Goal: Task Accomplishment & Management: Use online tool/utility

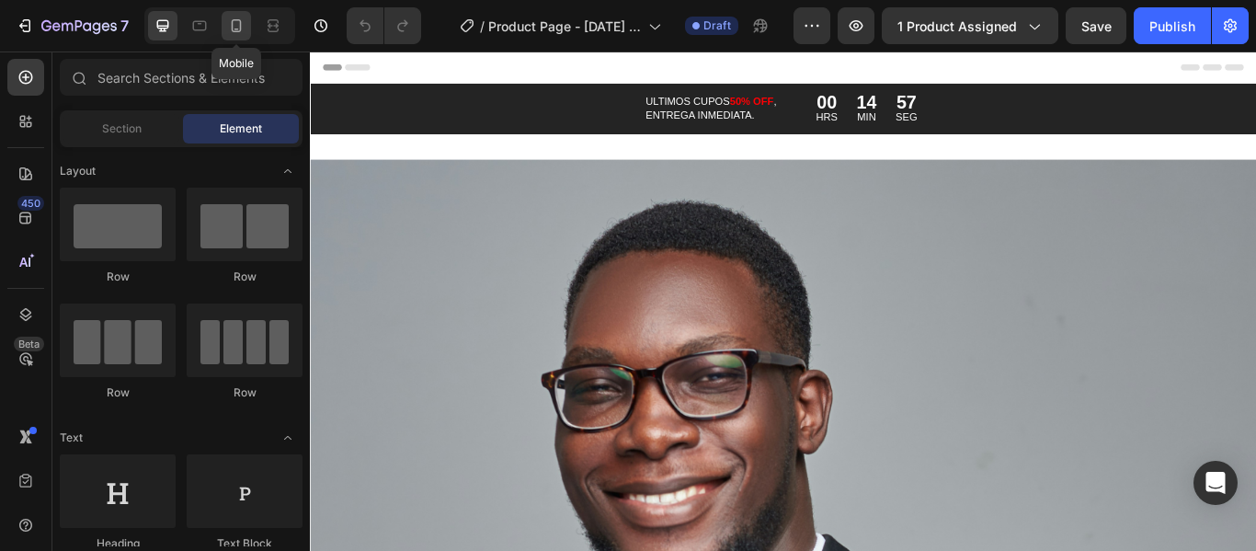
click at [231, 33] on icon at bounding box center [236, 26] width 18 height 18
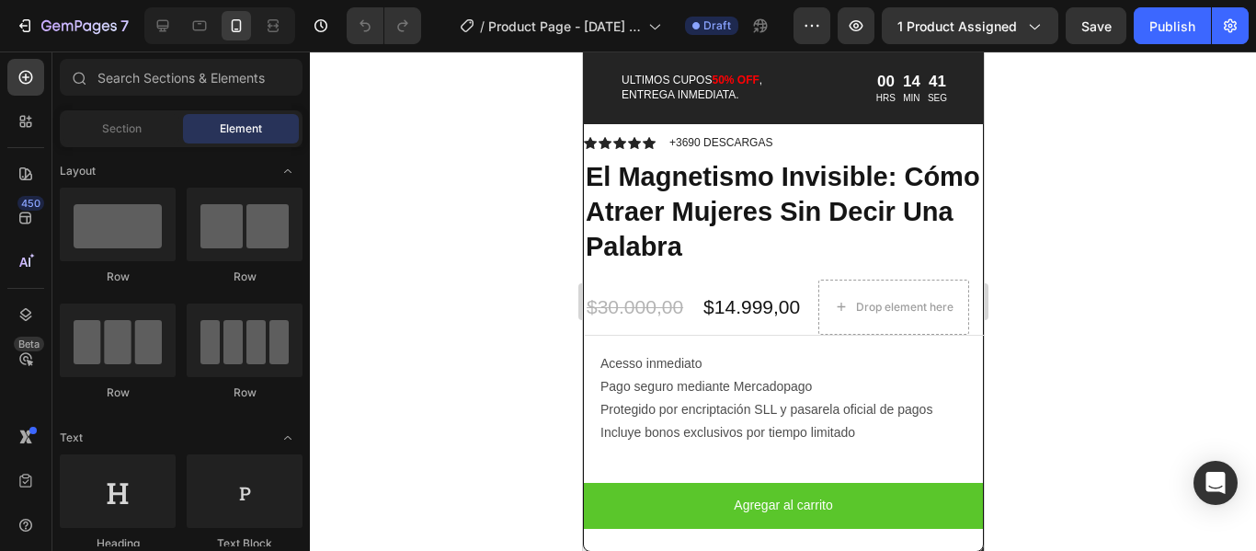
scroll to position [2575, 0]
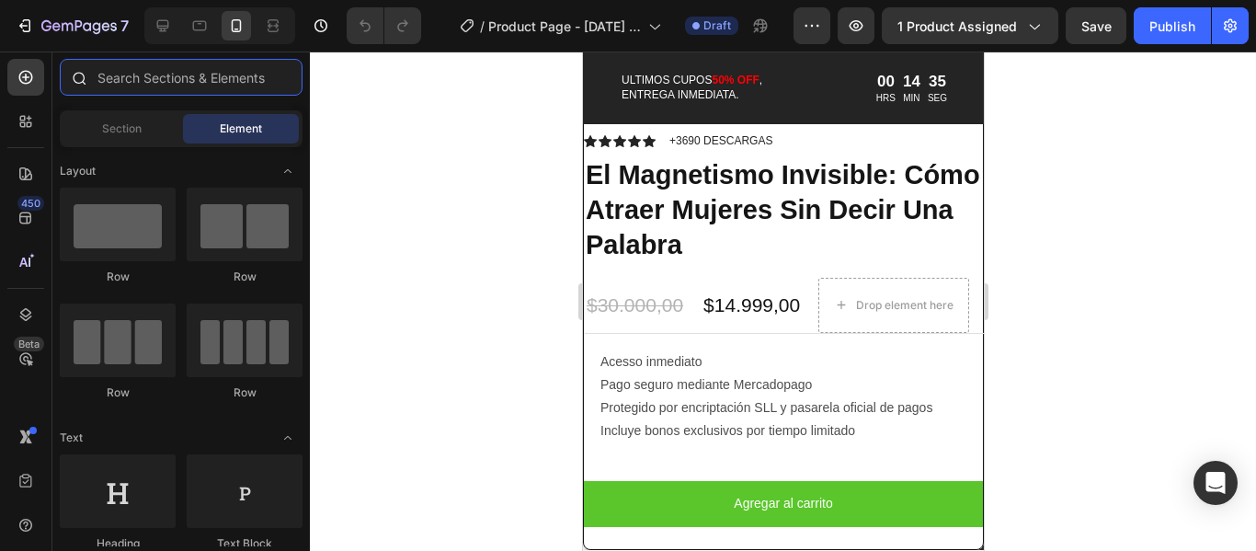
click at [254, 78] on input "text" at bounding box center [181, 77] width 243 height 37
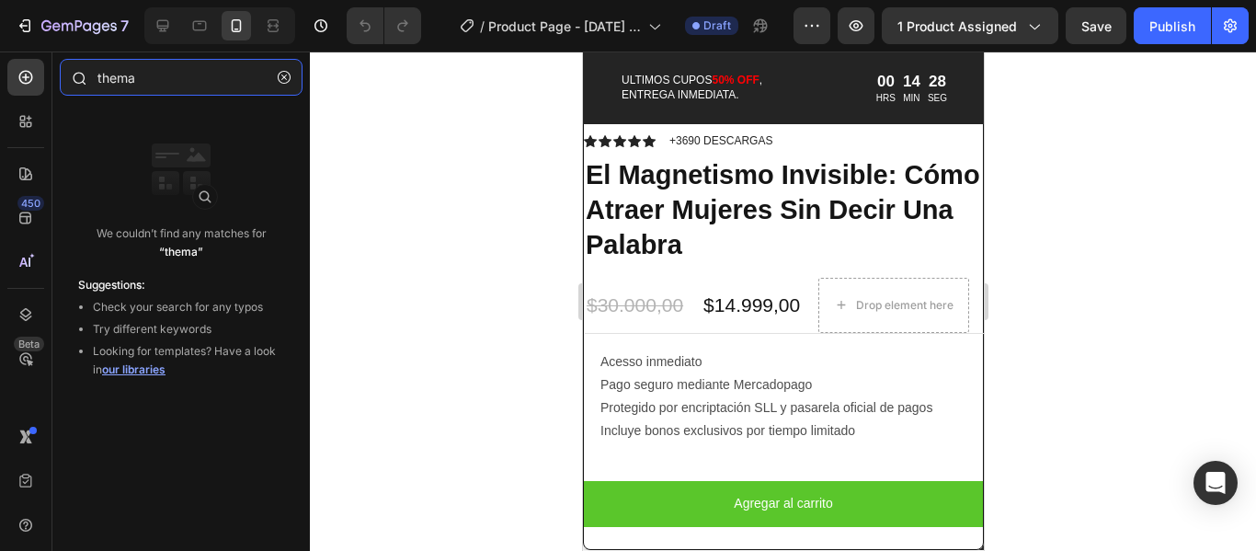
drag, startPoint x: 131, startPoint y: 81, endPoint x: 116, endPoint y: 82, distance: 14.7
click at [116, 82] on input "thema" at bounding box center [181, 77] width 243 height 37
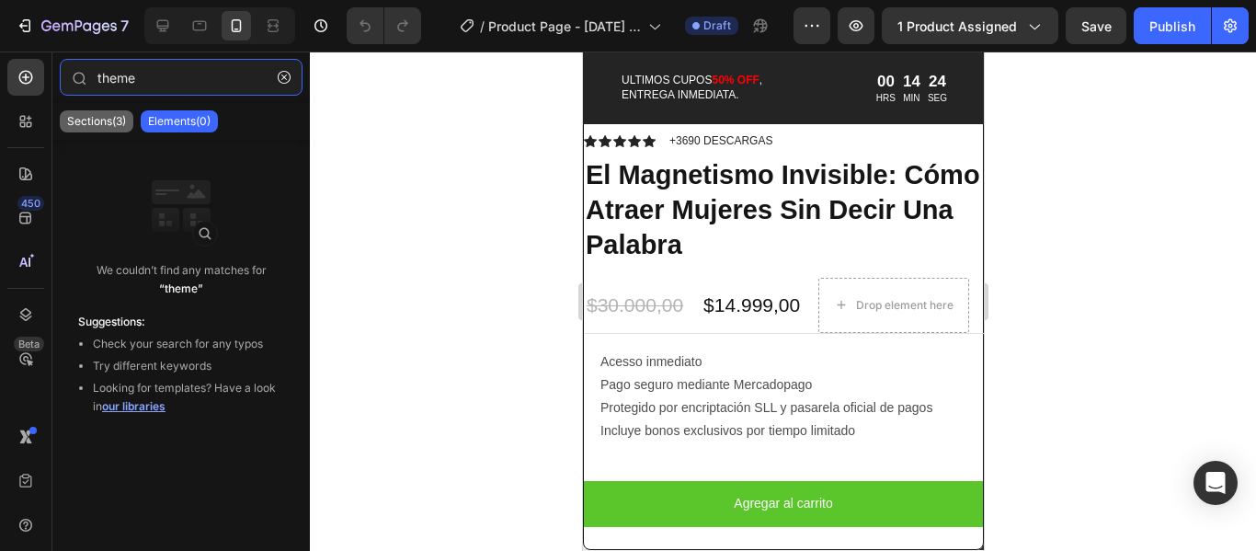
type input "theme"
click at [102, 126] on p "Sections(3)" at bounding box center [96, 121] width 59 height 15
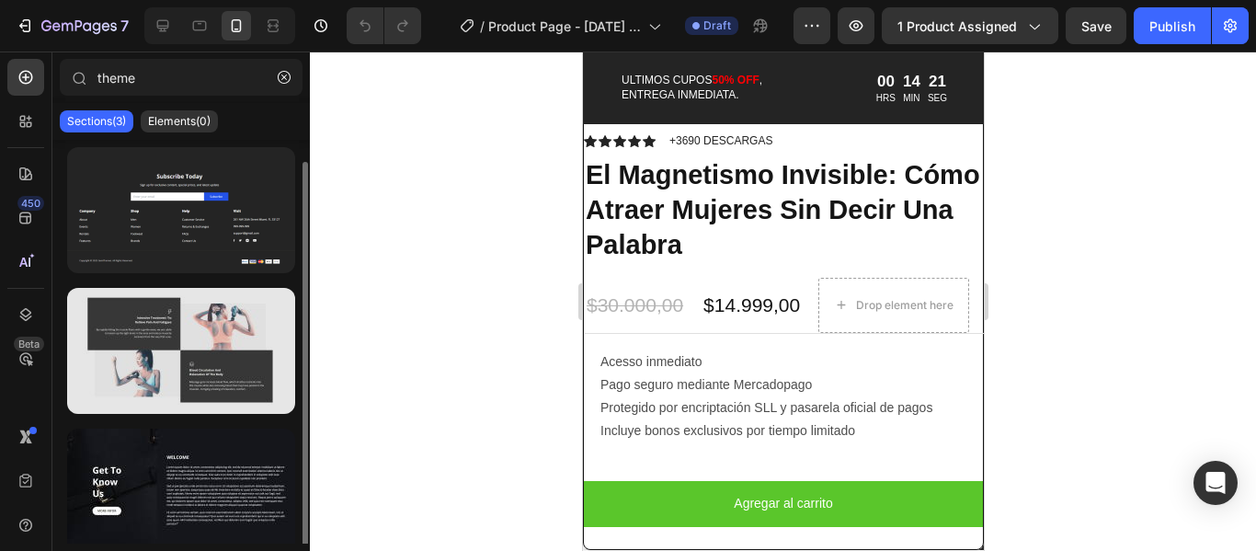
scroll to position [11, 0]
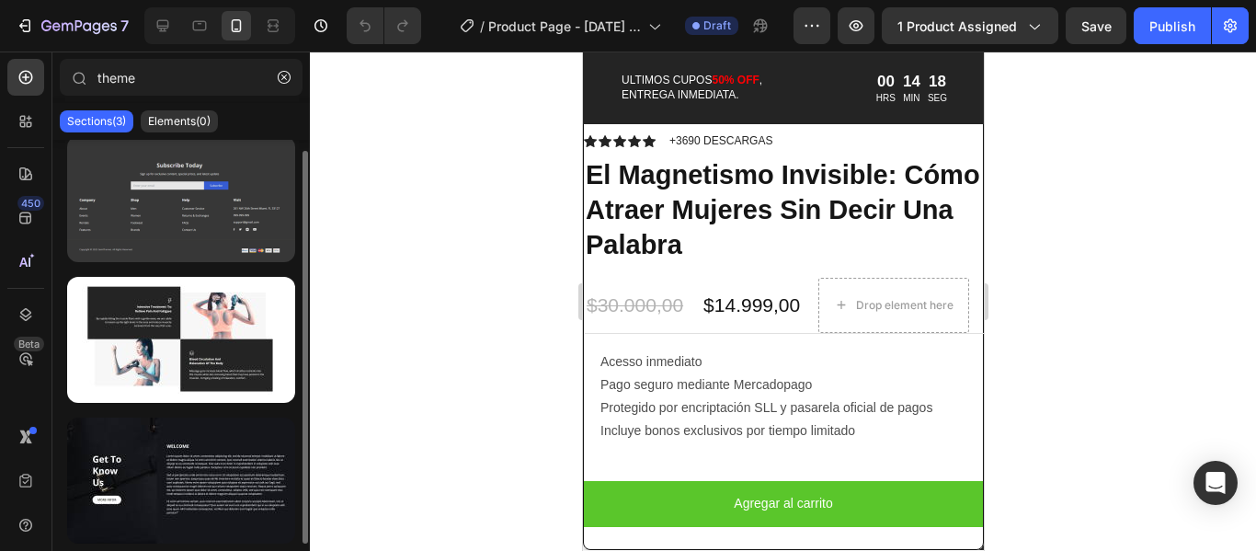
click at [213, 231] on div at bounding box center [181, 199] width 228 height 126
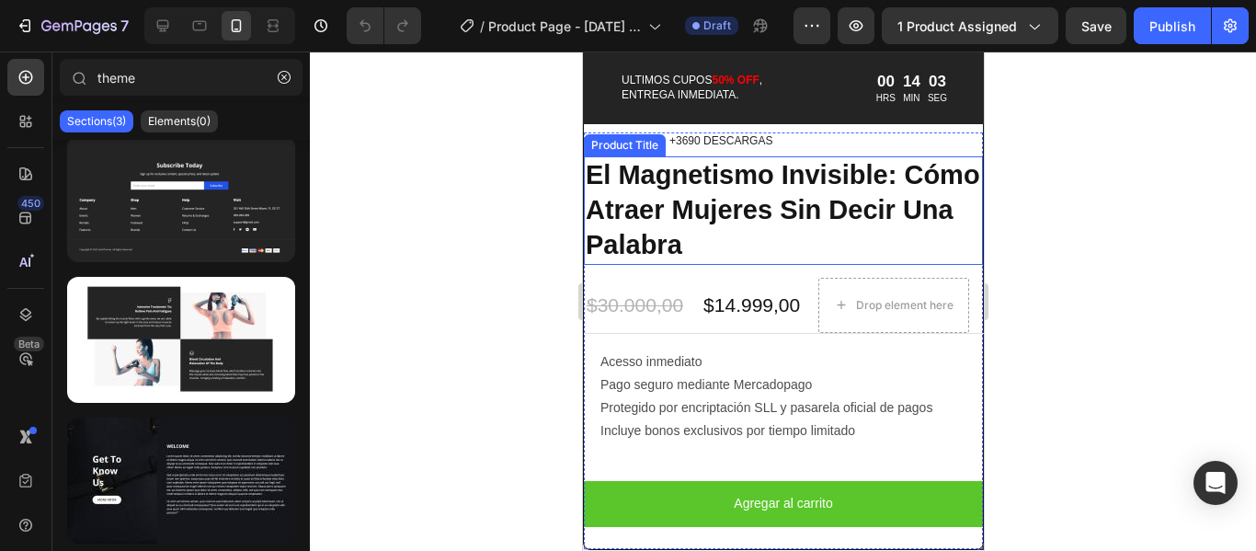
click at [926, 196] on h1 "El Magnetismo Invisible: Cómo Atraer Mujeres Sin Decir Una Palabra" at bounding box center [782, 210] width 399 height 108
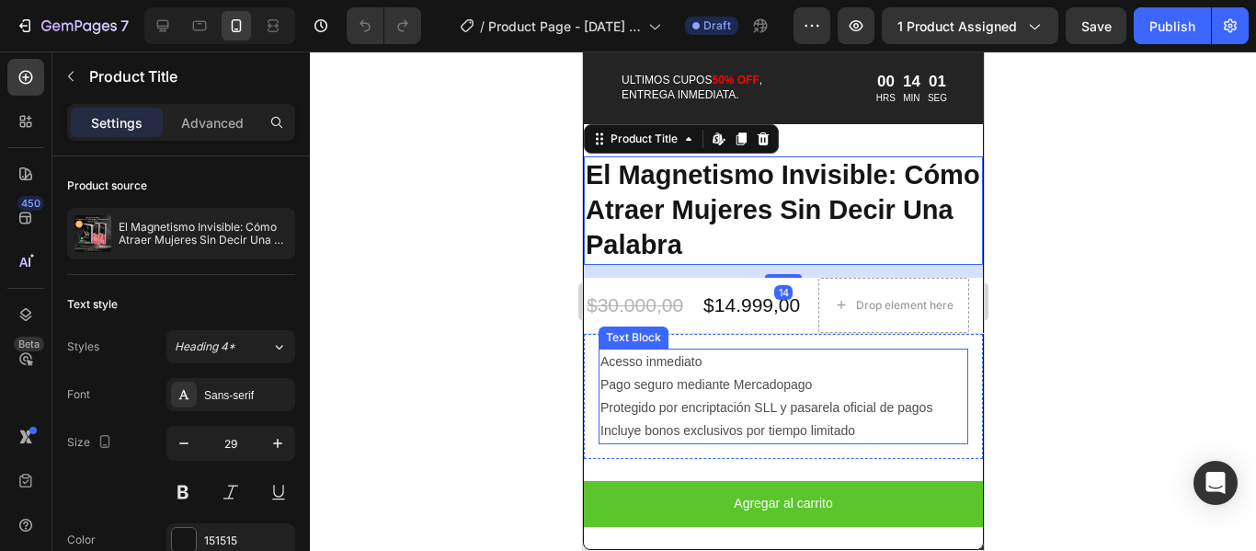
click at [619, 350] on p "Acesso inmediato" at bounding box center [783, 361] width 366 height 23
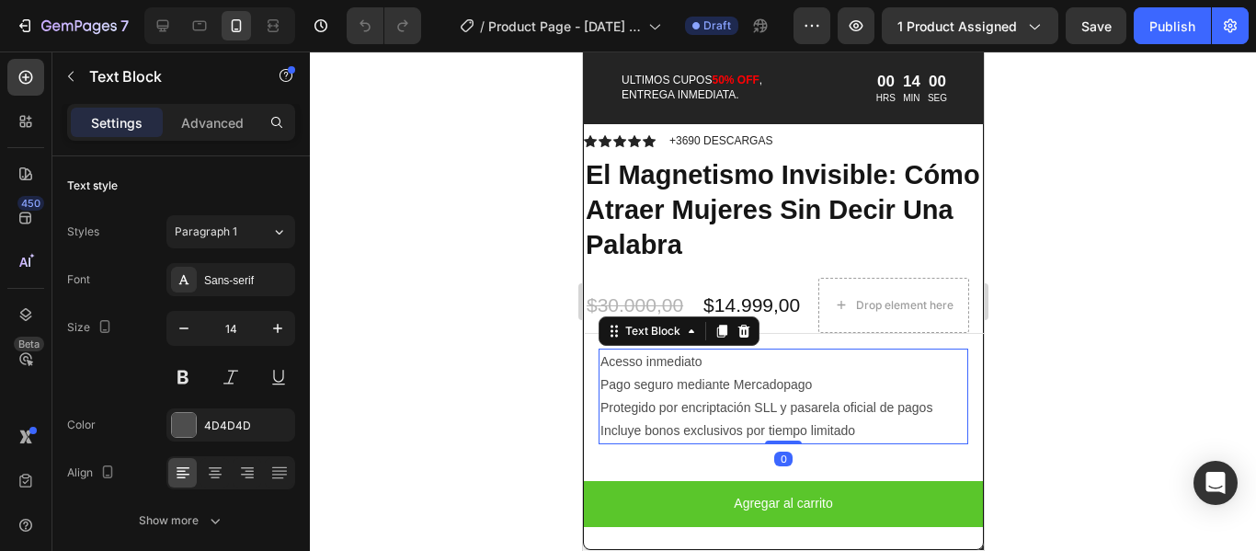
click at [603, 350] on p "Acesso inmediato" at bounding box center [783, 361] width 366 height 23
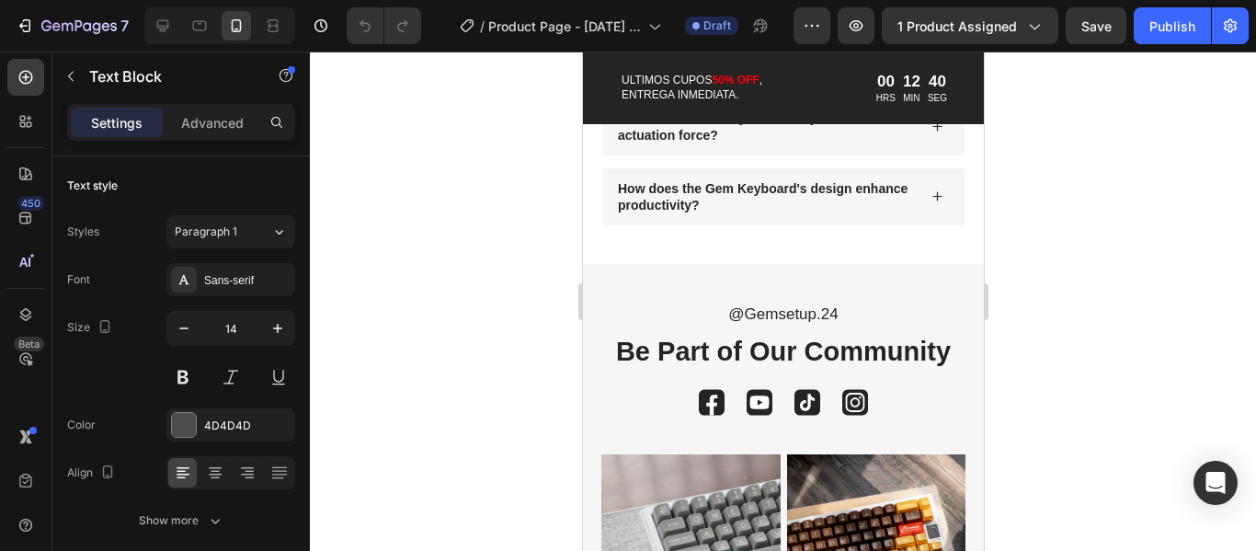
scroll to position [5152, 0]
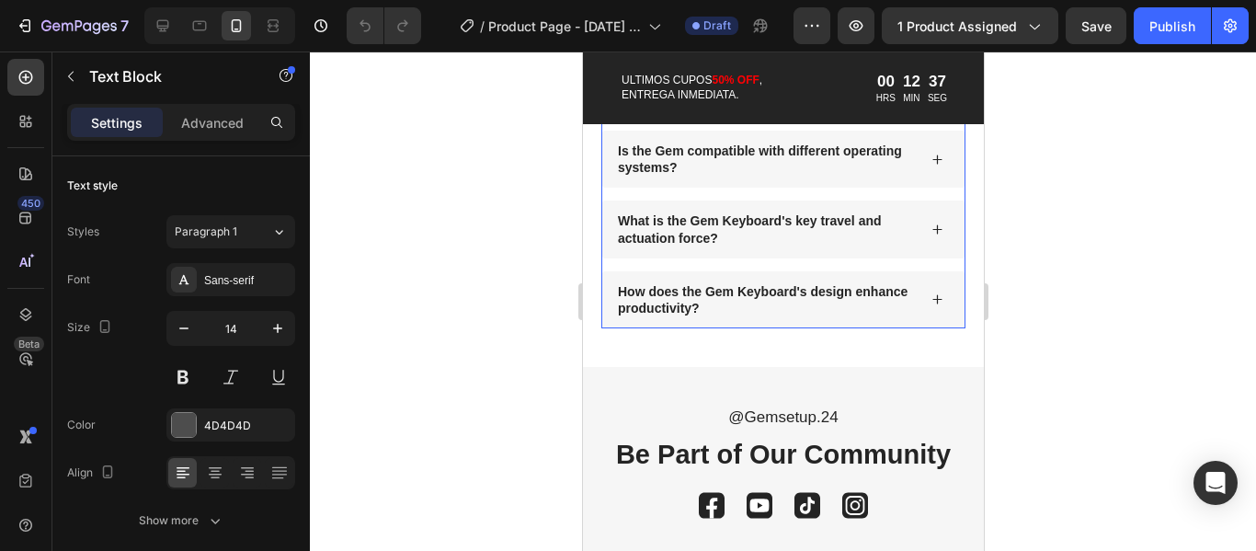
click at [931, 295] on icon at bounding box center [937, 299] width 12 height 12
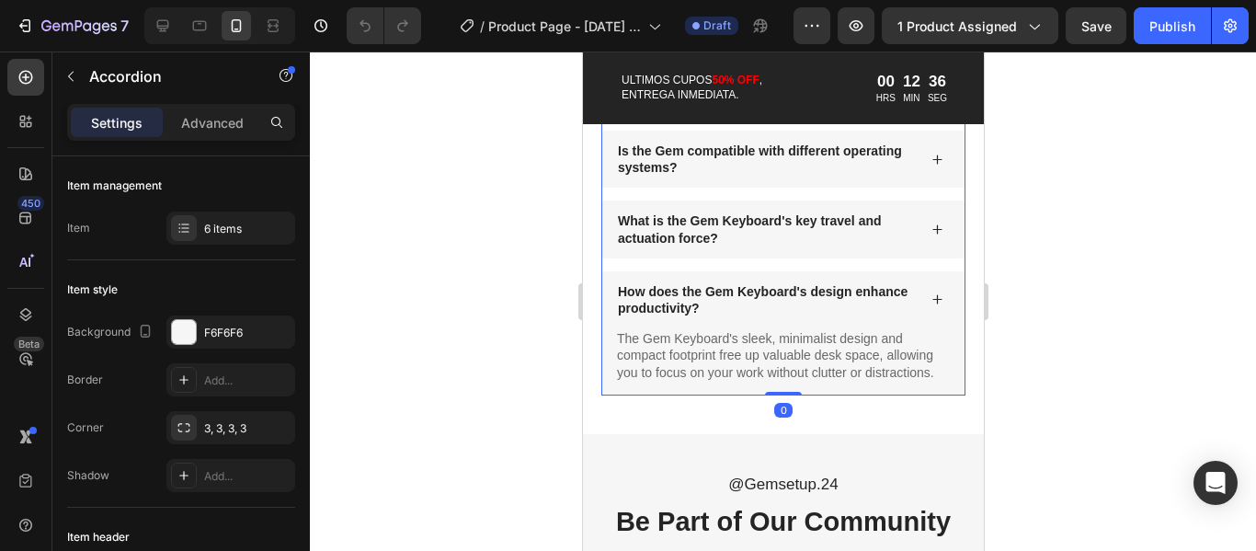
click at [932, 301] on icon at bounding box center [936, 299] width 9 height 9
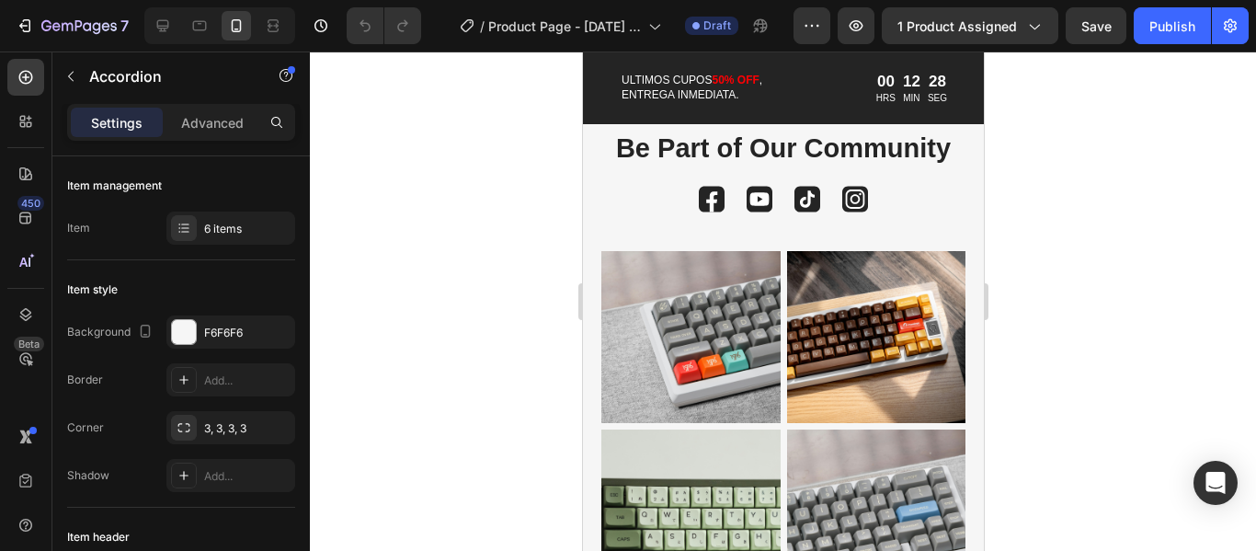
scroll to position [5336, 0]
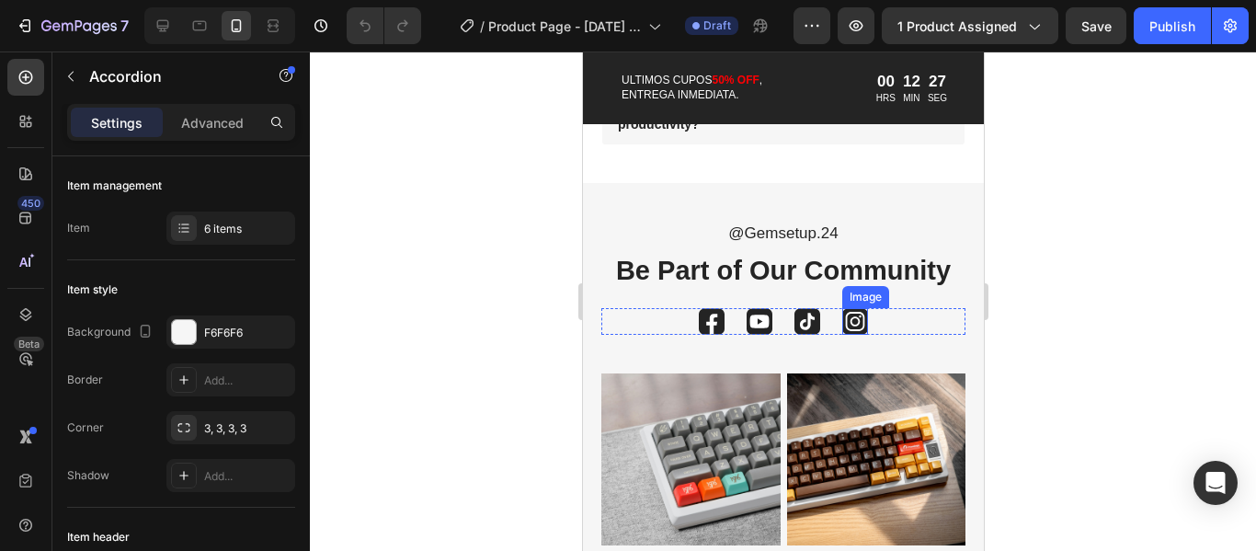
click at [851, 315] on img at bounding box center [855, 321] width 26 height 27
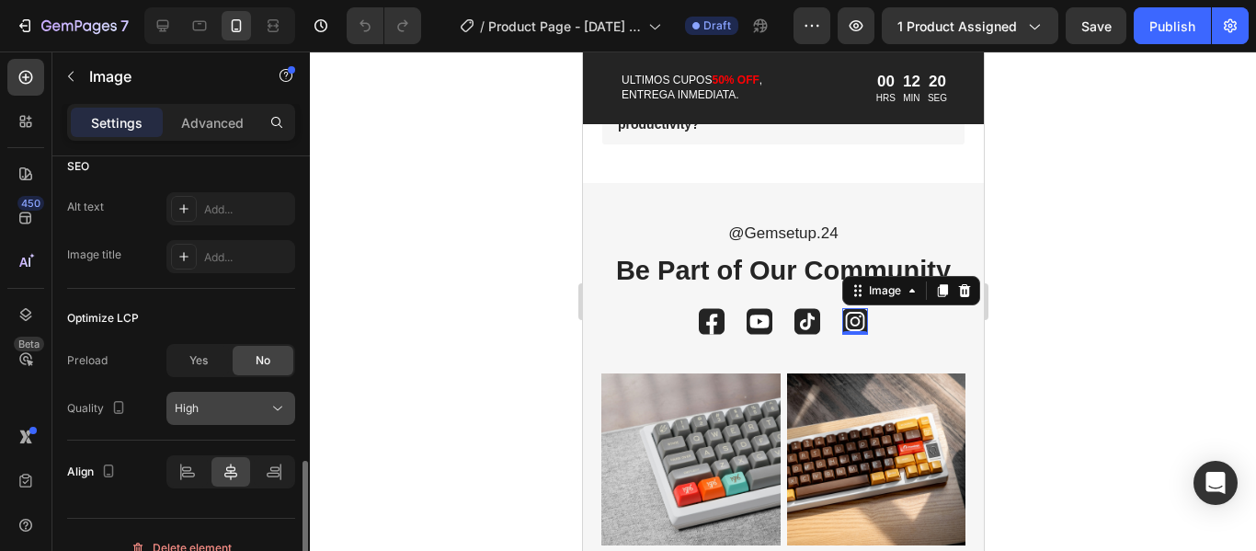
scroll to position [1037, 0]
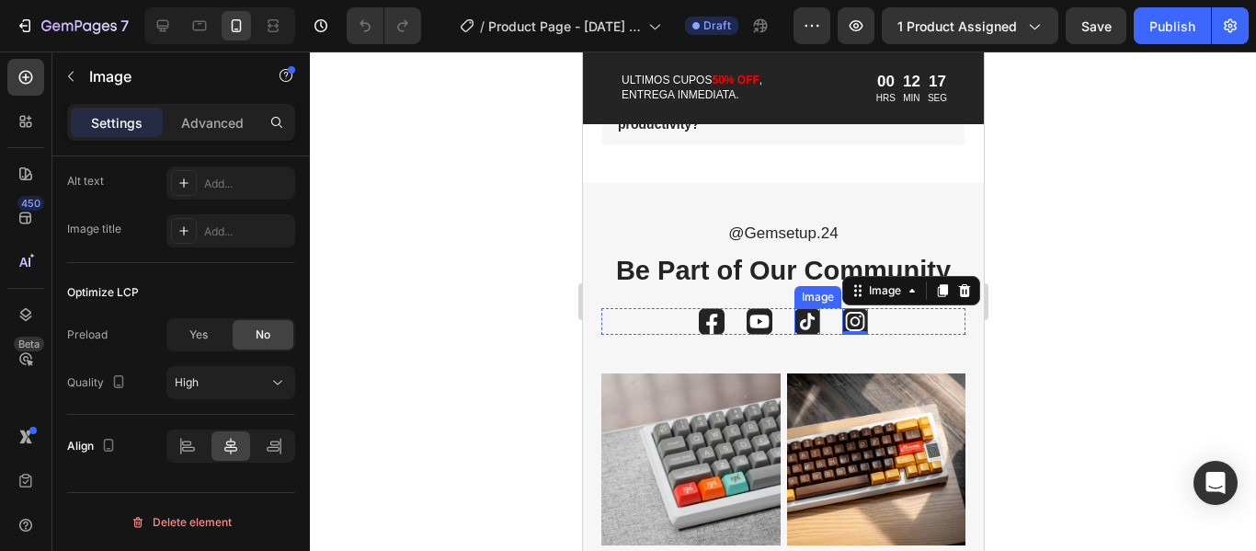
click at [807, 321] on img at bounding box center [807, 321] width 26 height 27
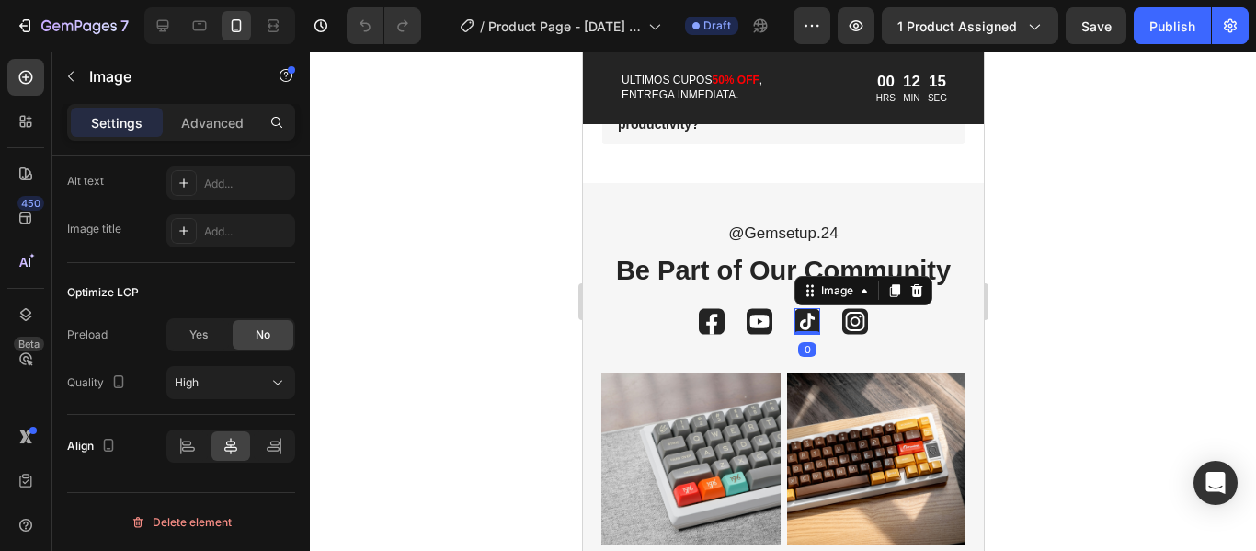
click at [807, 321] on img at bounding box center [807, 321] width 26 height 27
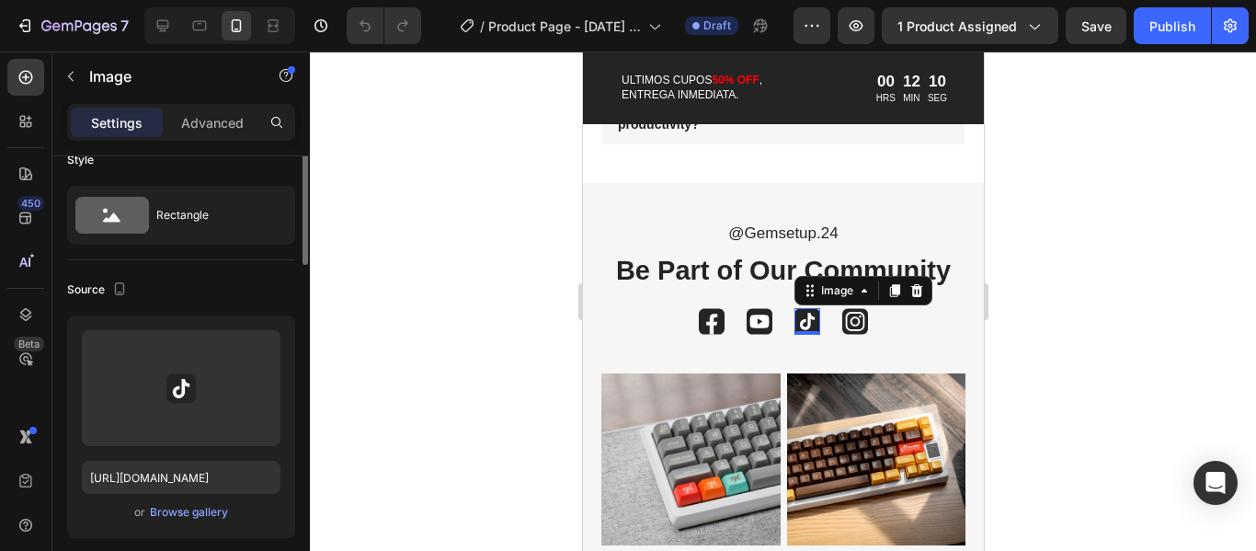
scroll to position [0, 0]
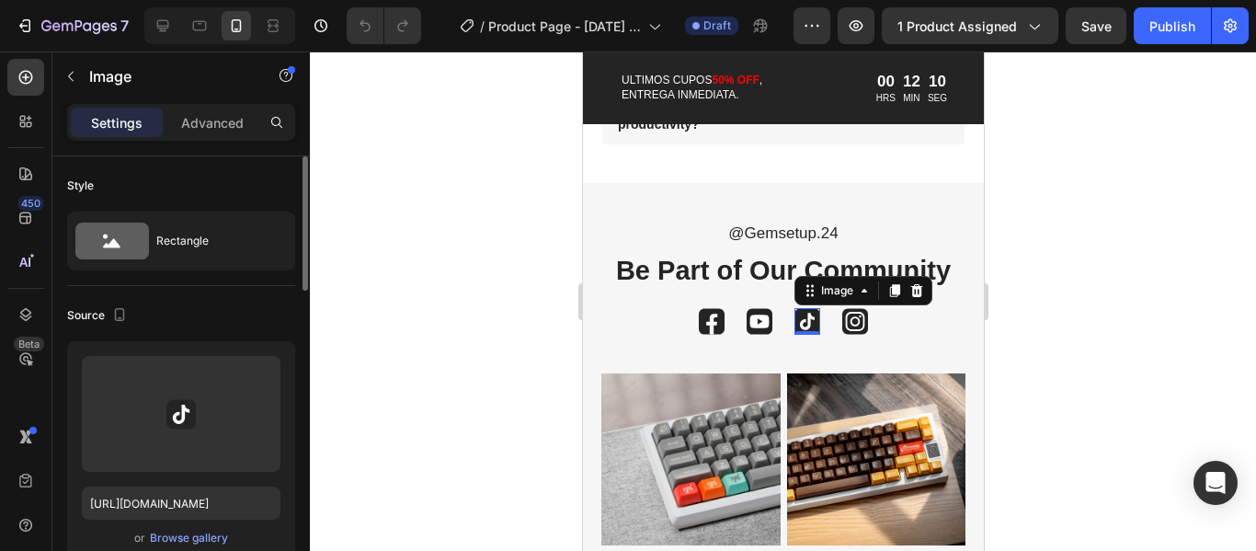
click at [222, 118] on p "Advanced" at bounding box center [212, 122] width 63 height 19
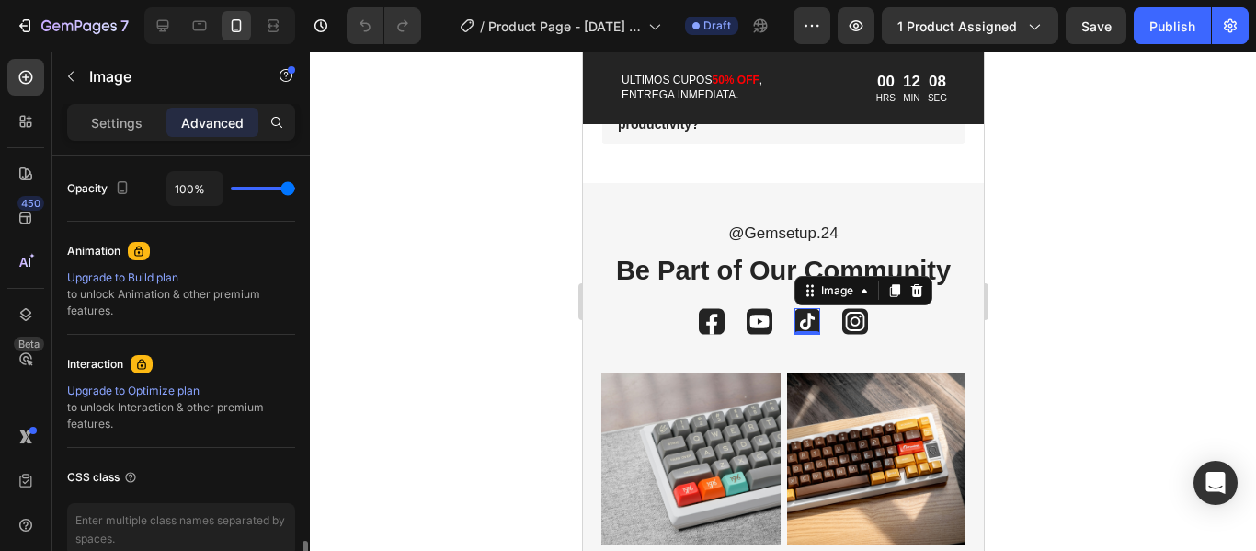
scroll to position [830, 0]
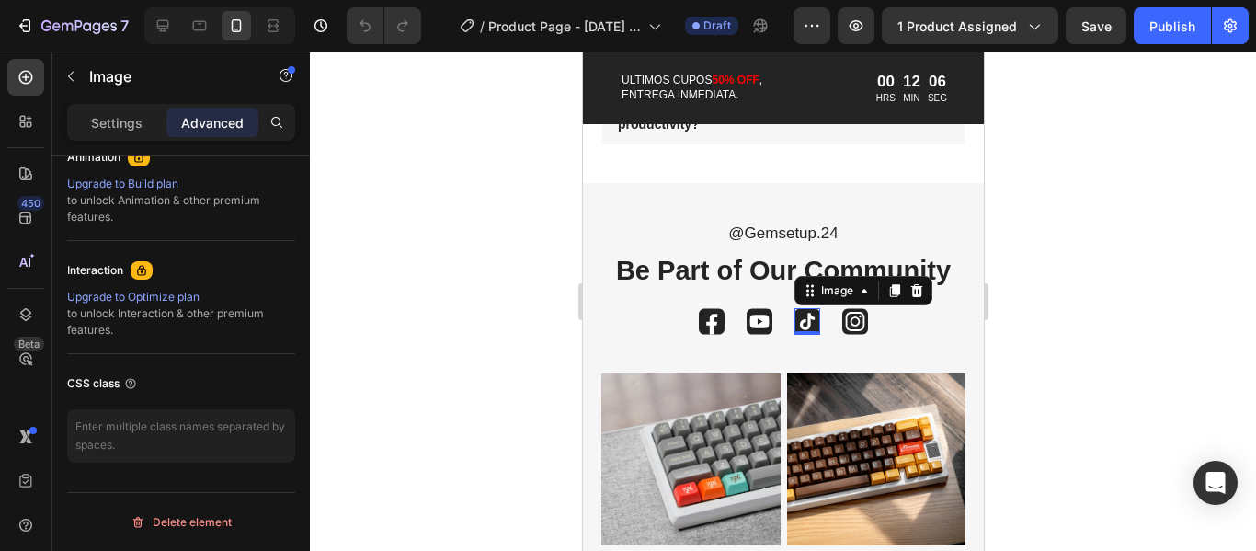
click at [653, 280] on h2 "Be Part of Our Community" at bounding box center [783, 271] width 364 height 36
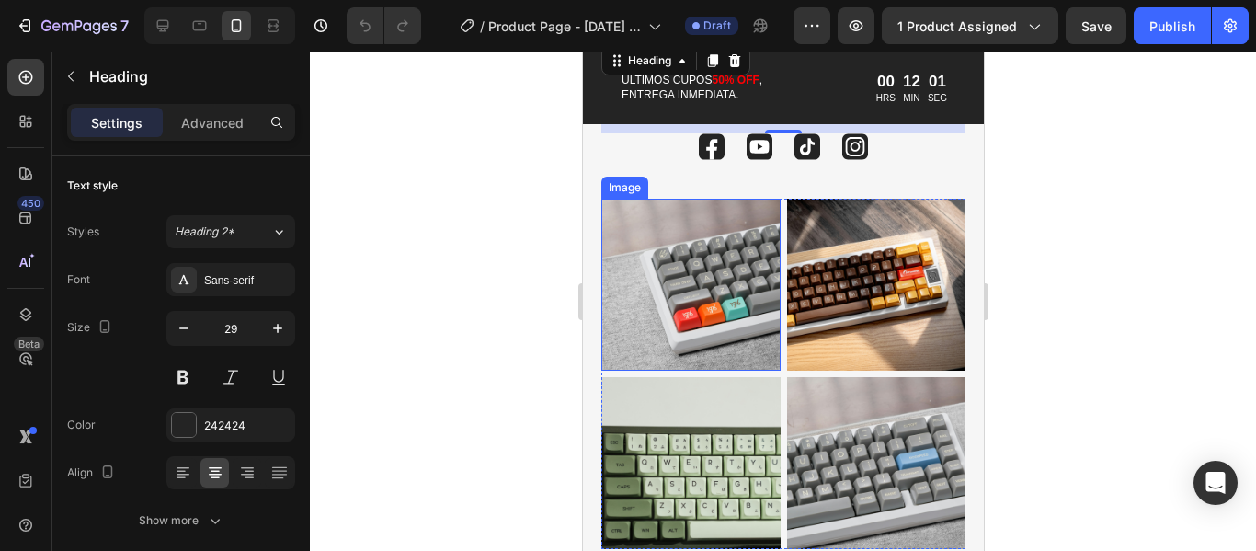
scroll to position [5336, 0]
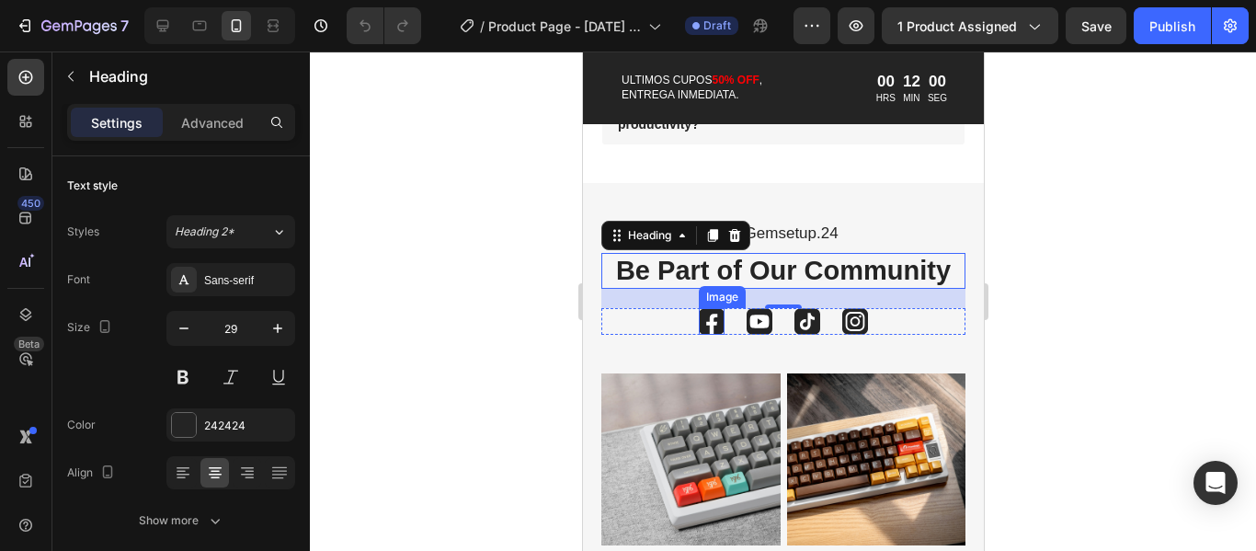
click at [711, 323] on img at bounding box center [711, 321] width 26 height 27
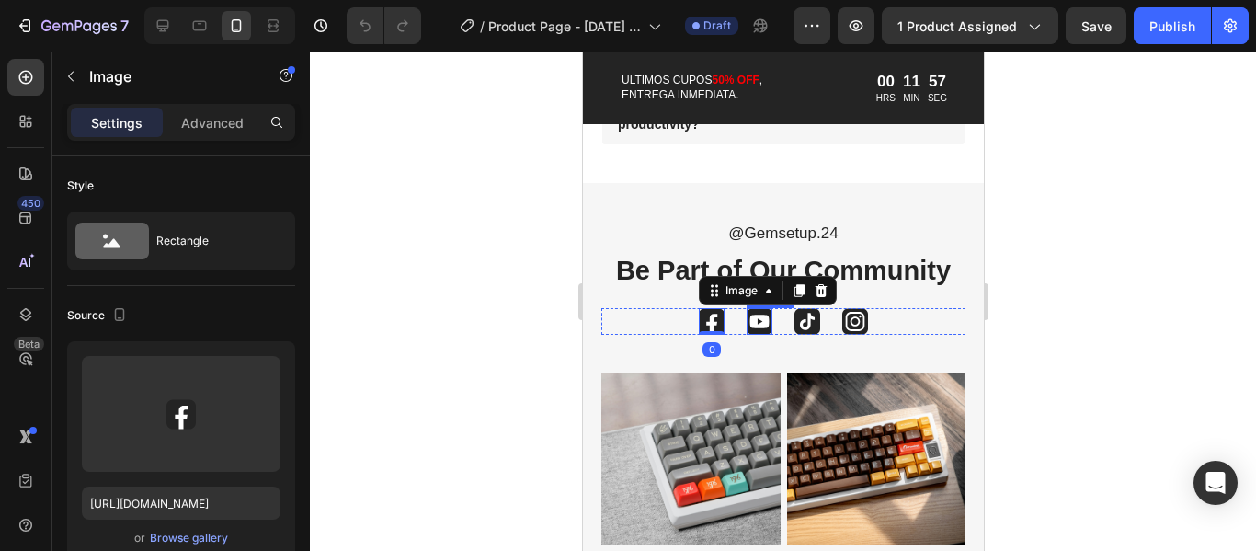
click at [750, 326] on img at bounding box center [759, 321] width 26 height 27
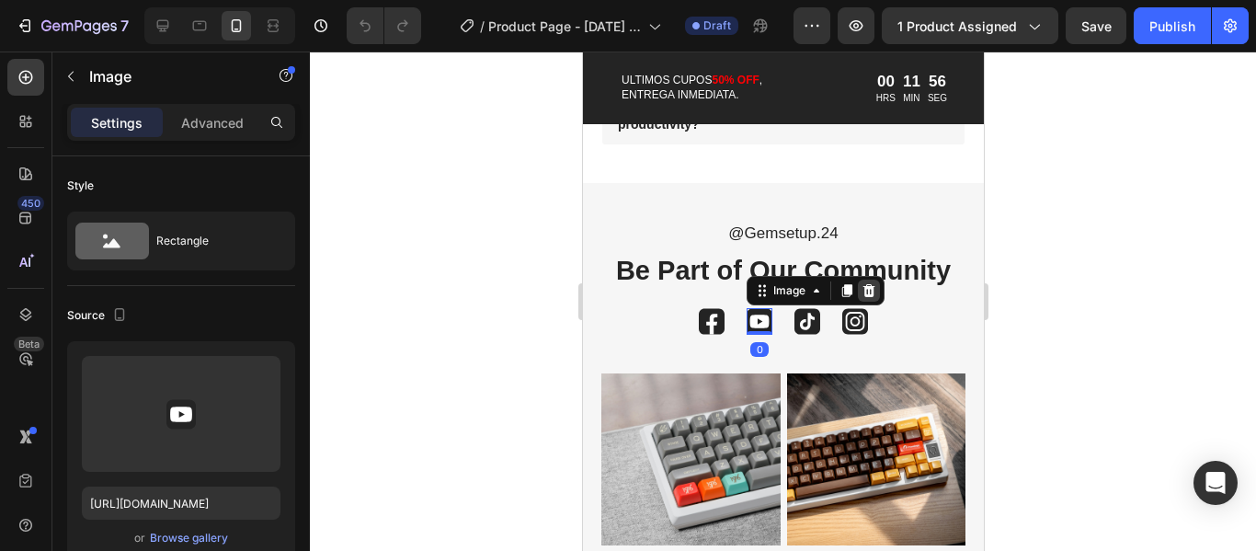
click at [864, 283] on icon at bounding box center [868, 290] width 15 height 15
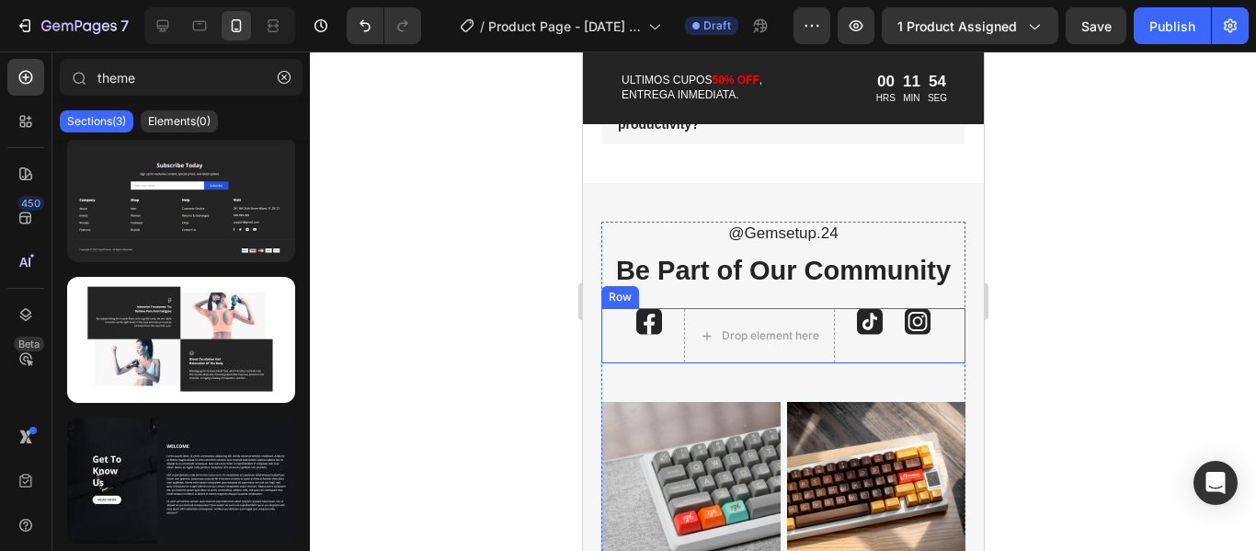
click at [620, 323] on div "Image Drop element here Image Image Row" at bounding box center [783, 335] width 364 height 55
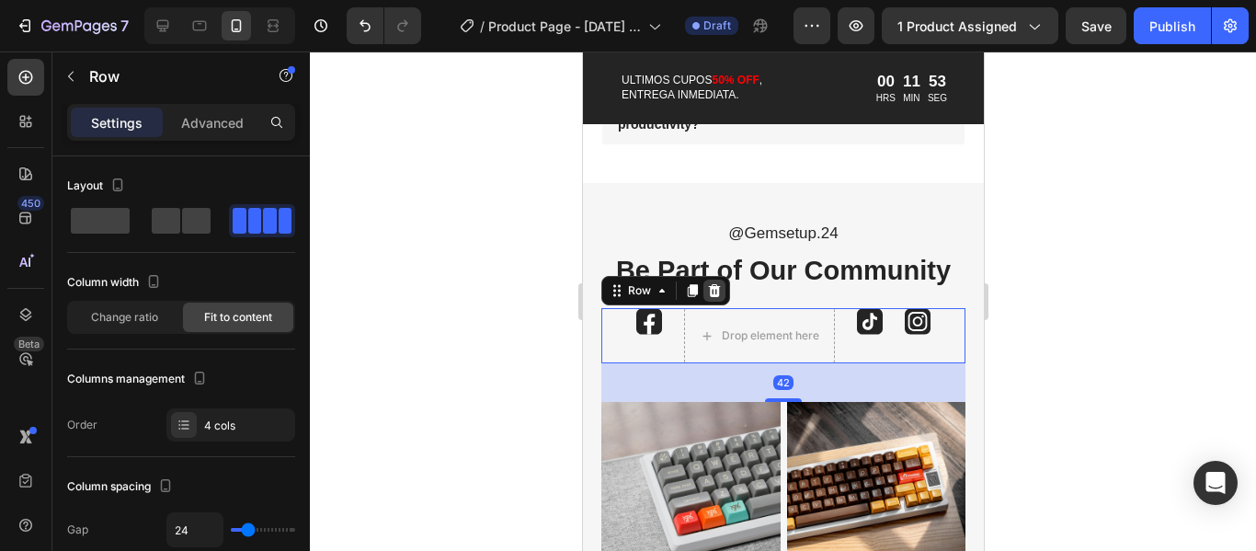
click at [720, 294] on icon at bounding box center [713, 290] width 15 height 15
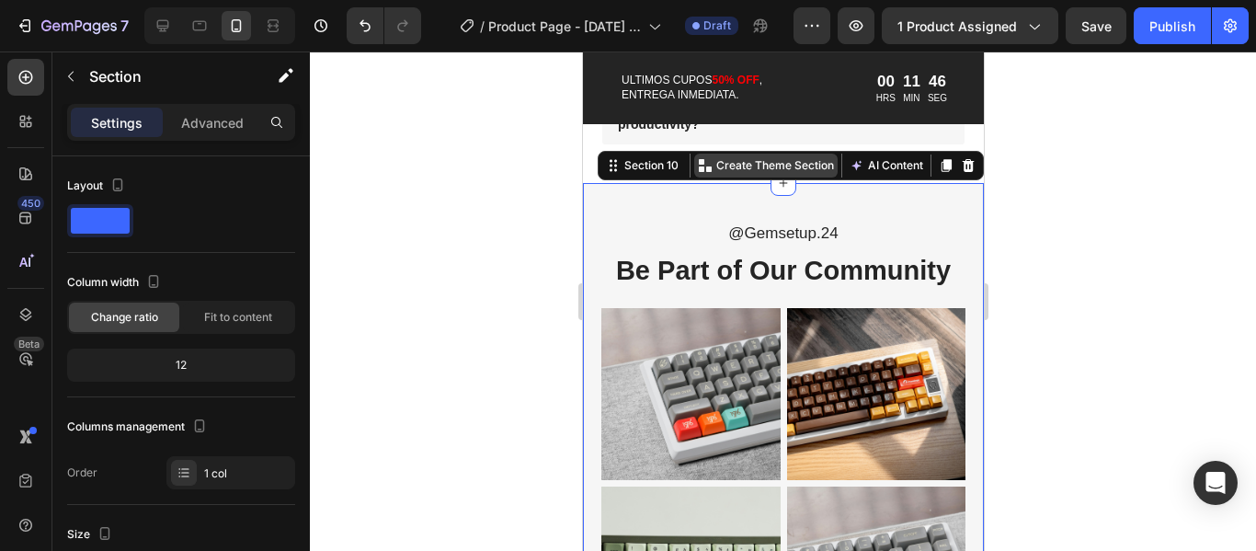
click at [744, 166] on p "Create Theme Section" at bounding box center [775, 165] width 118 height 17
click at [869, 163] on button "AI Content" at bounding box center [885, 166] width 81 height 22
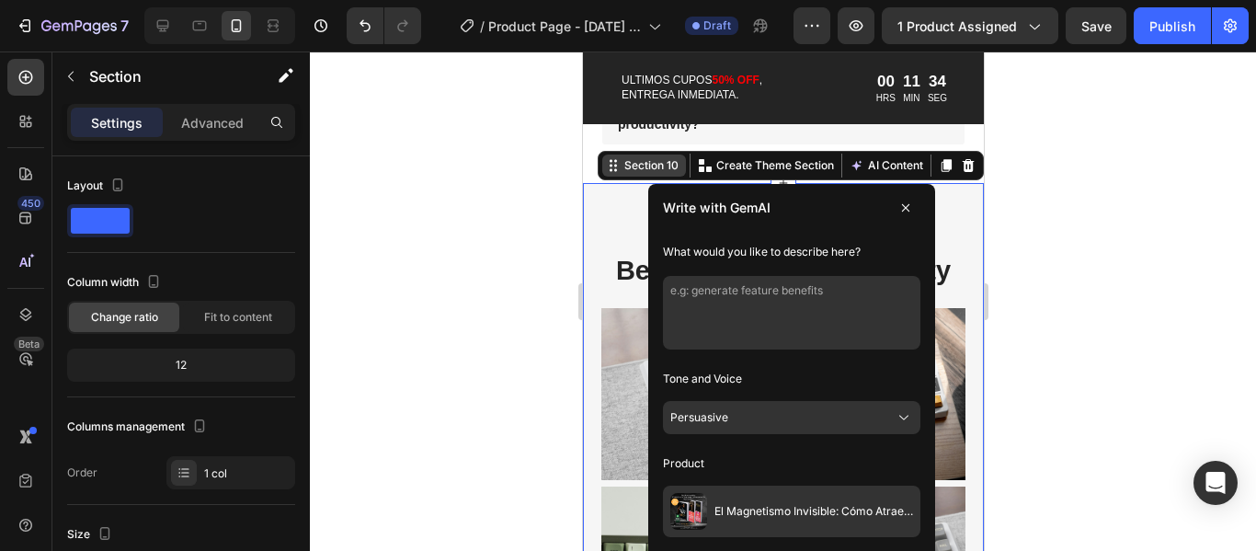
click at [629, 165] on div "Section 10" at bounding box center [651, 165] width 62 height 17
click at [767, 169] on p "Create Theme Section" at bounding box center [775, 165] width 118 height 17
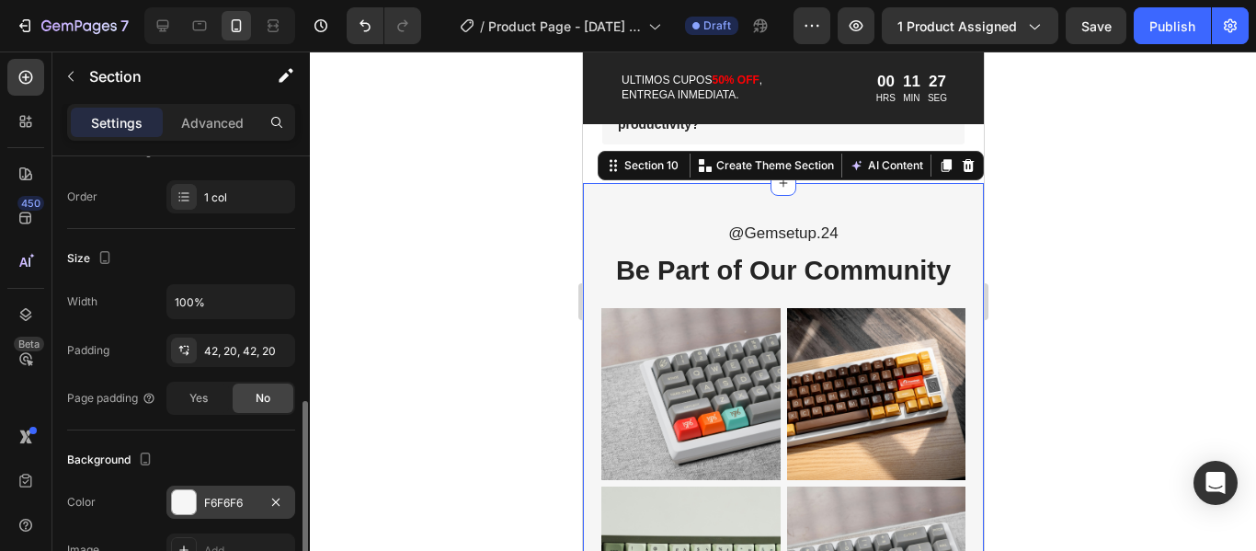
scroll to position [368, 0]
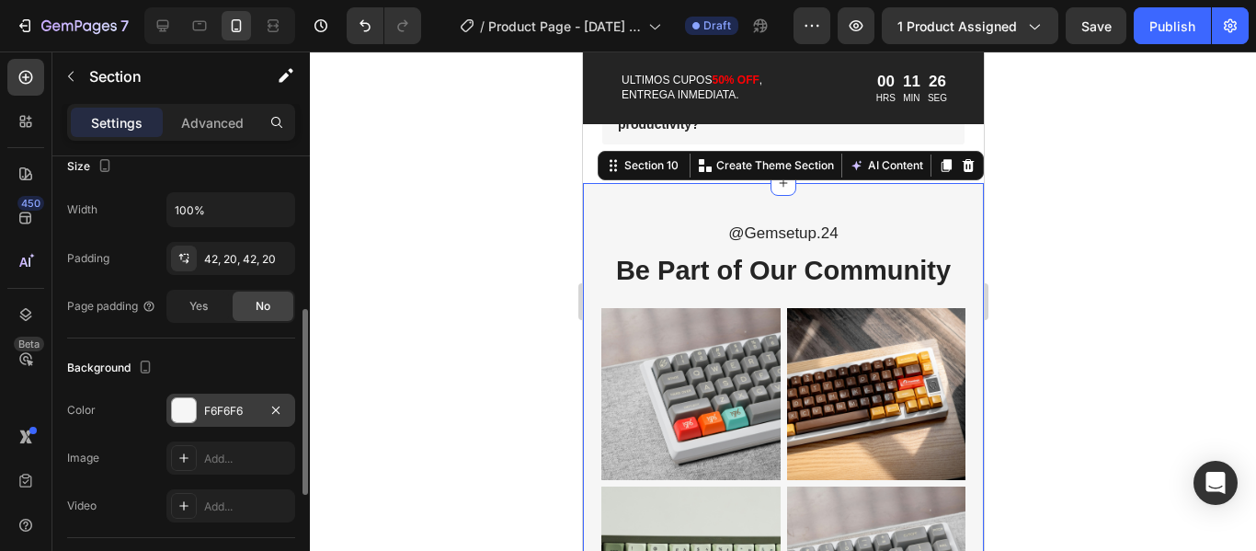
click at [182, 421] on div at bounding box center [184, 410] width 24 height 24
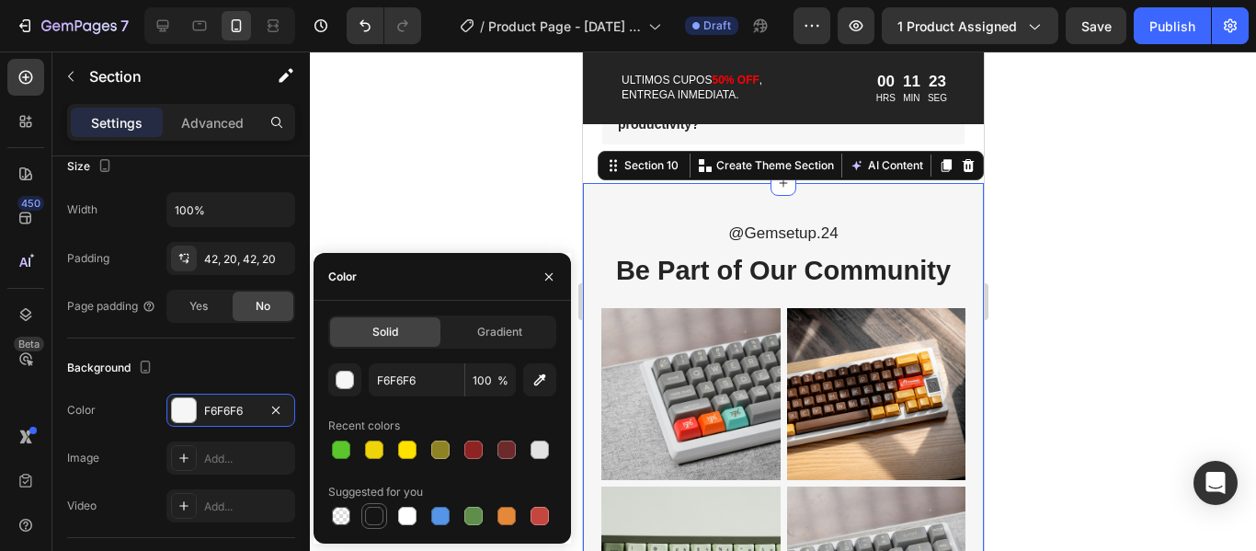
click at [374, 519] on div at bounding box center [374, 516] width 18 height 18
type input "151515"
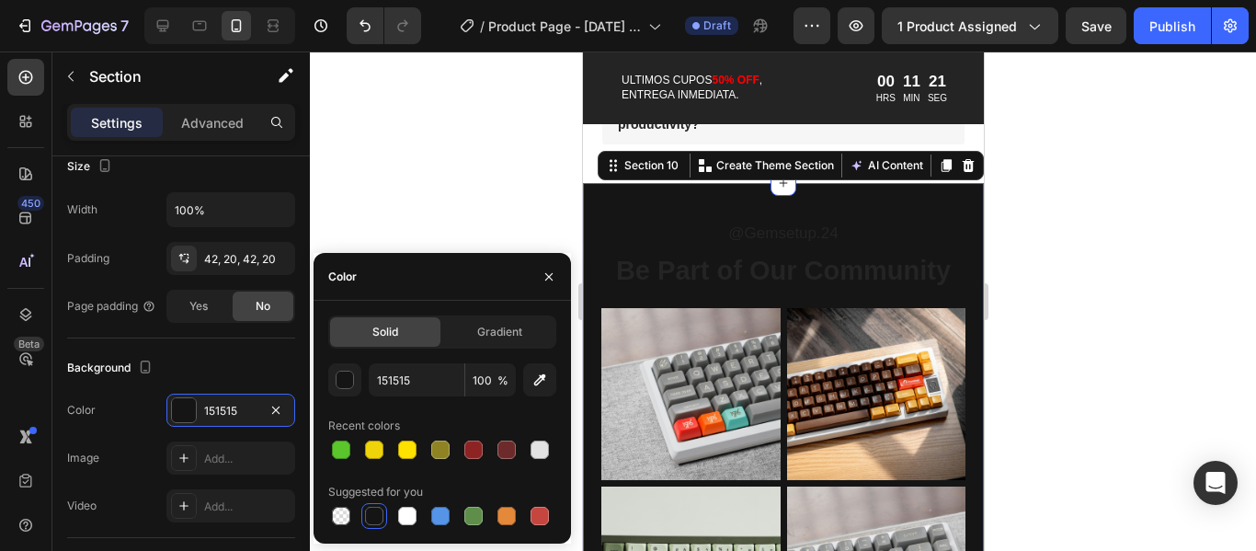
click at [1048, 263] on div at bounding box center [783, 301] width 946 height 499
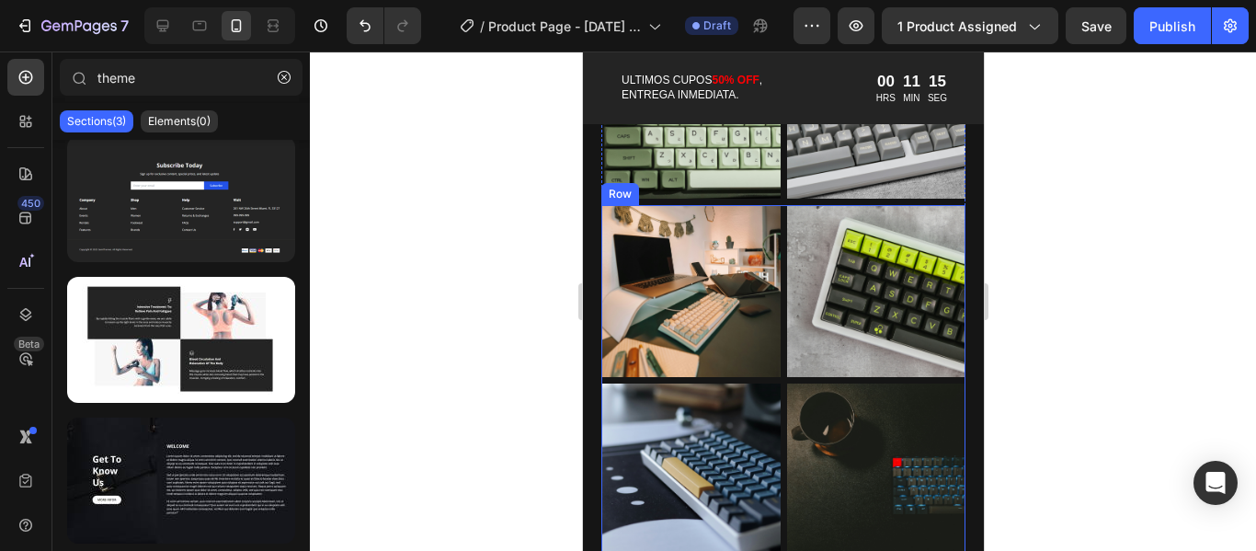
scroll to position [6256, 0]
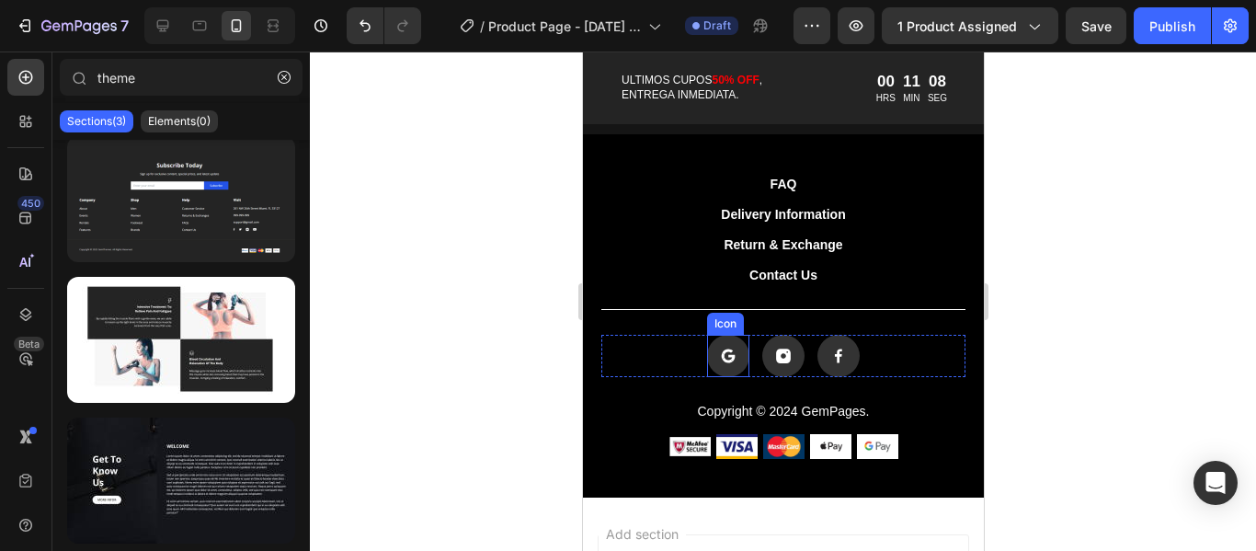
click at [706, 335] on rect at bounding box center [727, 356] width 42 height 42
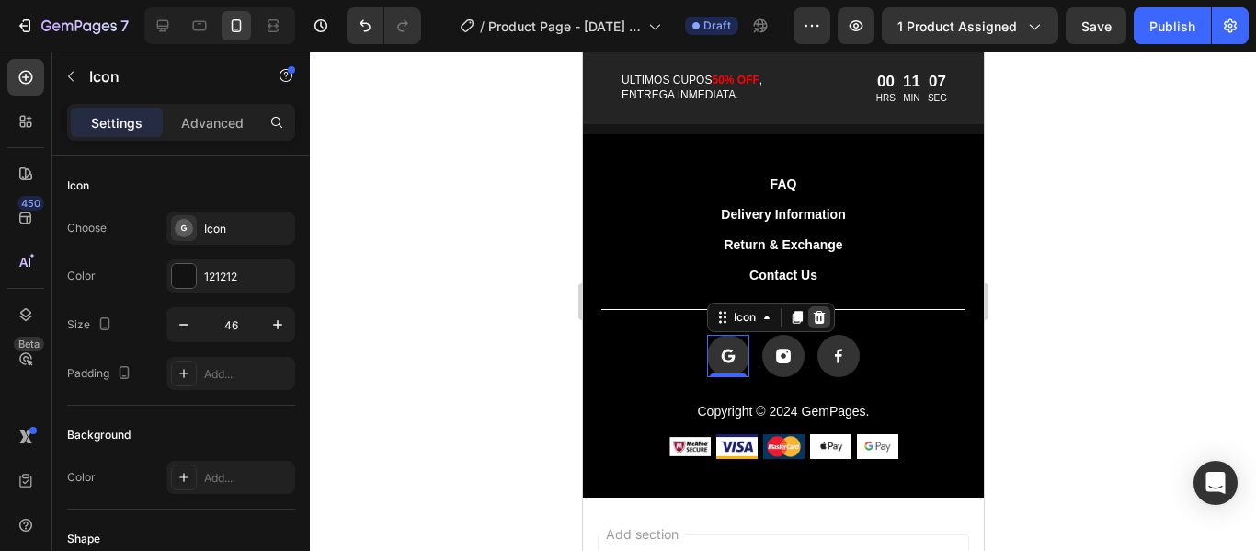
click at [813, 311] on icon at bounding box center [819, 317] width 12 height 13
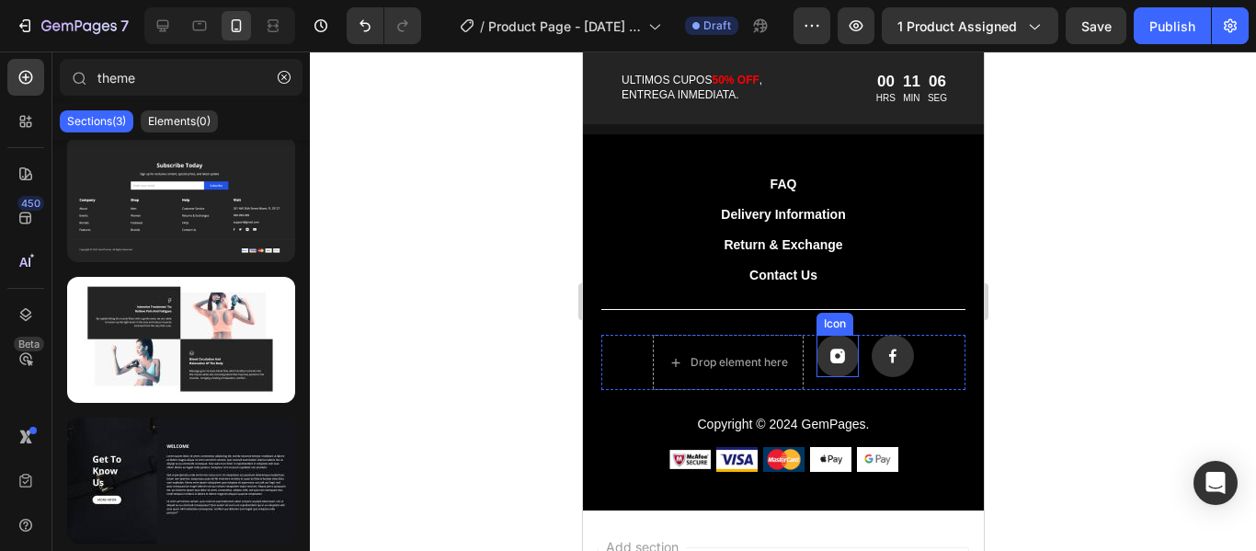
click at [832, 349] on icon at bounding box center [837, 356] width 15 height 15
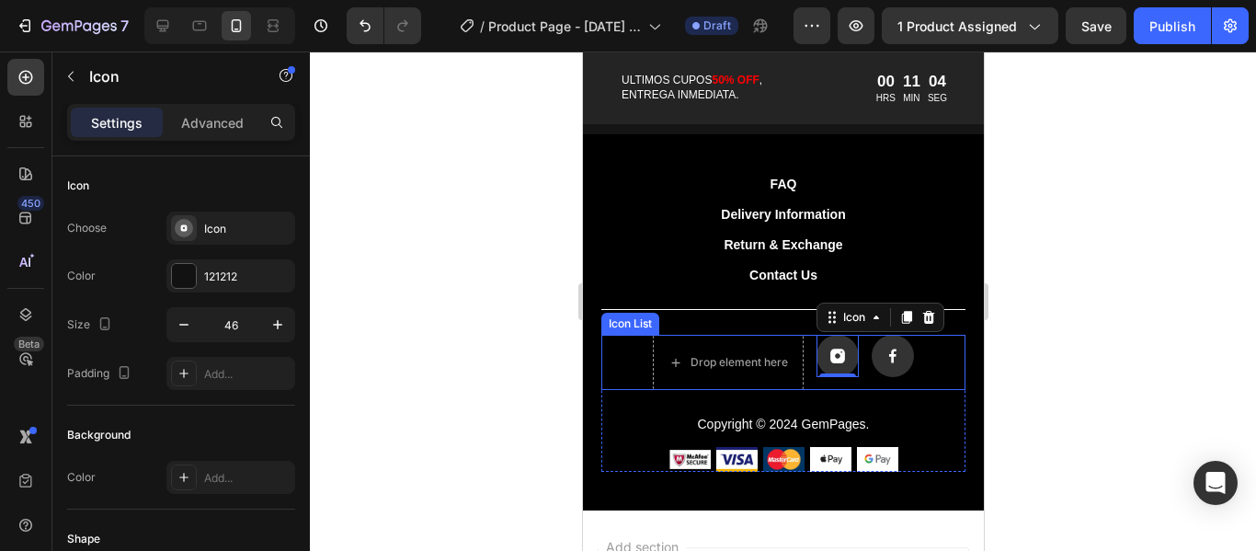
click at [627, 335] on div "Drop element here Icon 0 Icon" at bounding box center [783, 362] width 364 height 55
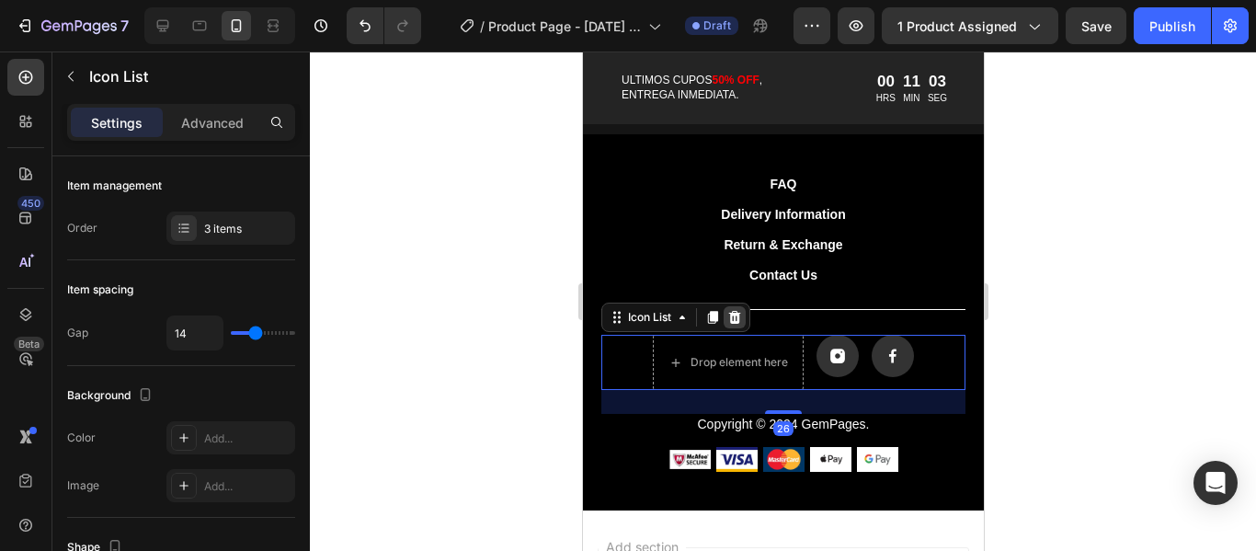
click at [734, 311] on icon at bounding box center [734, 317] width 12 height 13
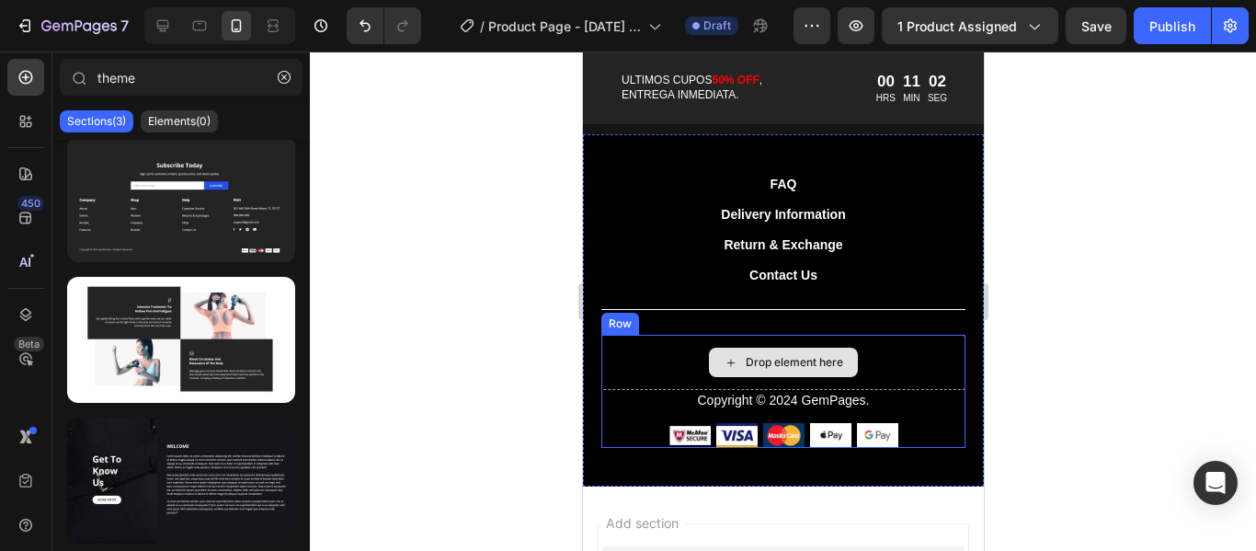
click at [865, 335] on div "Drop element here" at bounding box center [783, 362] width 364 height 55
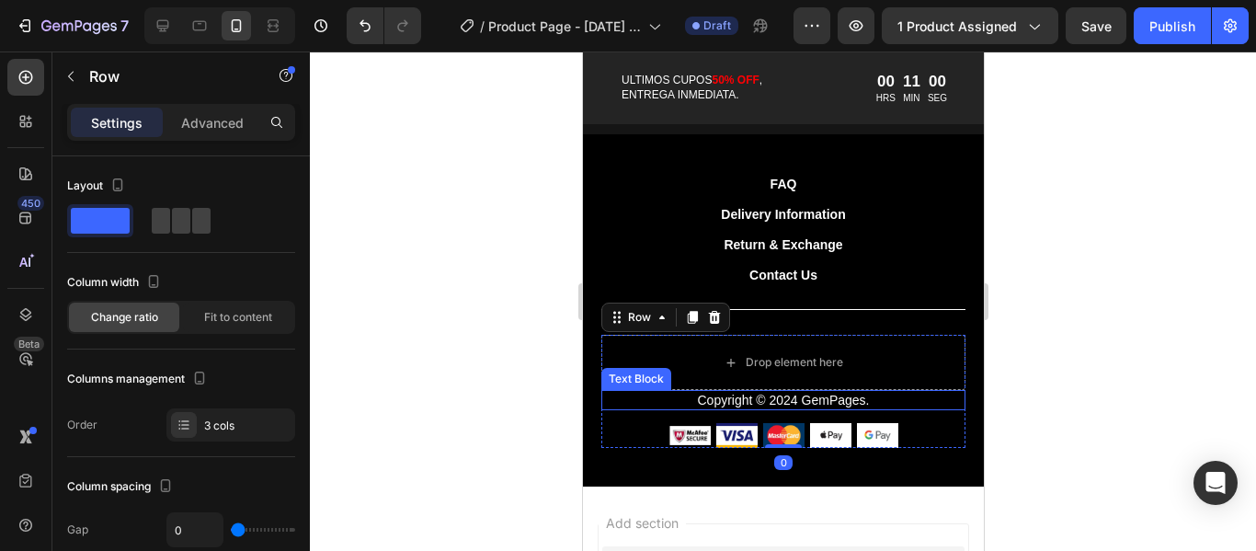
click at [821, 392] on p "Copyright © 2024 GemPages." at bounding box center [782, 400] width 361 height 17
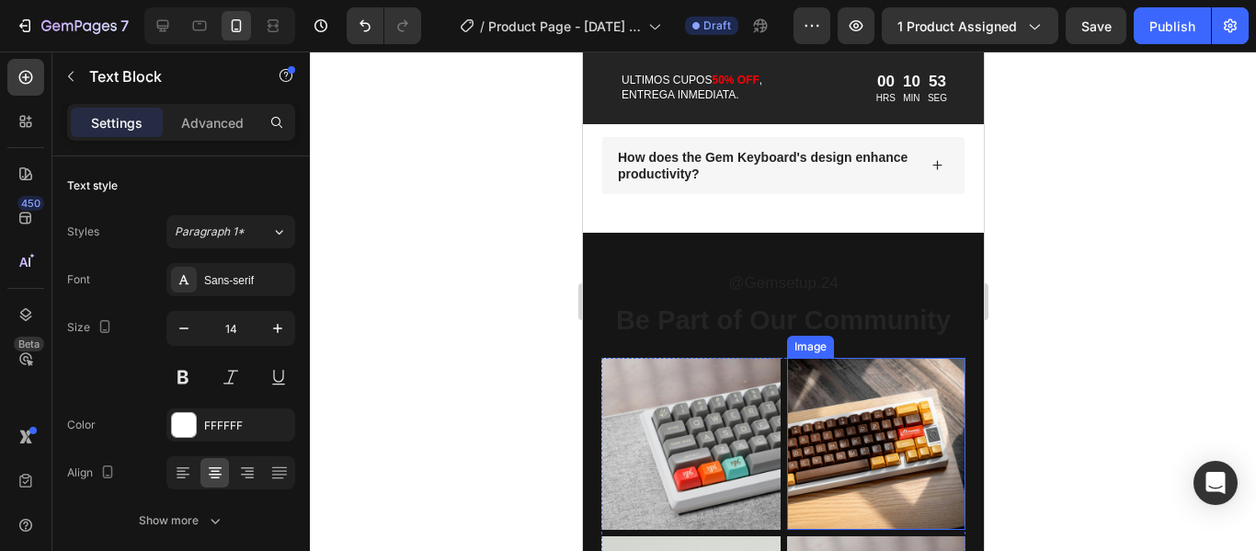
scroll to position [5267, 0]
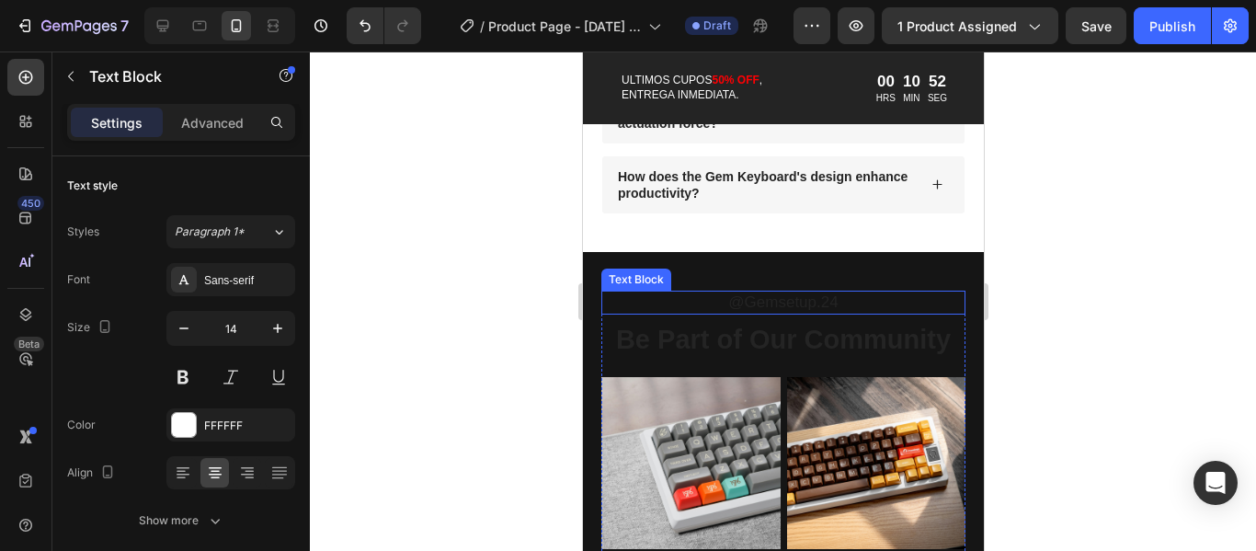
click at [789, 305] on p "@Gemsetup.24" at bounding box center [782, 302] width 361 height 20
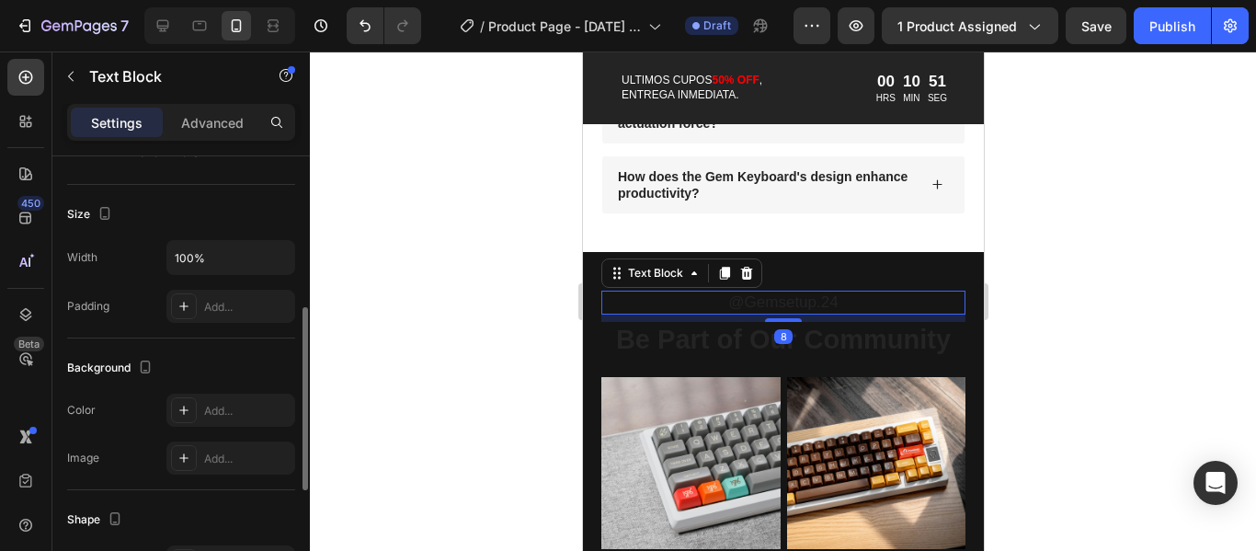
click at [789, 305] on p "@Gemsetup.24" at bounding box center [782, 302] width 361 height 20
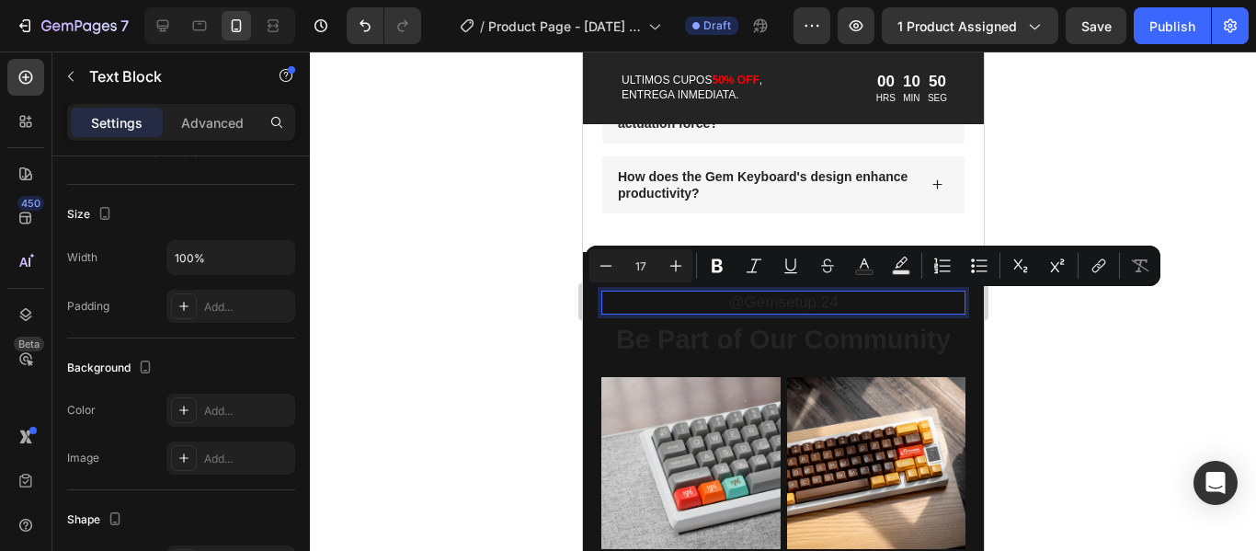
click at [850, 295] on p "@Gemsetup.24" at bounding box center [782, 302] width 361 height 20
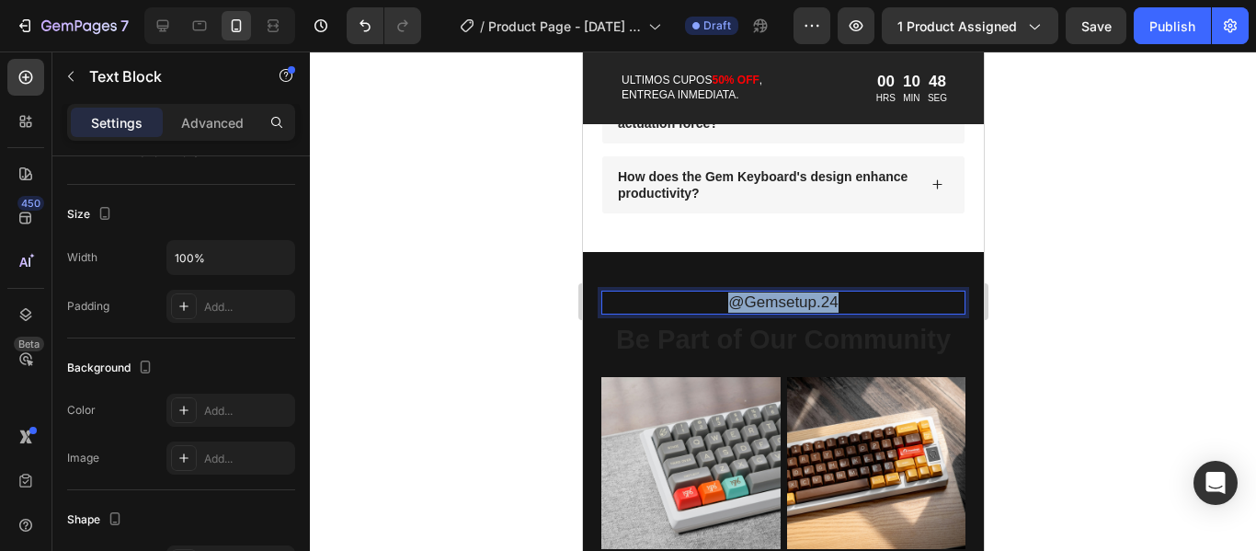
drag, startPoint x: 840, startPoint y: 302, endPoint x: 714, endPoint y: 300, distance: 126.0
click at [714, 300] on p "@Gemsetup.24" at bounding box center [782, 302] width 361 height 20
click at [860, 301] on div "Rich Text Editor. Editing area: main" at bounding box center [783, 303] width 364 height 24
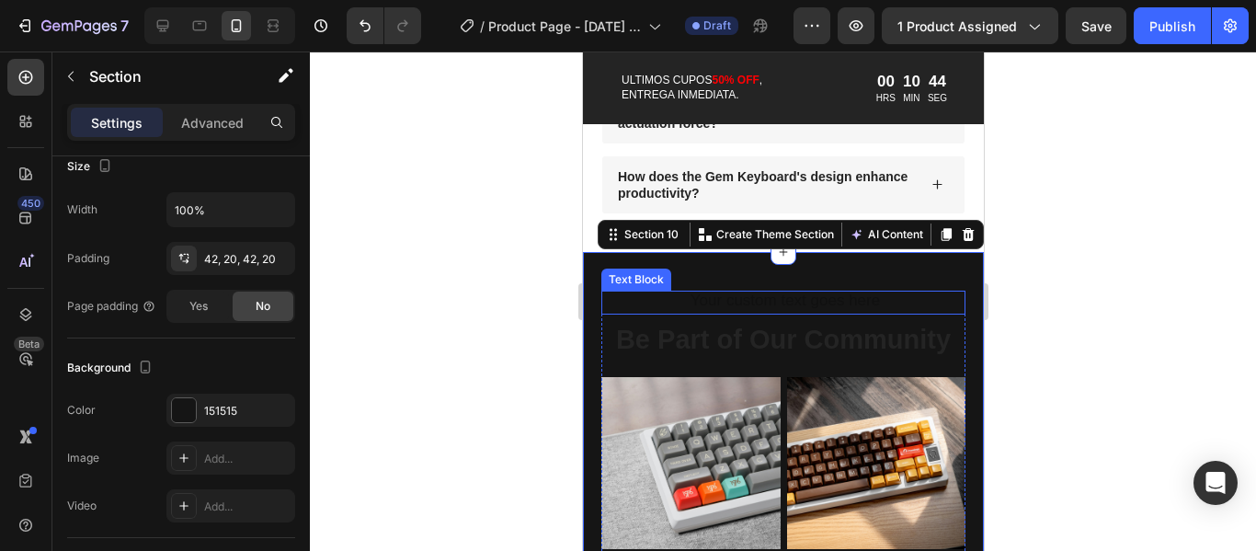
scroll to position [0, 0]
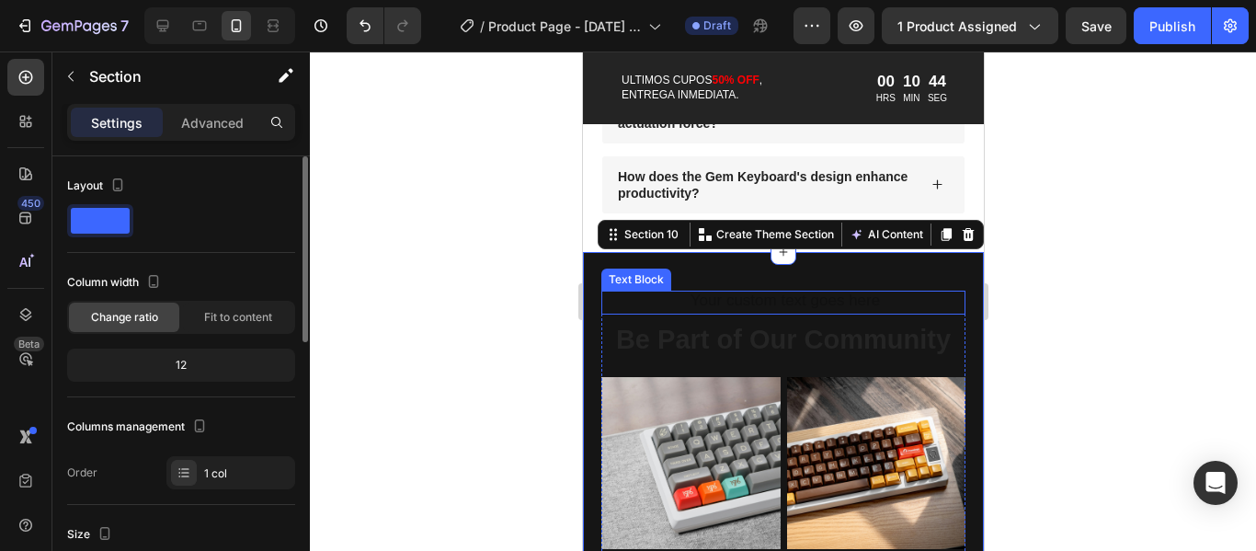
click at [873, 303] on div "Rich Text Editor. Editing area: main" at bounding box center [783, 303] width 364 height 24
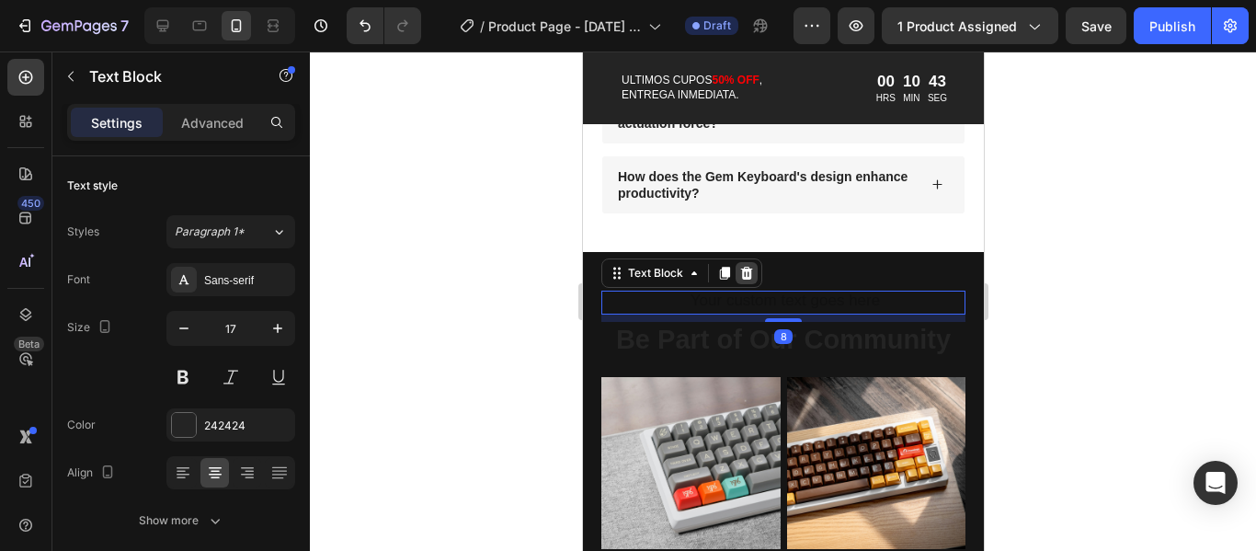
click at [743, 273] on icon at bounding box center [746, 273] width 15 height 15
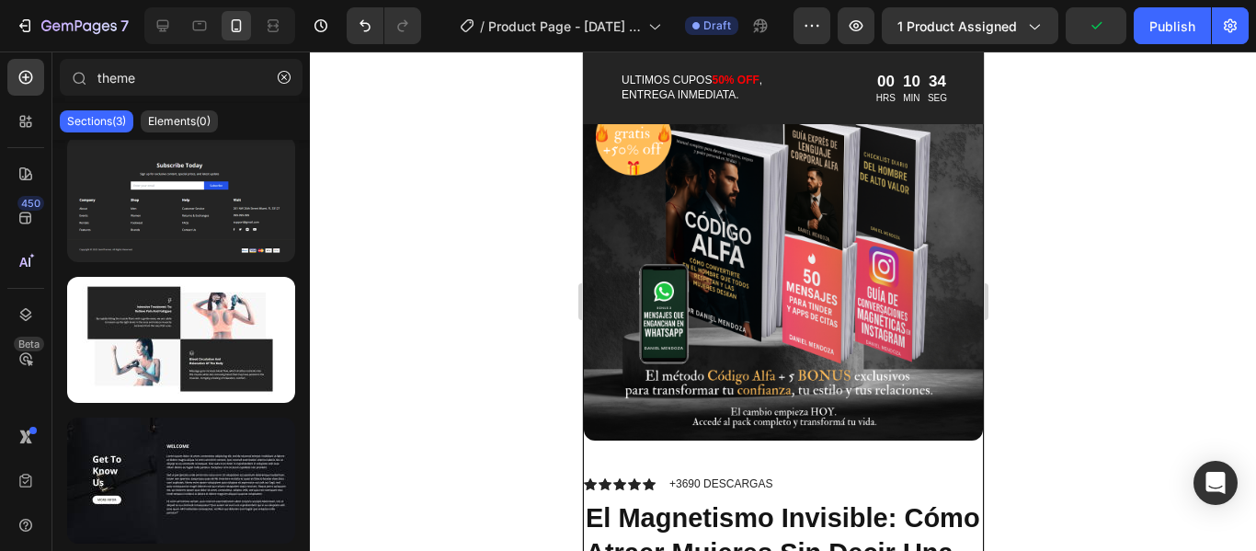
scroll to position [2416, 0]
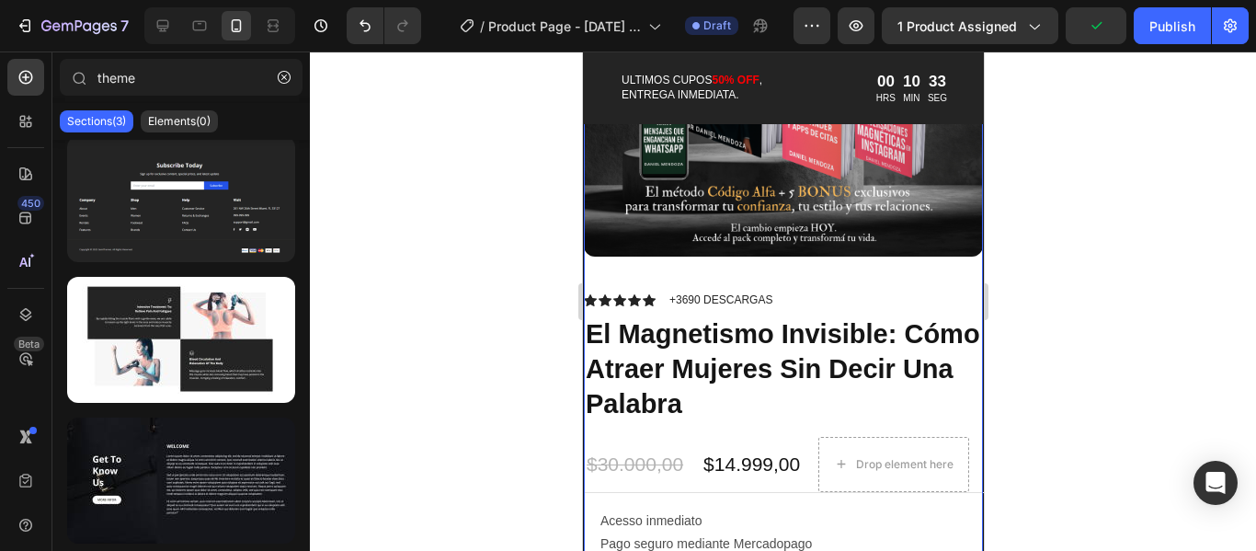
click at [945, 259] on div "Product Images" at bounding box center [782, 74] width 399 height 434
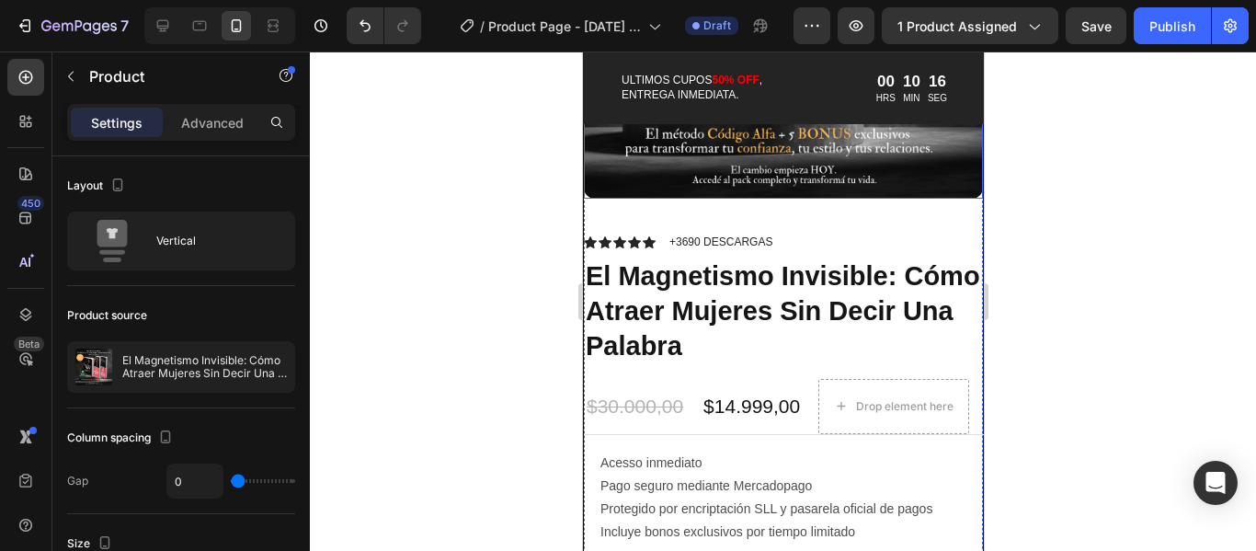
scroll to position [2483, 0]
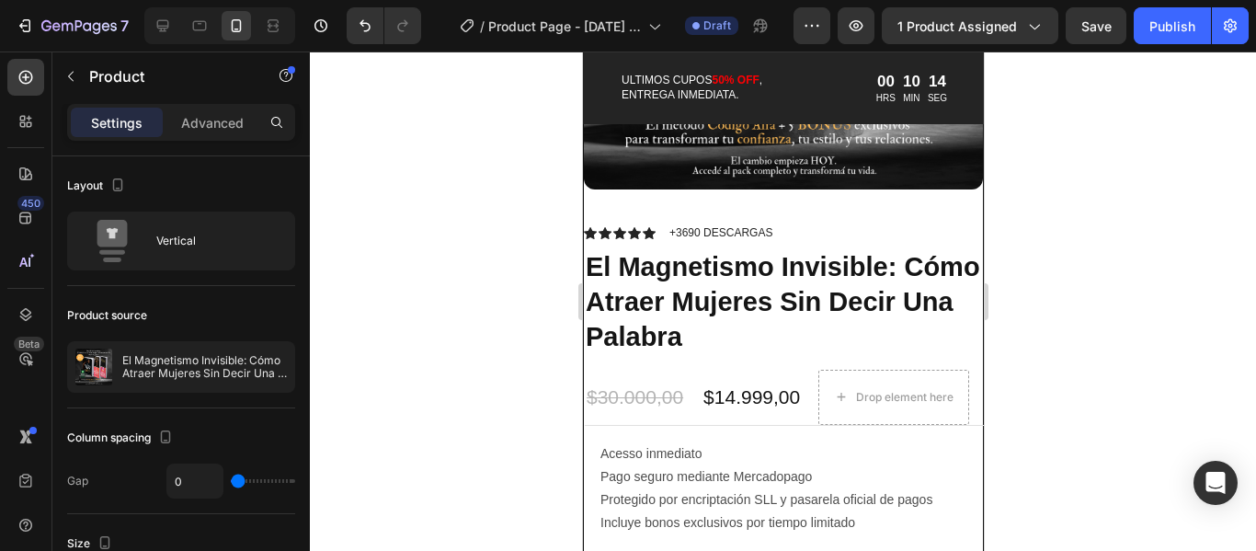
click at [906, 196] on div "Product Images" at bounding box center [782, 7] width 399 height 434
click at [893, 198] on div "Product Images" at bounding box center [782, 7] width 399 height 434
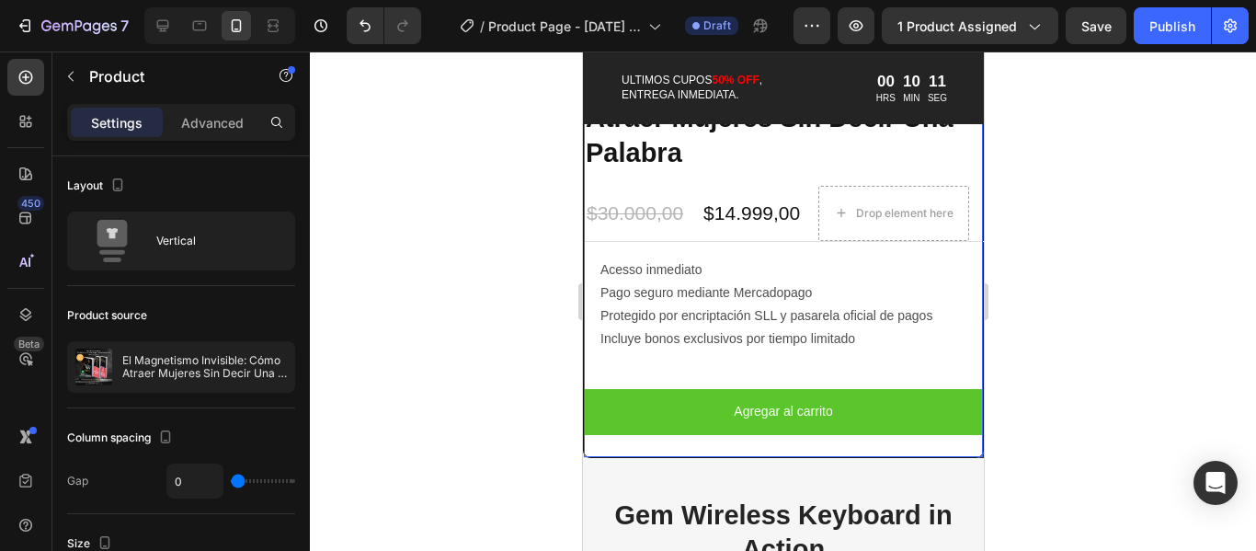
click at [882, 357] on div "Icon Icon Icon Icon Icon Icon List +3690 DESCARGAS Text Block Row El Magnetismo…" at bounding box center [782, 248] width 399 height 417
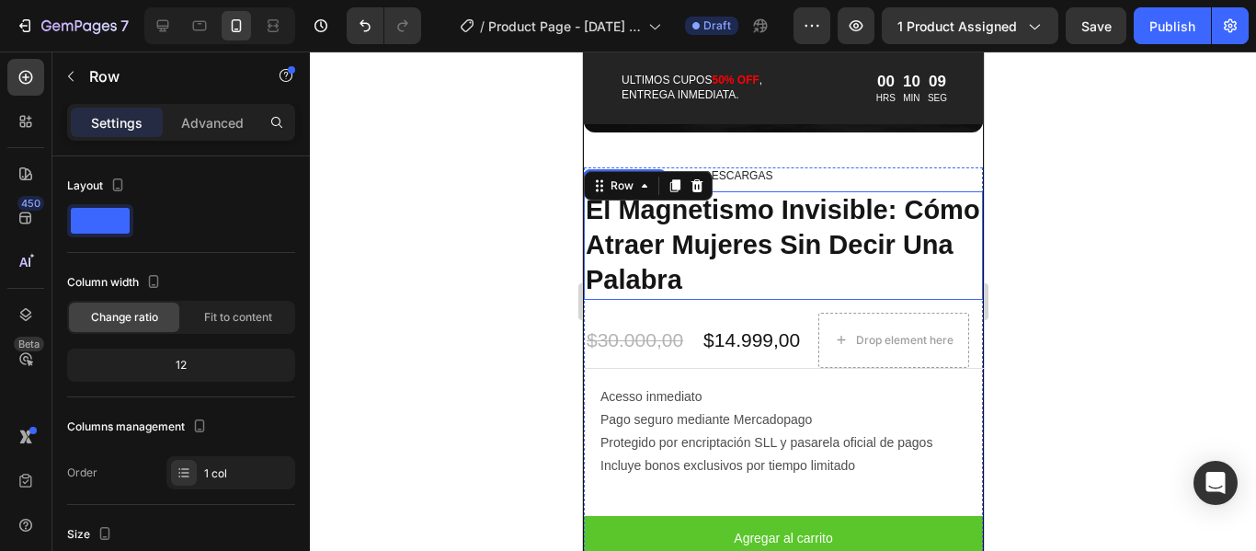
scroll to position [2483, 0]
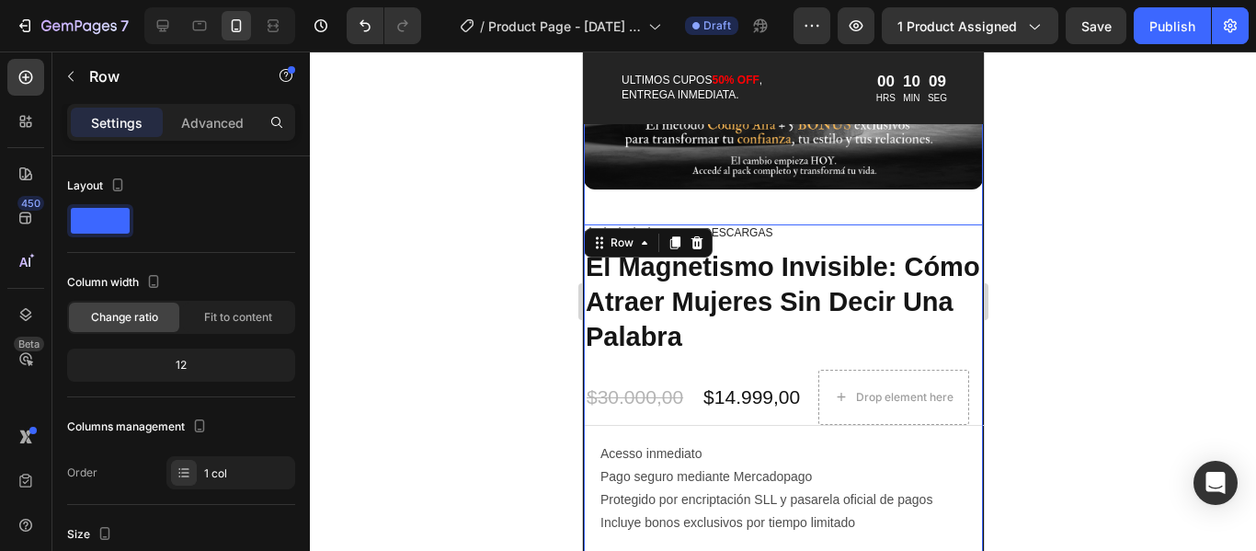
click at [881, 189] on div "Product Images" at bounding box center [782, 7] width 399 height 434
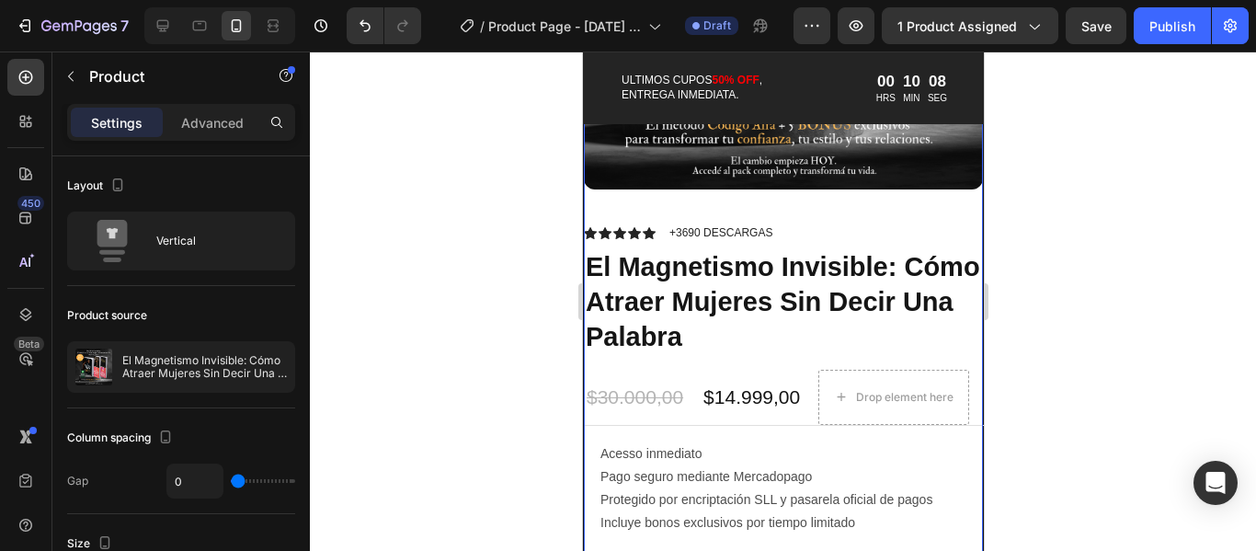
click at [876, 192] on div "Product Images" at bounding box center [782, 7] width 399 height 434
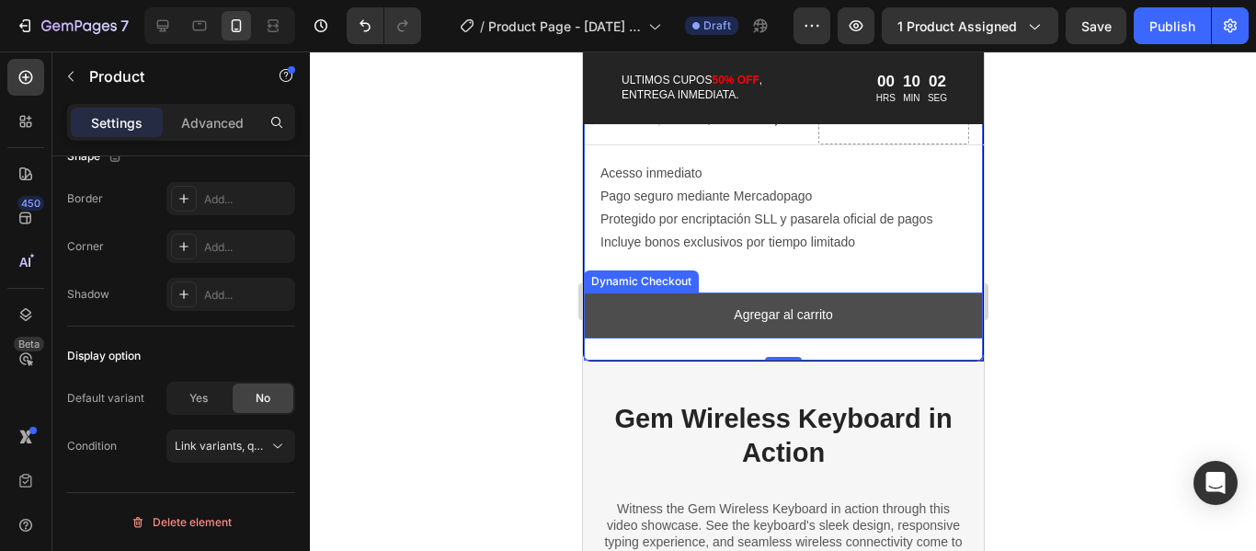
scroll to position [2759, 0]
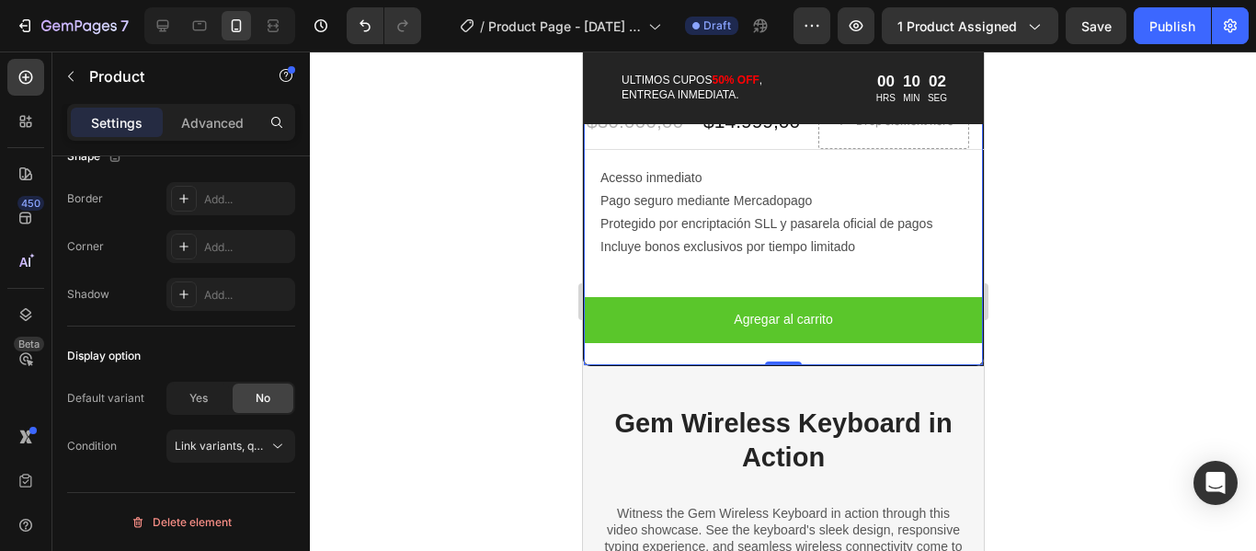
click at [893, 265] on div "Icon Icon Icon Icon Icon Icon List +3690 DESCARGAS Text Block Row El Magnetismo…" at bounding box center [782, 156] width 399 height 417
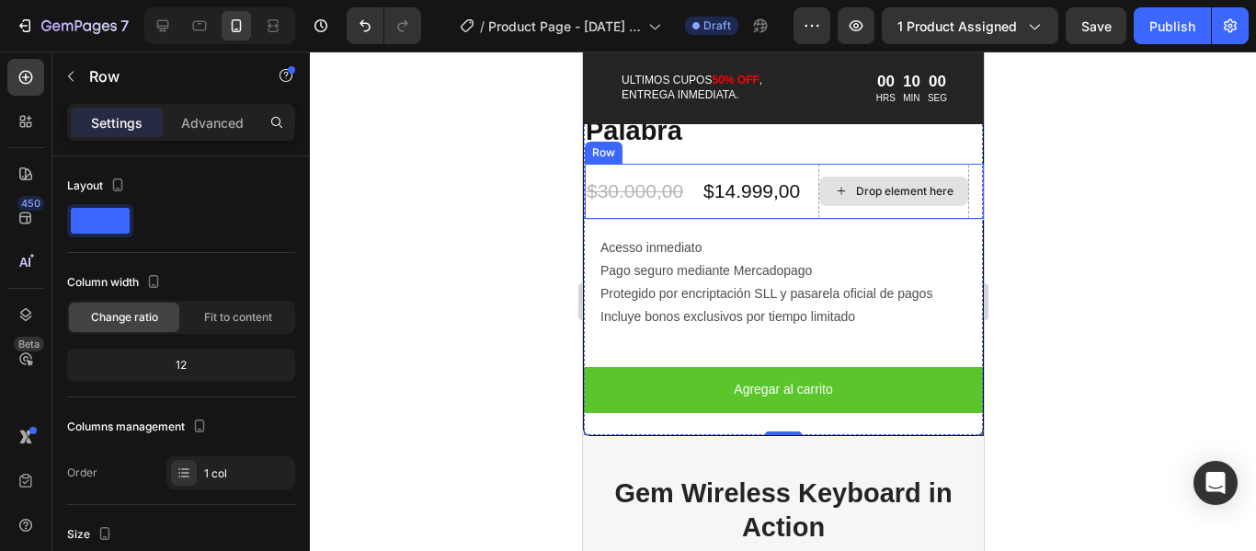
scroll to position [2575, 0]
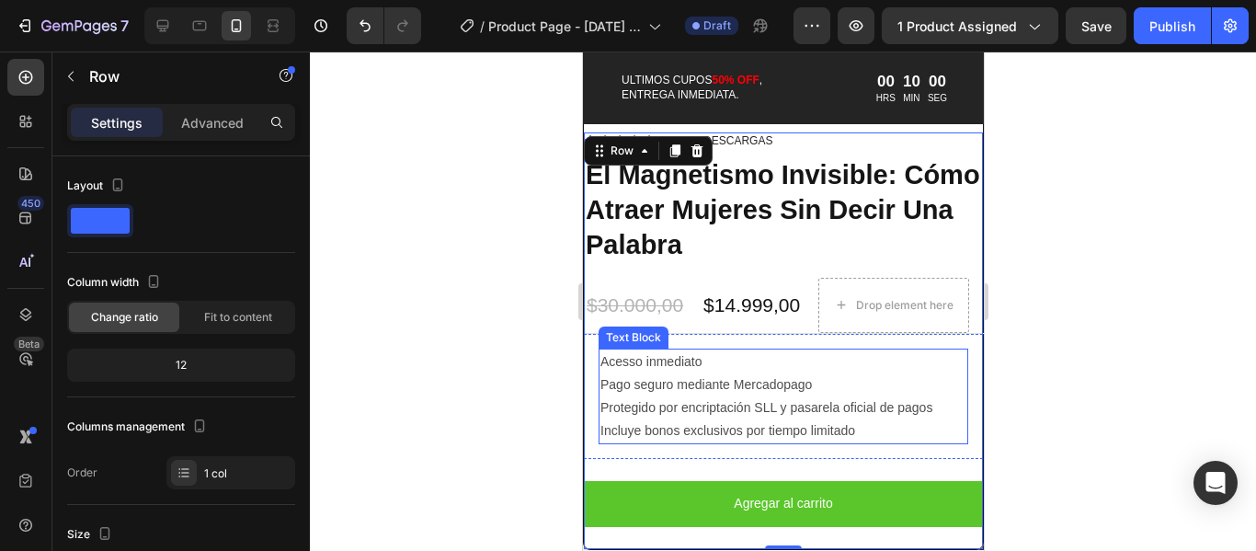
click at [756, 373] on p "Pago seguro mediante Mercadopago" at bounding box center [783, 384] width 366 height 23
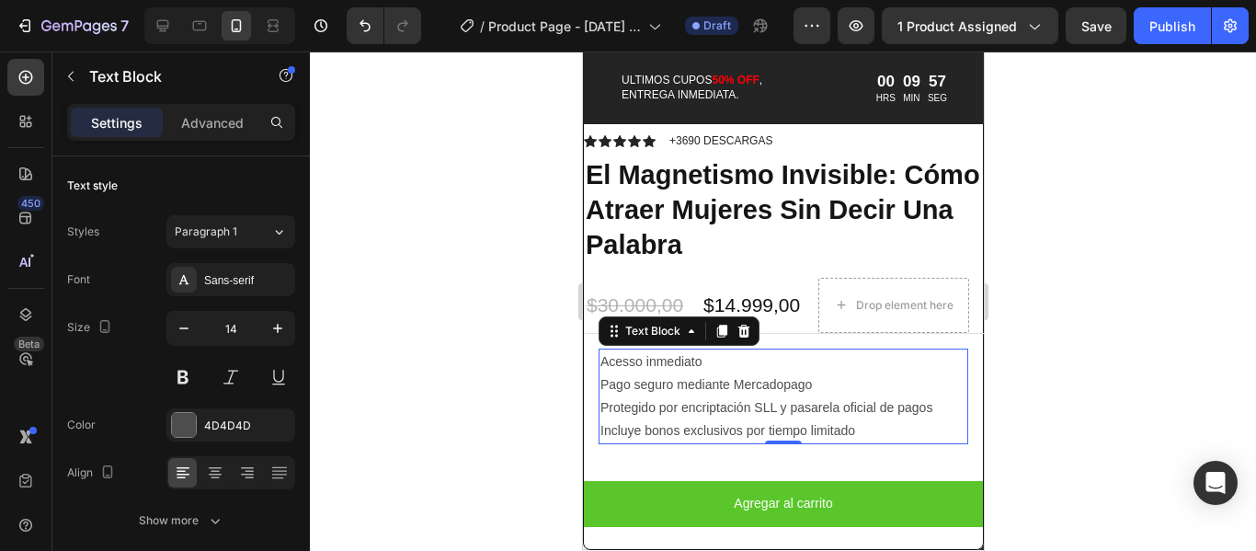
click at [603, 350] on p "Acesso inmediato" at bounding box center [783, 361] width 366 height 23
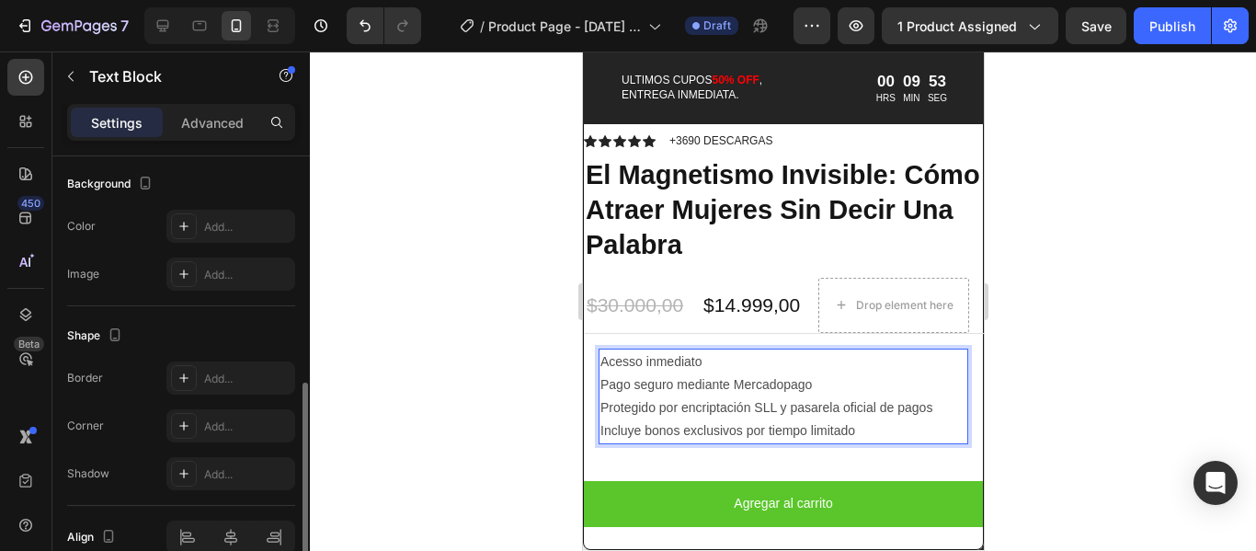
scroll to position [643, 0]
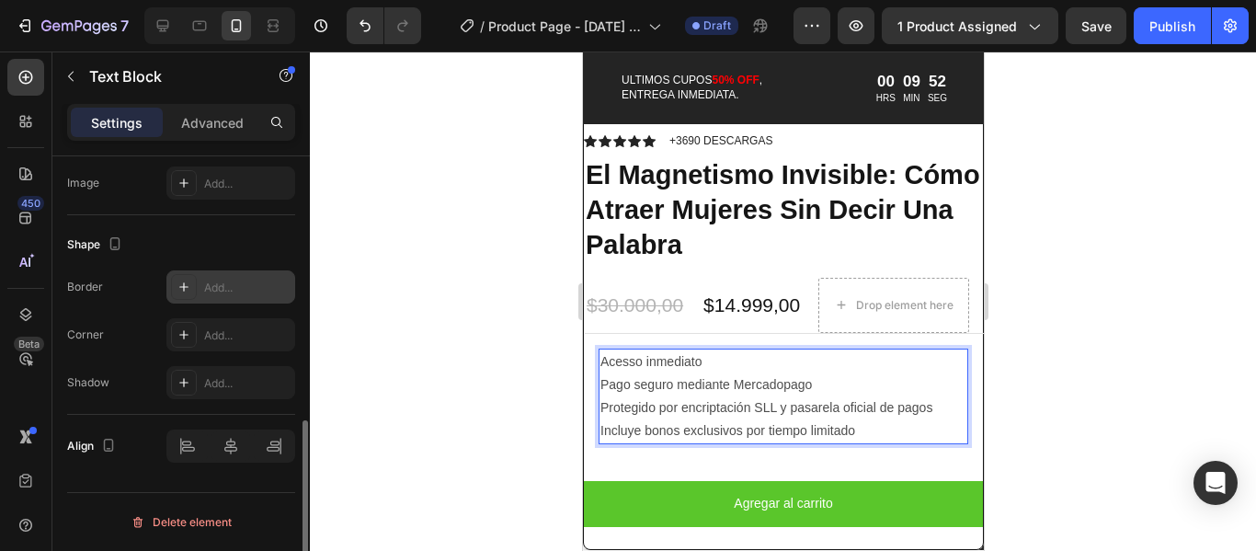
click at [178, 290] on icon at bounding box center [184, 287] width 15 height 15
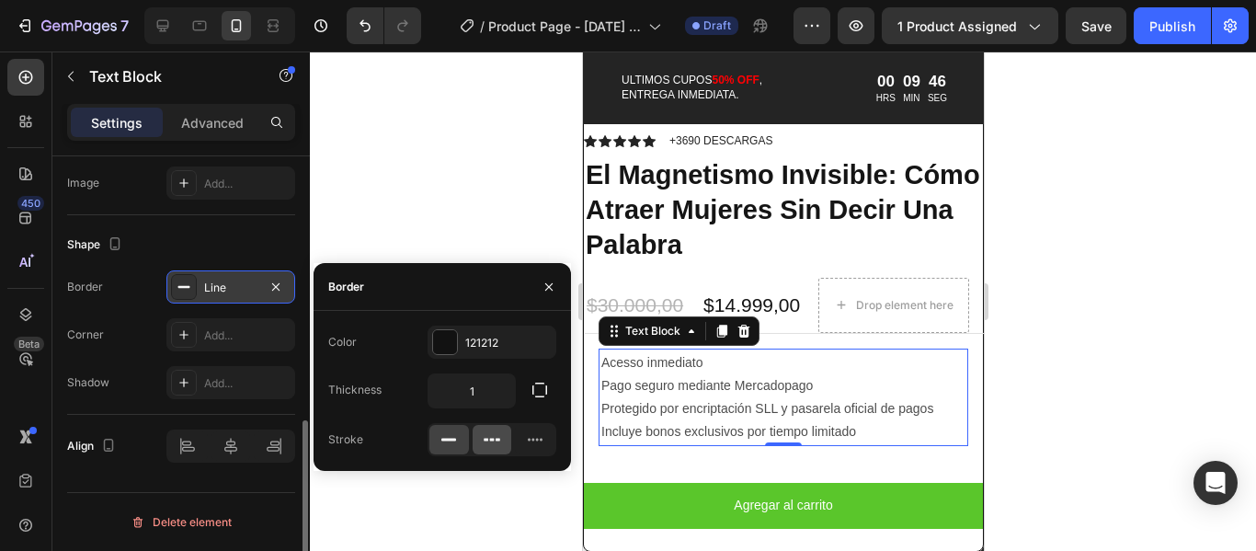
click at [500, 441] on icon at bounding box center [492, 439] width 18 height 18
click at [537, 436] on icon at bounding box center [535, 439] width 18 height 18
click at [1004, 303] on div at bounding box center [783, 301] width 946 height 499
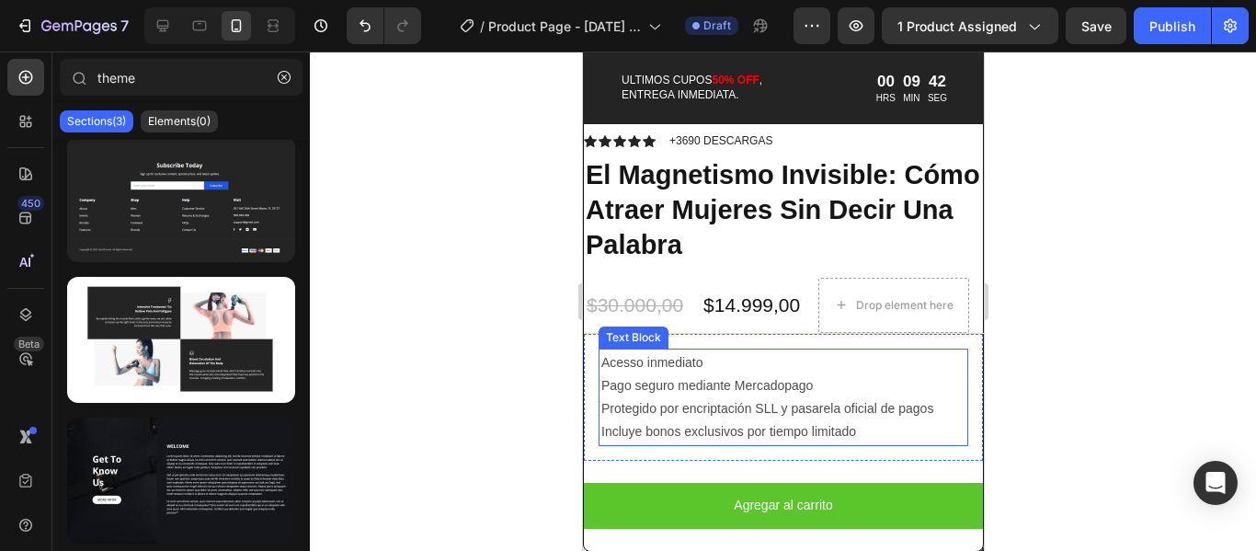
click at [853, 420] on p "Incluye bonos exclusivos por tiempo limitado" at bounding box center [783, 431] width 364 height 23
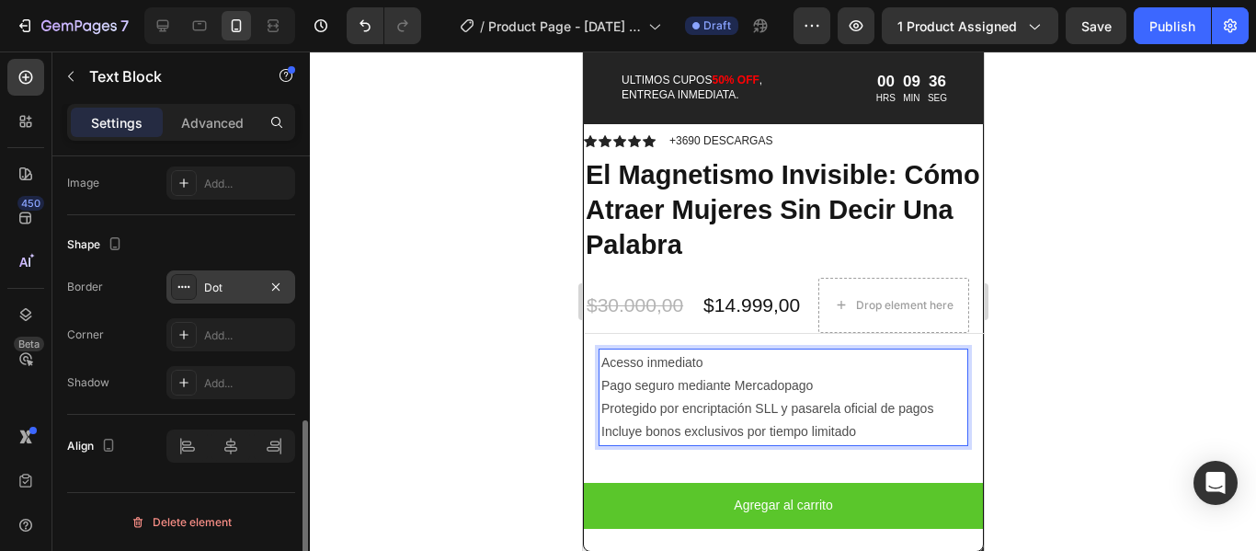
click at [184, 287] on icon at bounding box center [184, 287] width 15 height 15
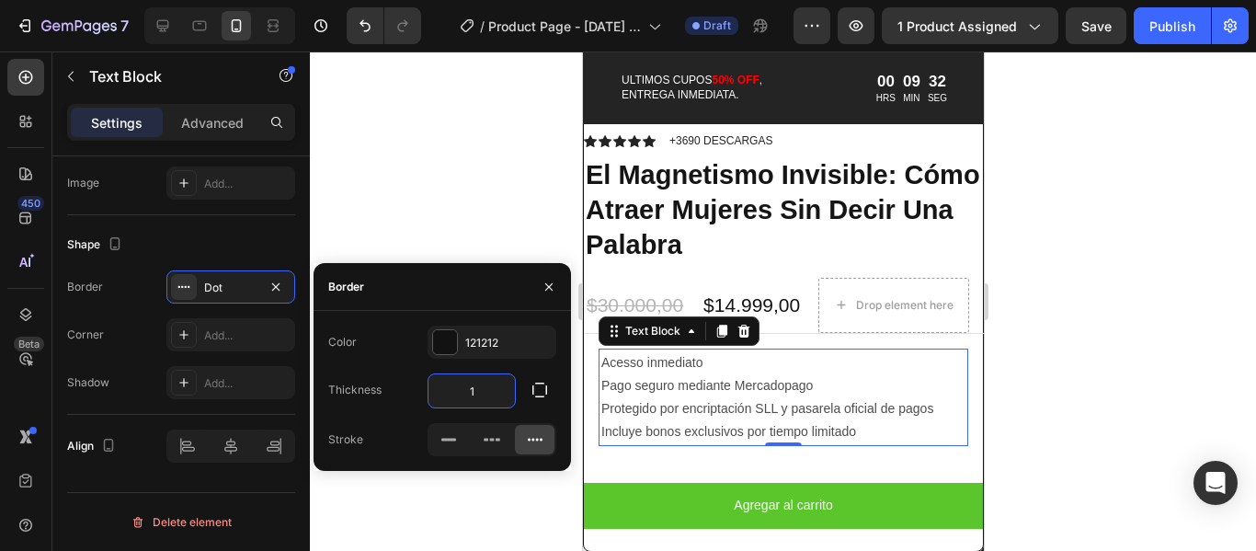
click at [474, 387] on input "1" at bounding box center [472, 390] width 86 height 33
click at [180, 334] on icon at bounding box center [184, 334] width 15 height 15
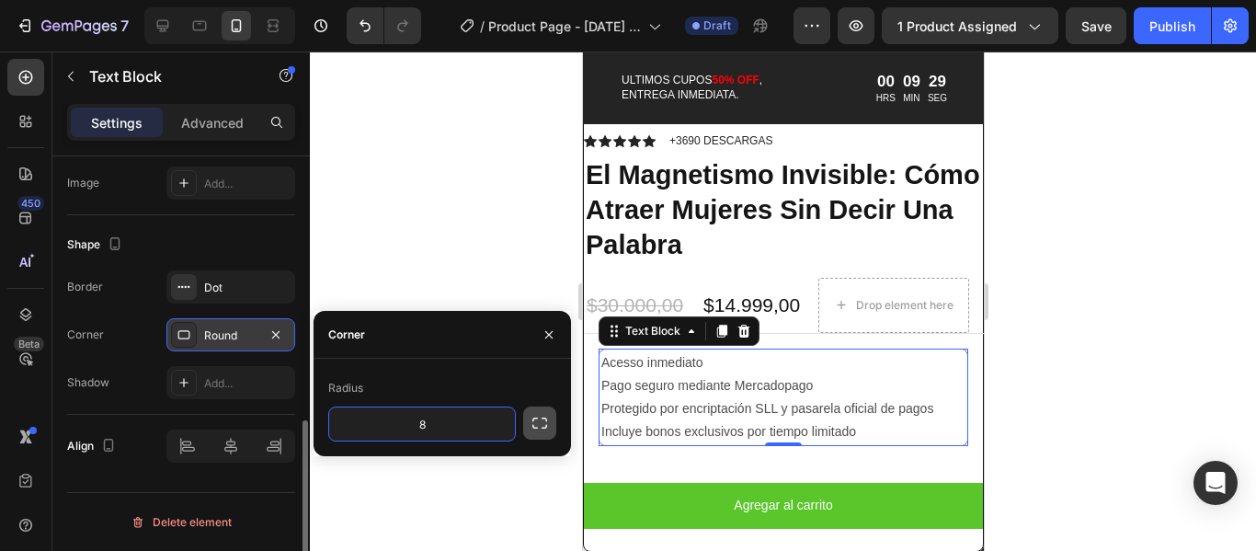
click at [536, 428] on icon "button" at bounding box center [540, 423] width 18 height 18
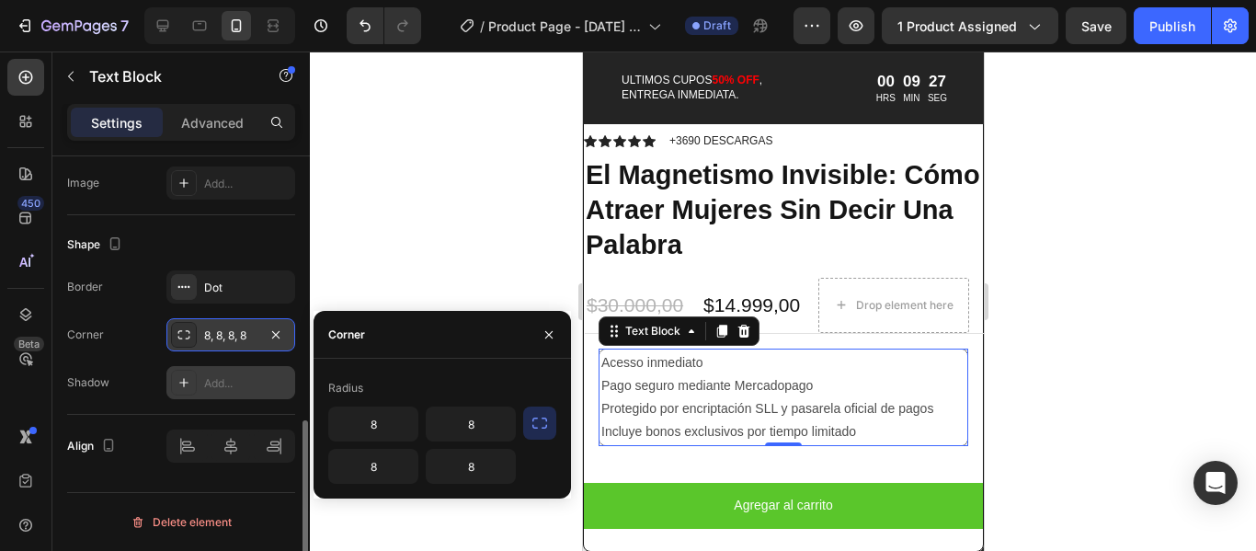
click at [190, 386] on icon at bounding box center [184, 382] width 15 height 15
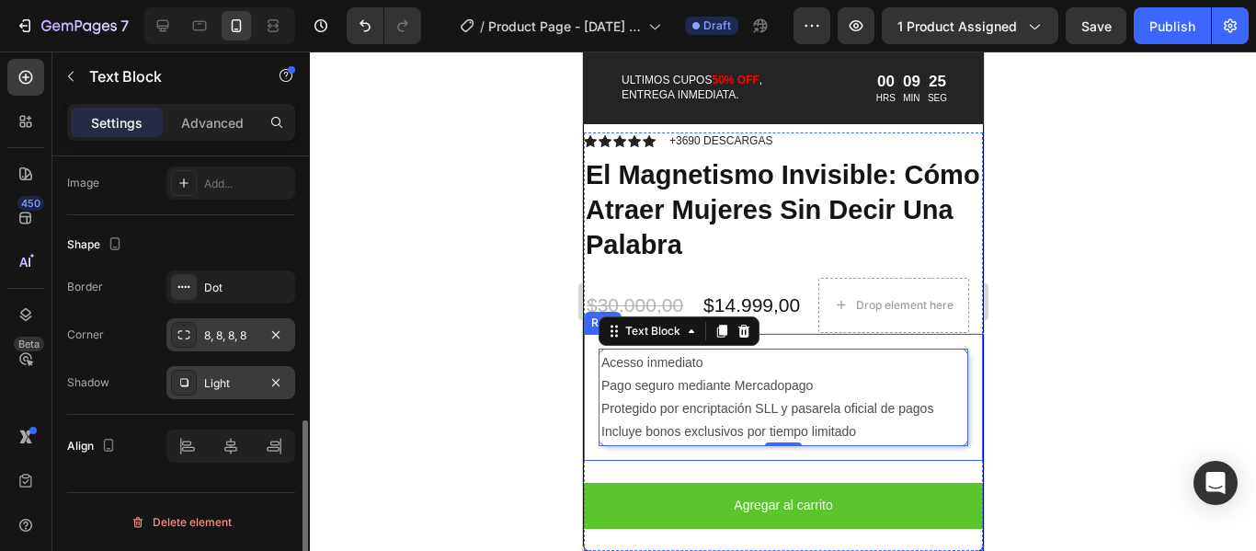
click at [1061, 395] on div at bounding box center [783, 301] width 946 height 499
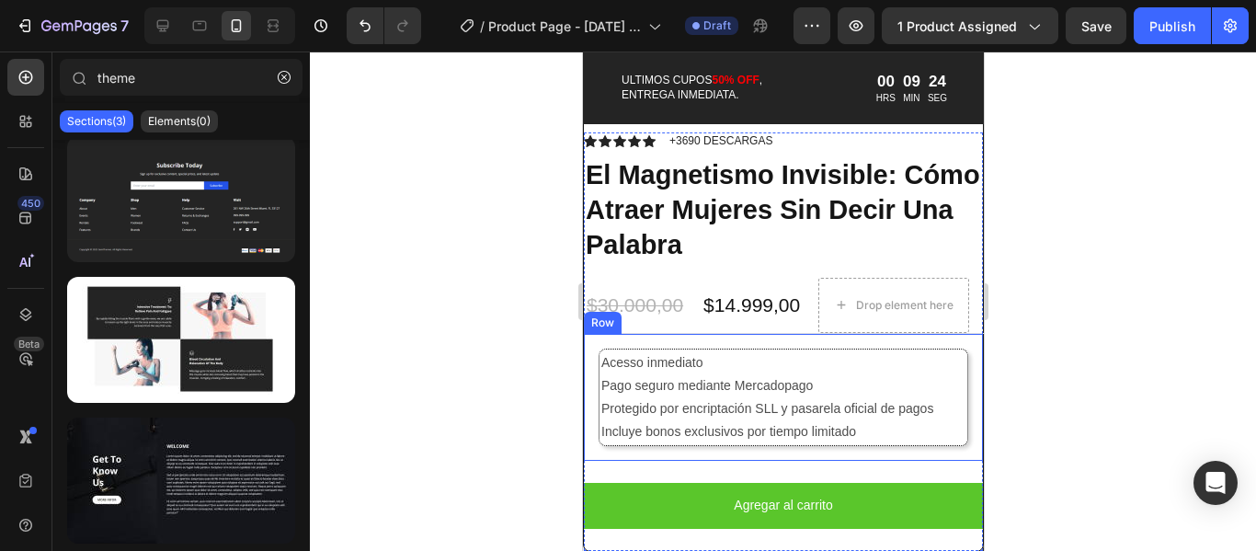
click at [1061, 395] on div at bounding box center [783, 301] width 946 height 499
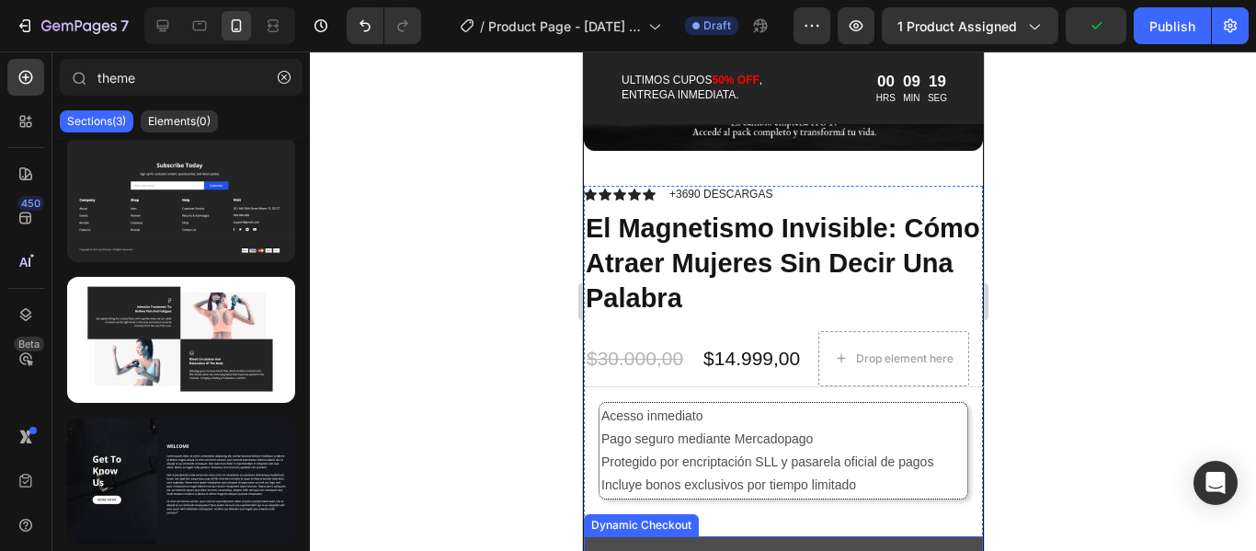
scroll to position [2483, 0]
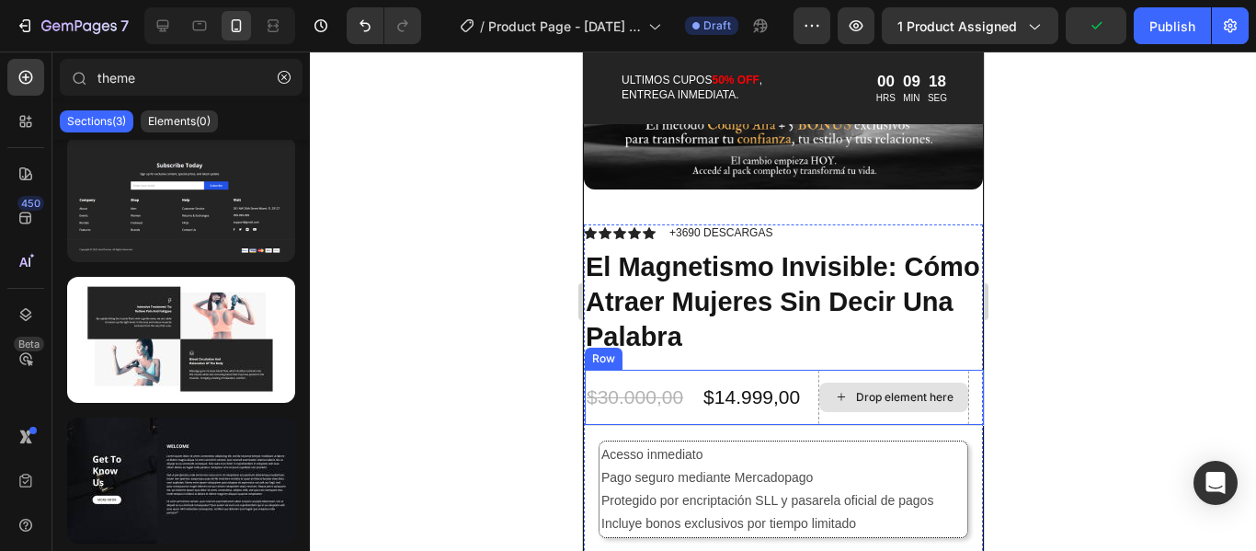
click at [930, 390] on div "Drop element here" at bounding box center [903, 397] width 97 height 15
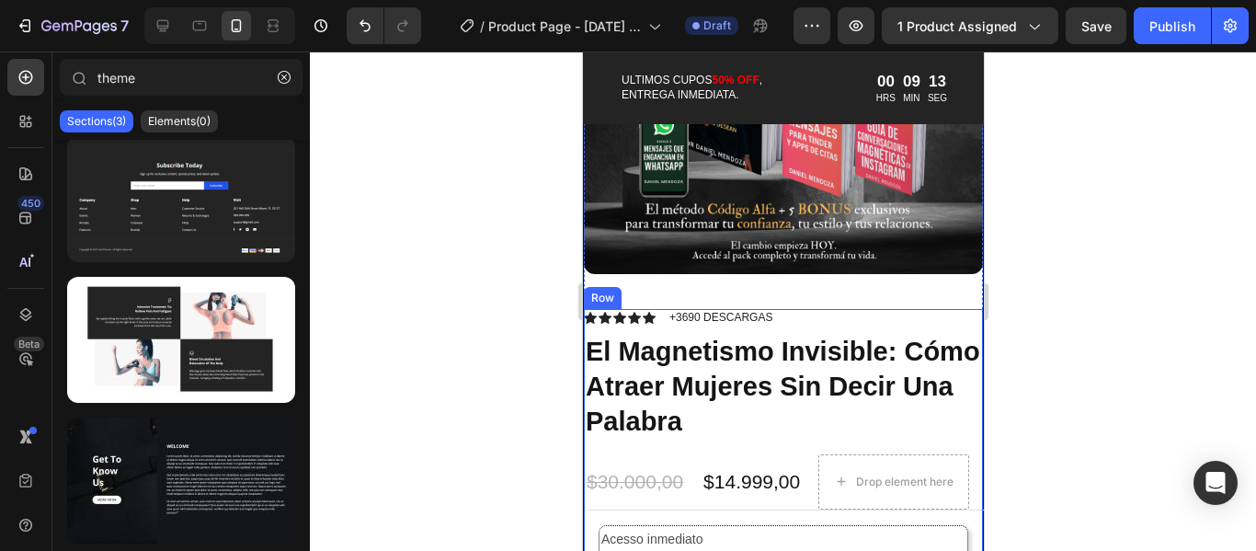
scroll to position [2391, 0]
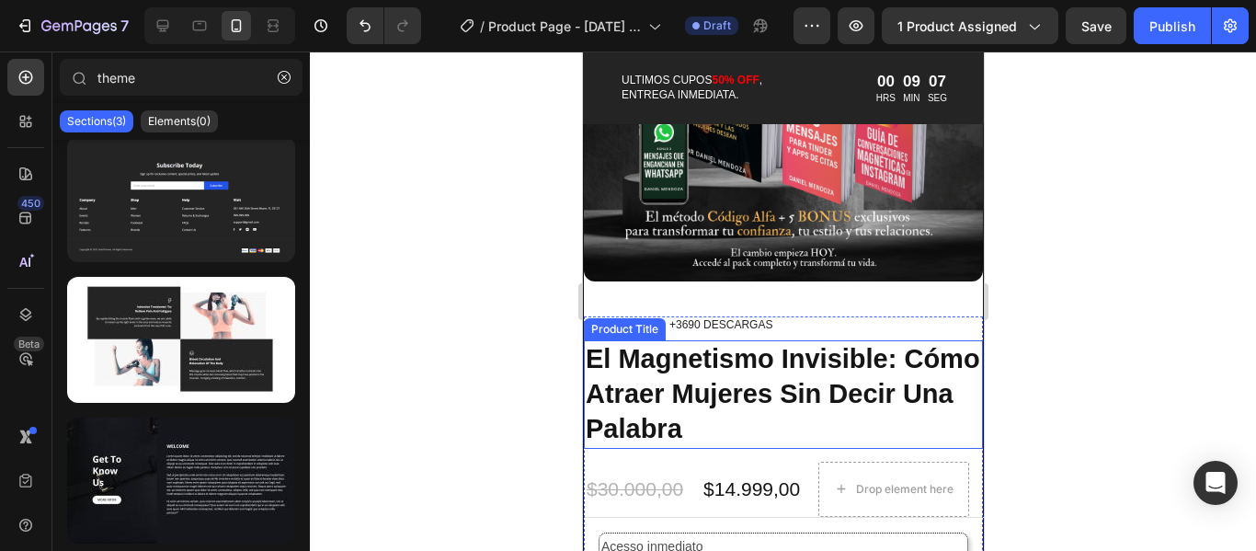
click at [888, 349] on h1 "El Magnetismo Invisible: Cómo Atraer Mujeres Sin Decir Una Palabra" at bounding box center [782, 394] width 399 height 108
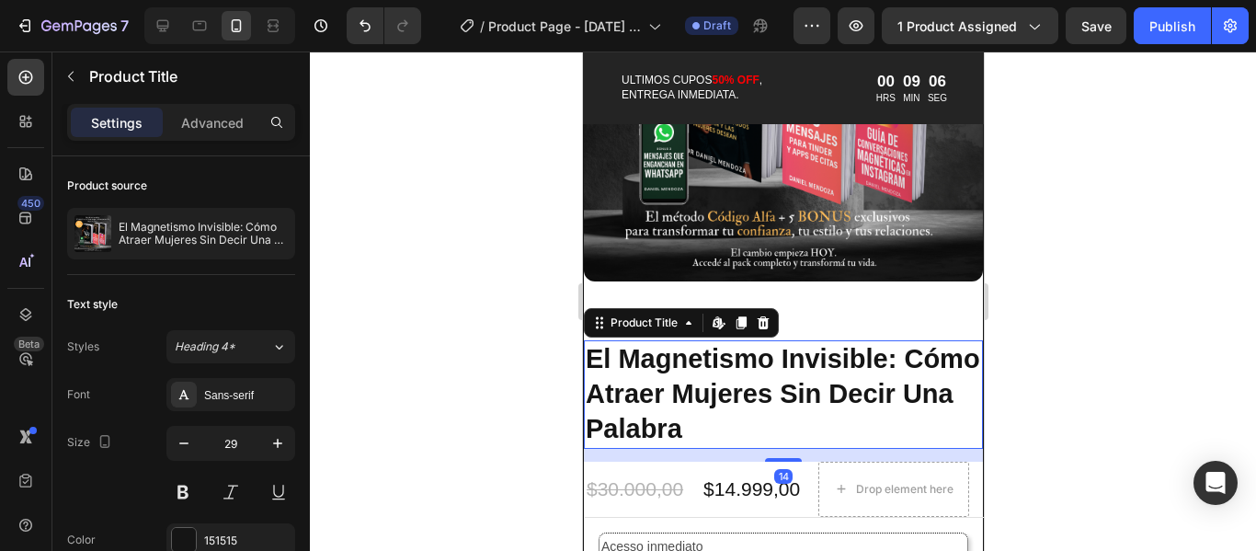
click at [882, 349] on h1 "El Magnetismo Invisible: Cómo Atraer Mujeres Sin Decir Una Palabra" at bounding box center [782, 394] width 399 height 108
click at [883, 350] on h1 "El Magnetismo Invisible: Cómo Atraer Mujeres Sin Decir Una Palabra" at bounding box center [782, 394] width 399 height 108
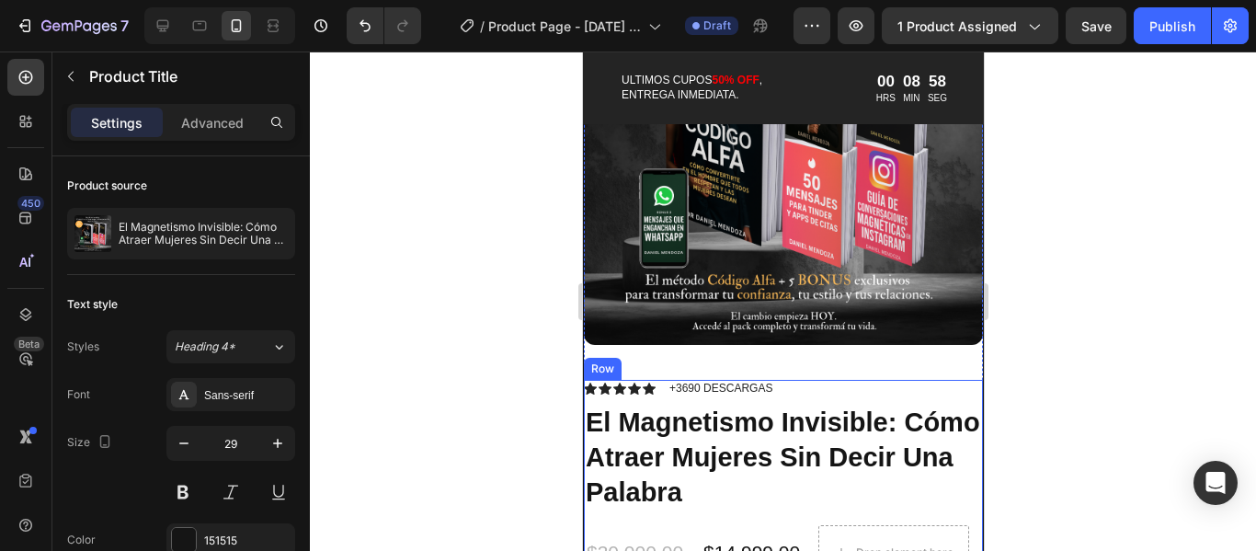
scroll to position [2299, 0]
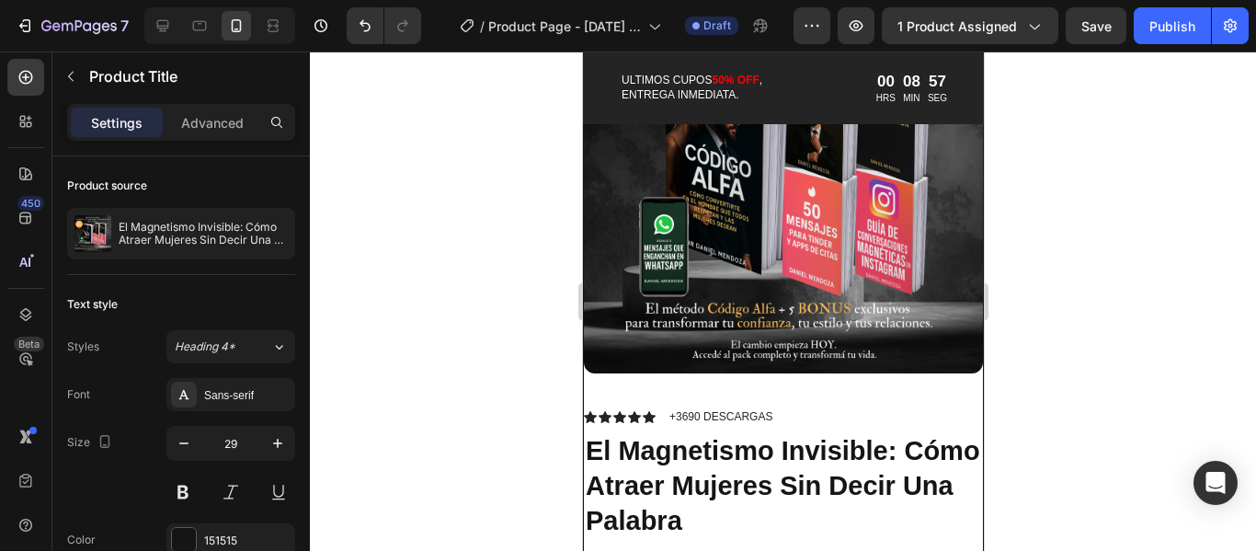
click at [818, 445] on h1 "El Magnetismo Invisible: Cómo Atraer Mujeres Sin Decir Una Palabra" at bounding box center [782, 486] width 399 height 108
click at [800, 439] on h1 "El Magnetismo Invisible: Cómo Atraer Mujeres Sin Decir Una Palabra" at bounding box center [782, 486] width 399 height 108
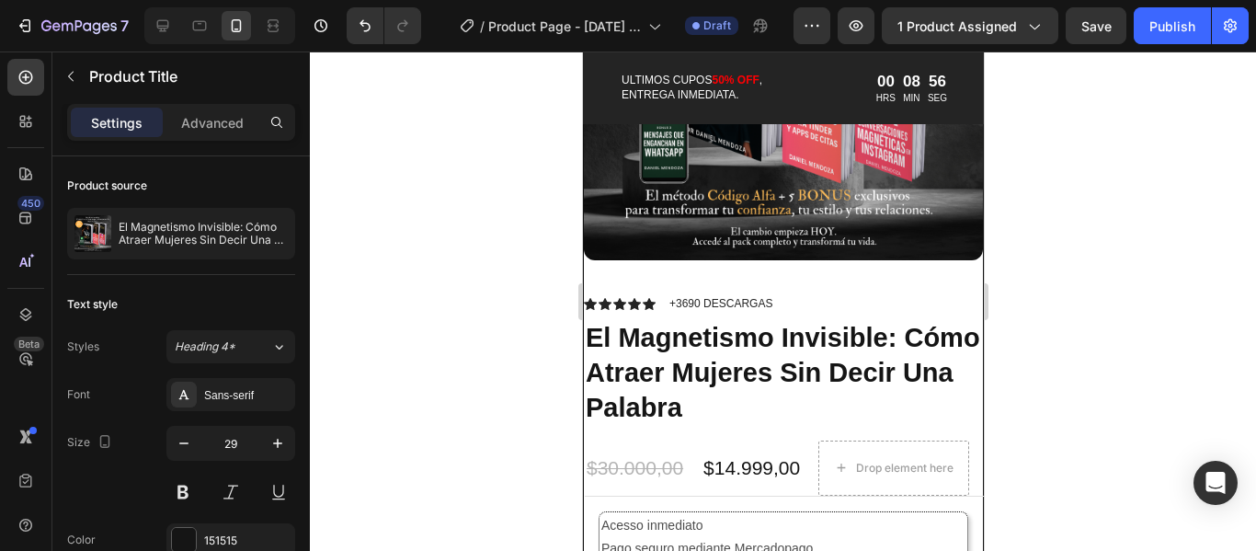
scroll to position [2483, 0]
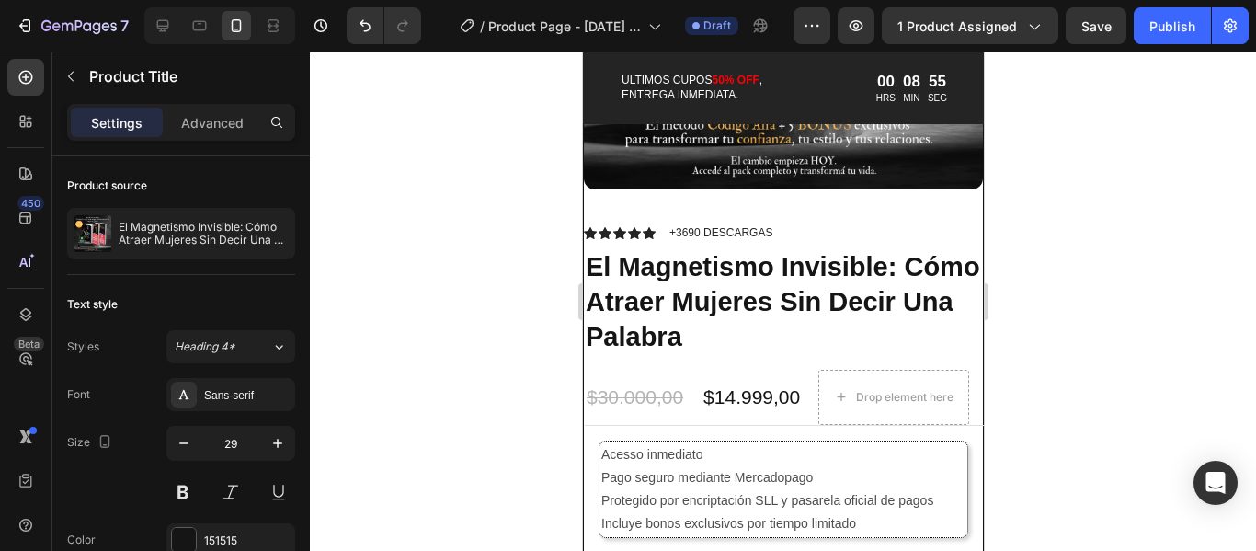
click at [748, 316] on h1 "El Magnetismo Invisible: Cómo Atraer Mujeres Sin Decir Una Palabra" at bounding box center [782, 302] width 399 height 108
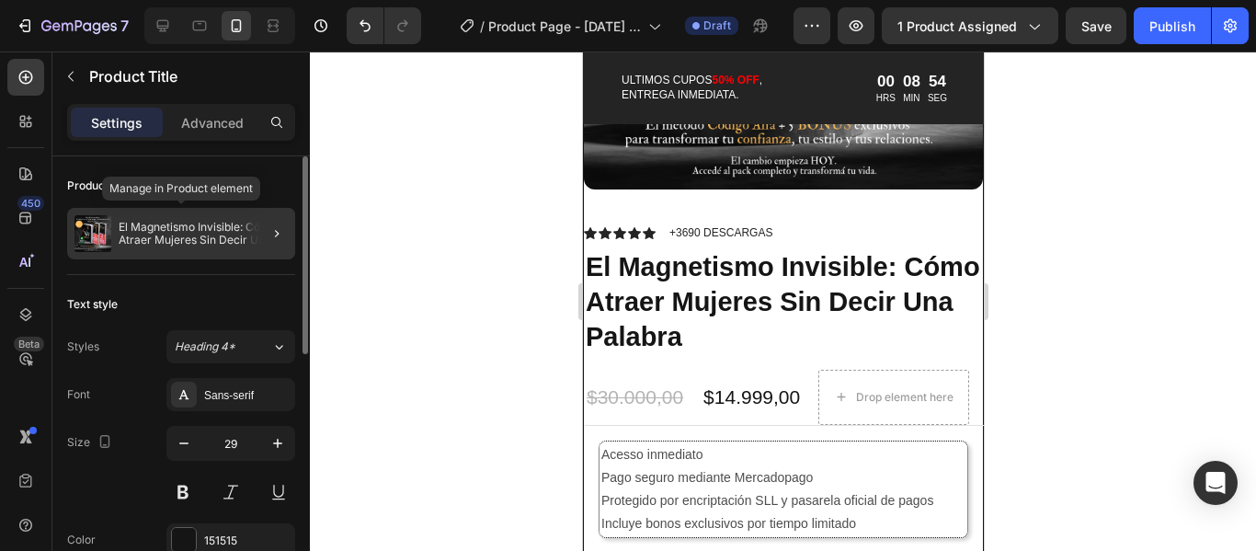
click at [223, 225] on p "El Magnetismo Invisible: Cómo Atraer Mujeres Sin Decir Una Palabra" at bounding box center [203, 234] width 169 height 26
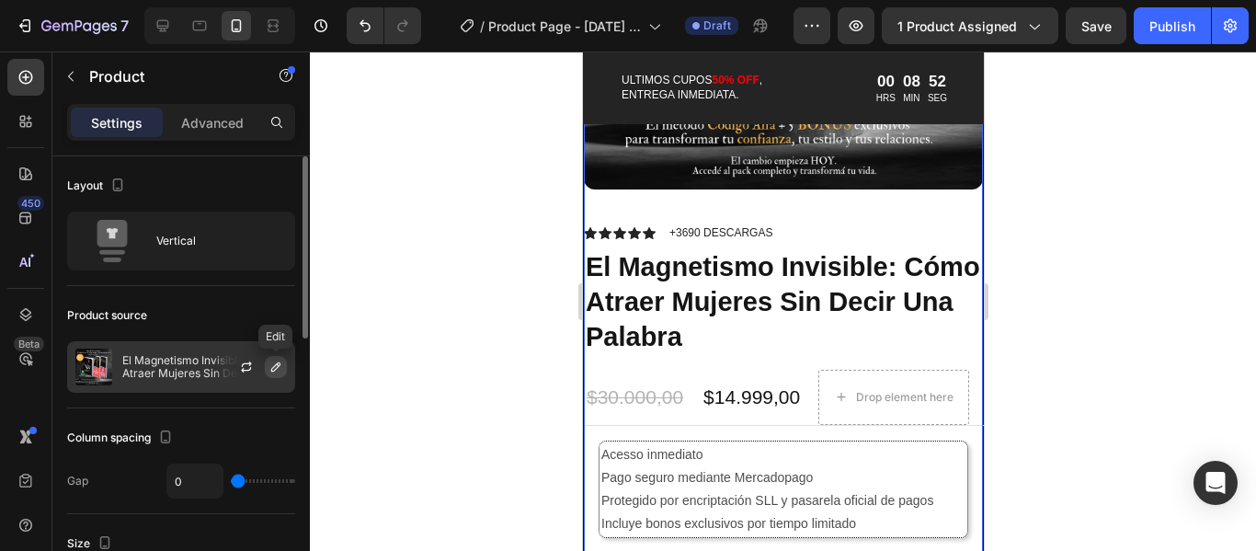
click at [275, 371] on icon "button" at bounding box center [275, 366] width 9 height 9
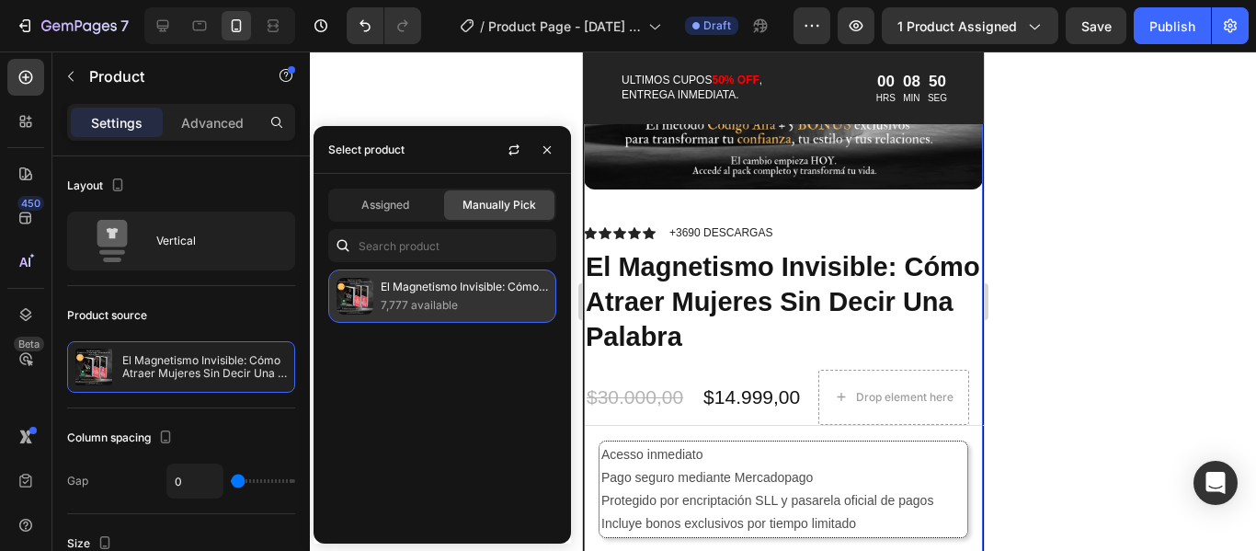
click at [456, 297] on p "7,777 available" at bounding box center [464, 305] width 167 height 18
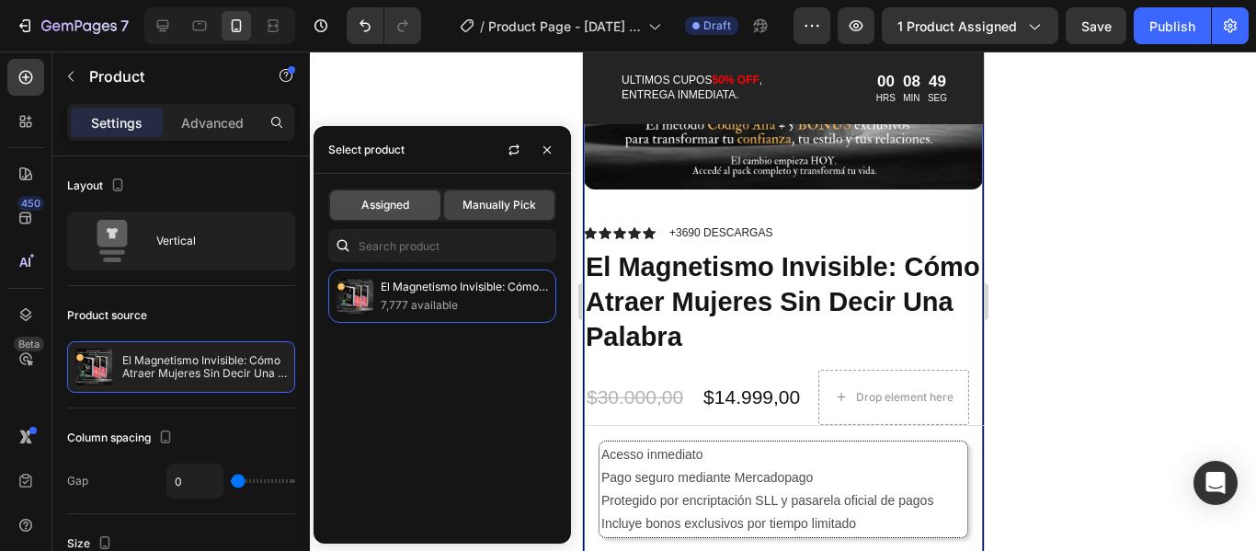
click at [431, 211] on div "Assigned" at bounding box center [385, 204] width 110 height 29
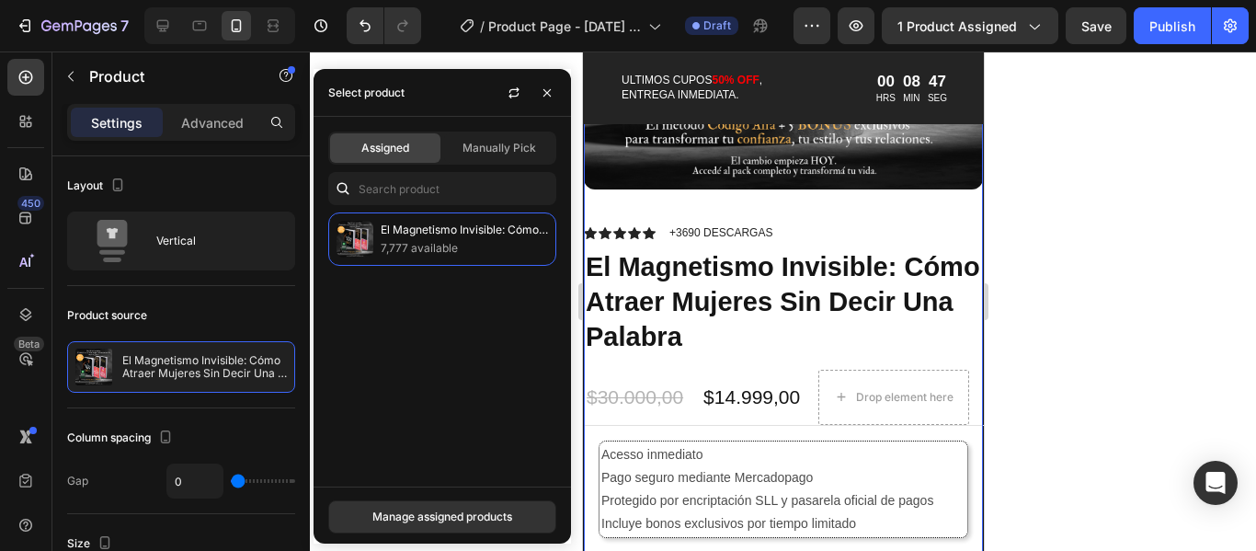
click at [487, 164] on div "Assigned Manually Pick" at bounding box center [442, 148] width 228 height 33
click at [498, 147] on span "Manually Pick" at bounding box center [500, 148] width 74 height 17
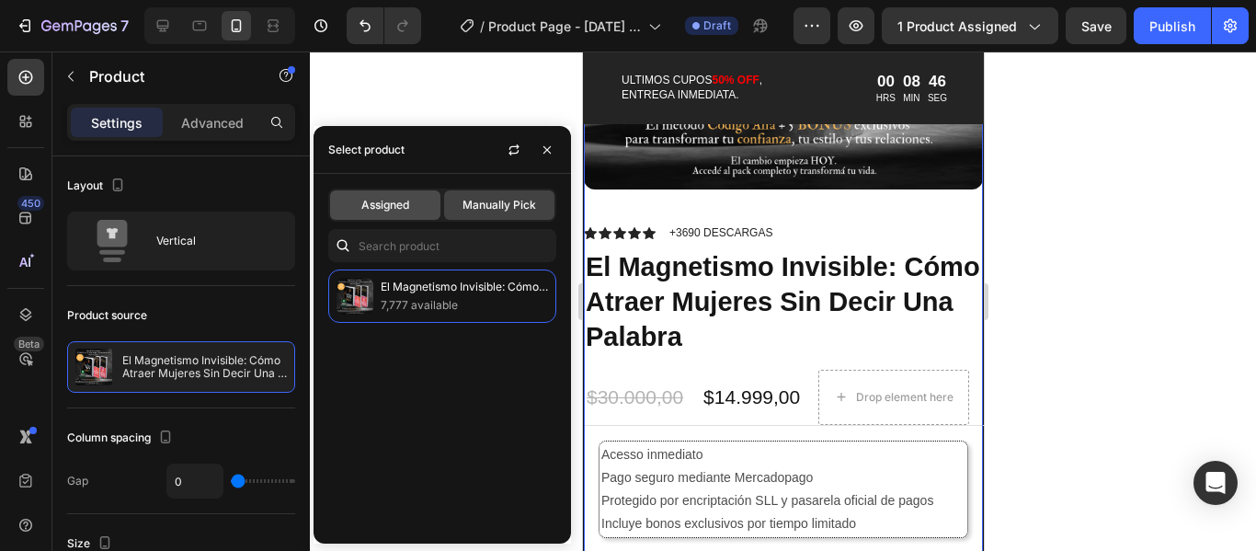
click at [407, 200] on span "Assigned" at bounding box center [385, 205] width 48 height 17
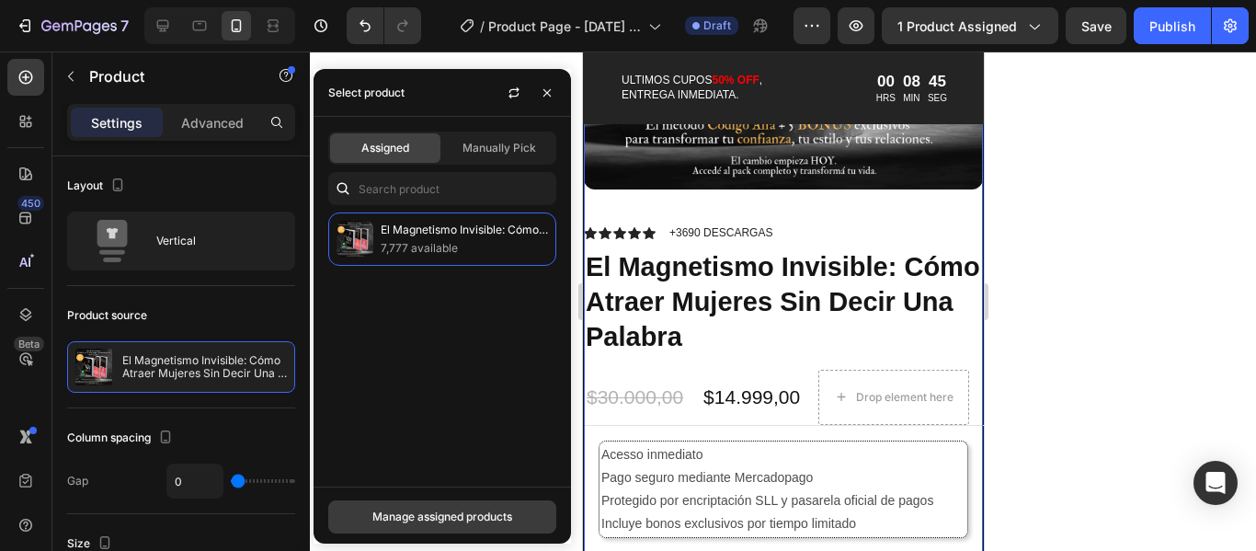
click at [476, 521] on div "Manage assigned products" at bounding box center [442, 517] width 140 height 17
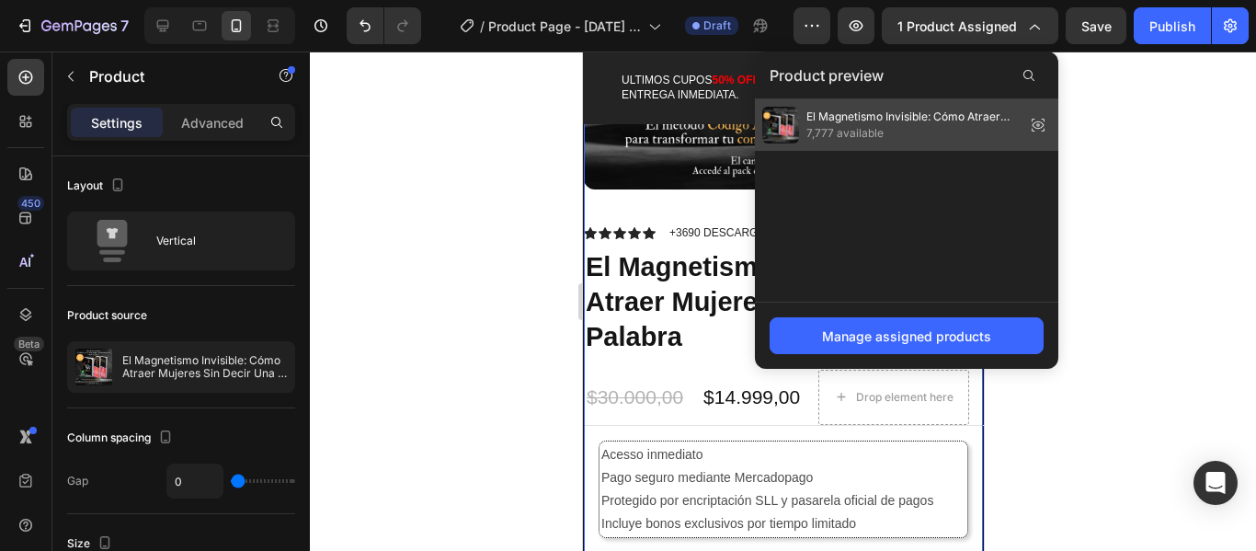
click at [953, 139] on span "7,777 available" at bounding box center [913, 133] width 212 height 17
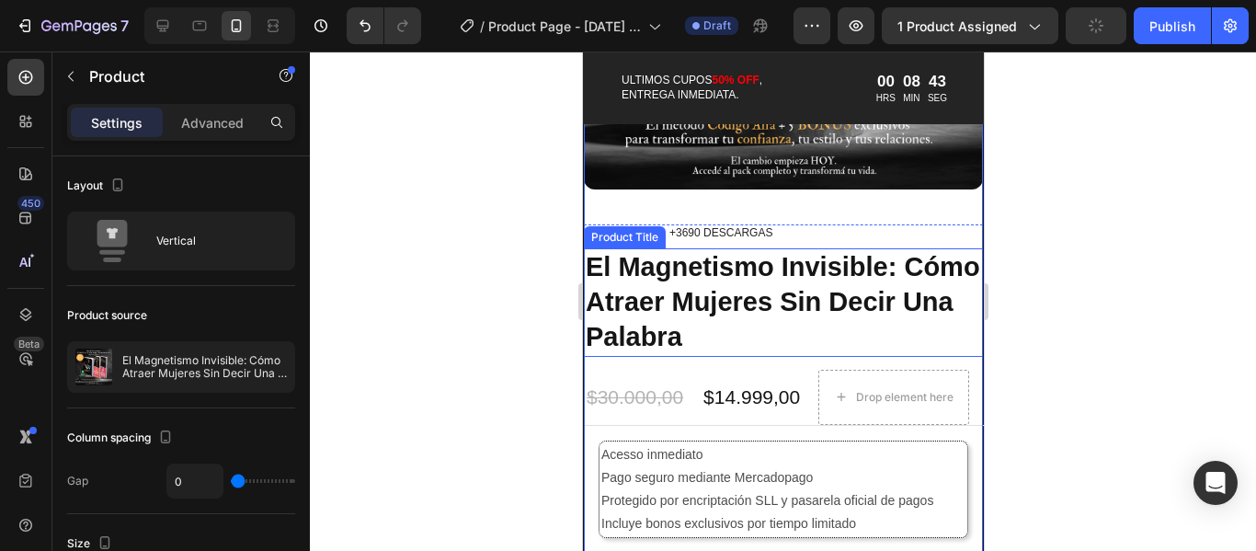
click at [793, 298] on h1 "El Magnetismo Invisible: Cómo Atraer Mujeres Sin Decir Una Palabra" at bounding box center [782, 302] width 399 height 108
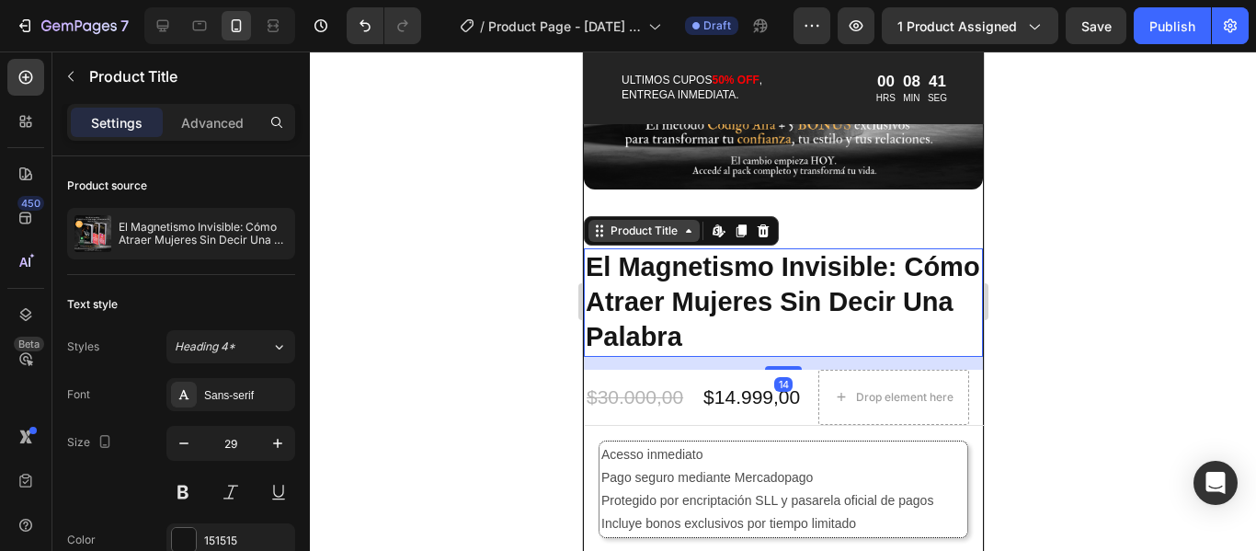
click at [681, 223] on icon at bounding box center [688, 230] width 15 height 15
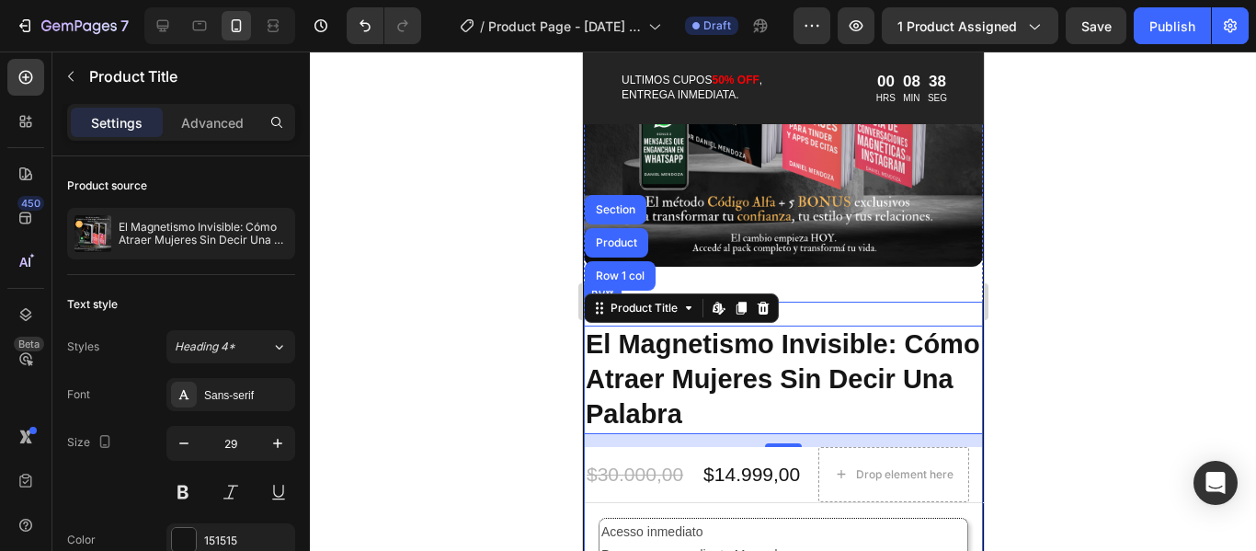
scroll to position [2391, 0]
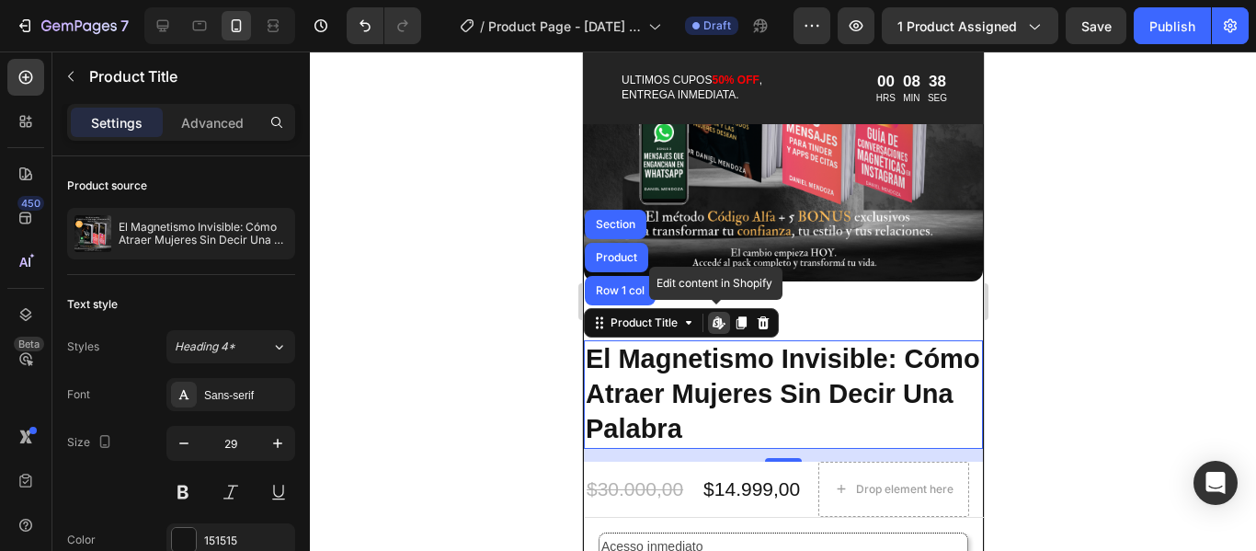
click at [711, 315] on icon at bounding box center [718, 322] width 15 height 15
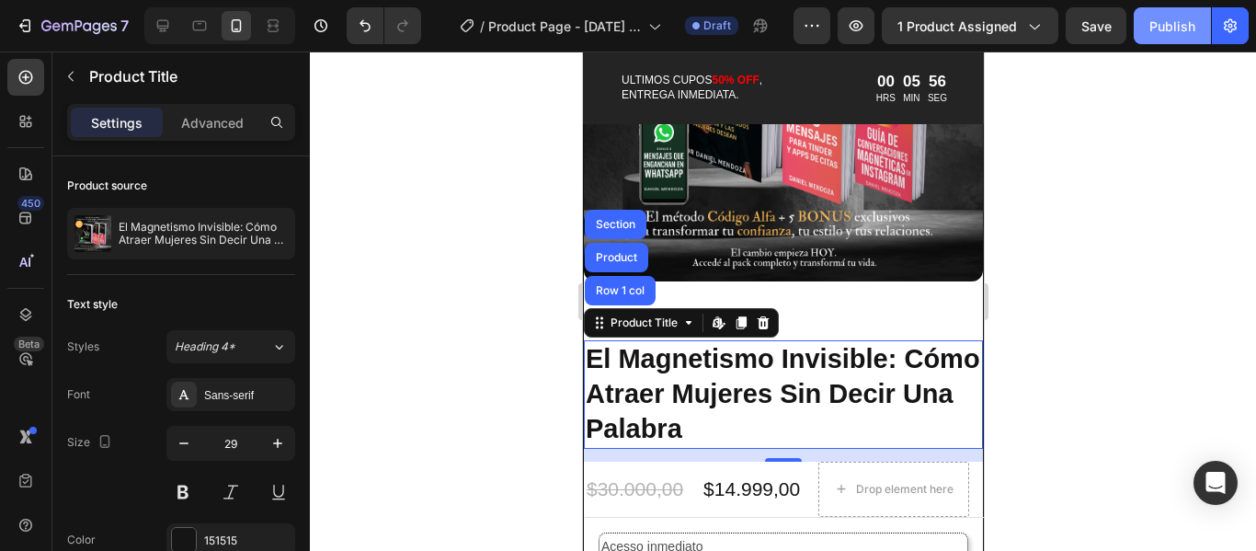
click at [1178, 40] on button "Publish" at bounding box center [1172, 25] width 77 height 37
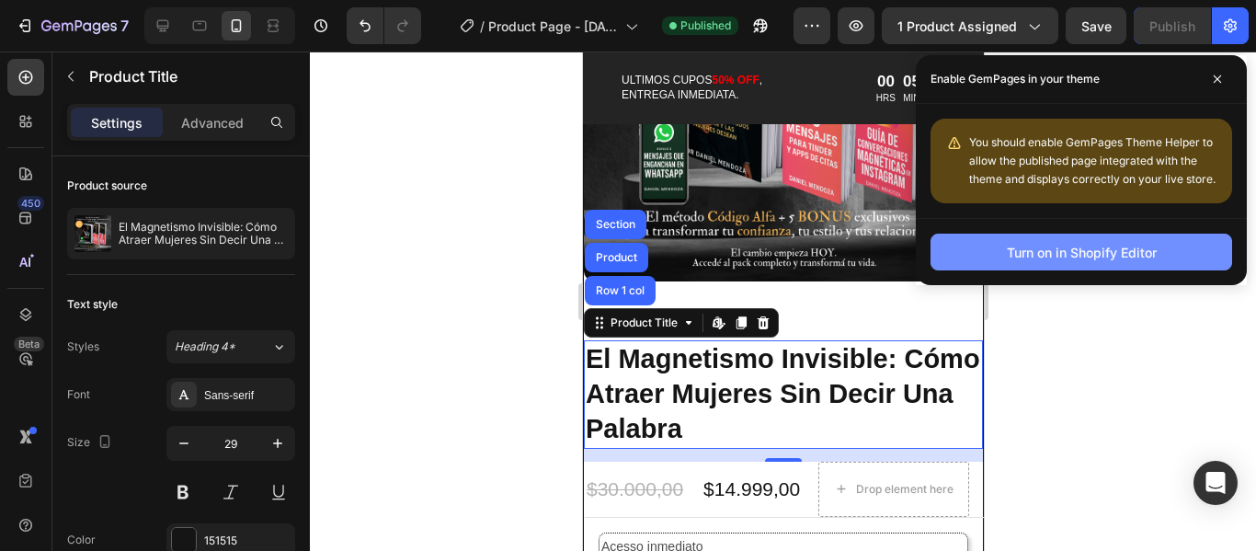
click at [1122, 257] on div "Turn on in Shopify Editor" at bounding box center [1082, 252] width 150 height 19
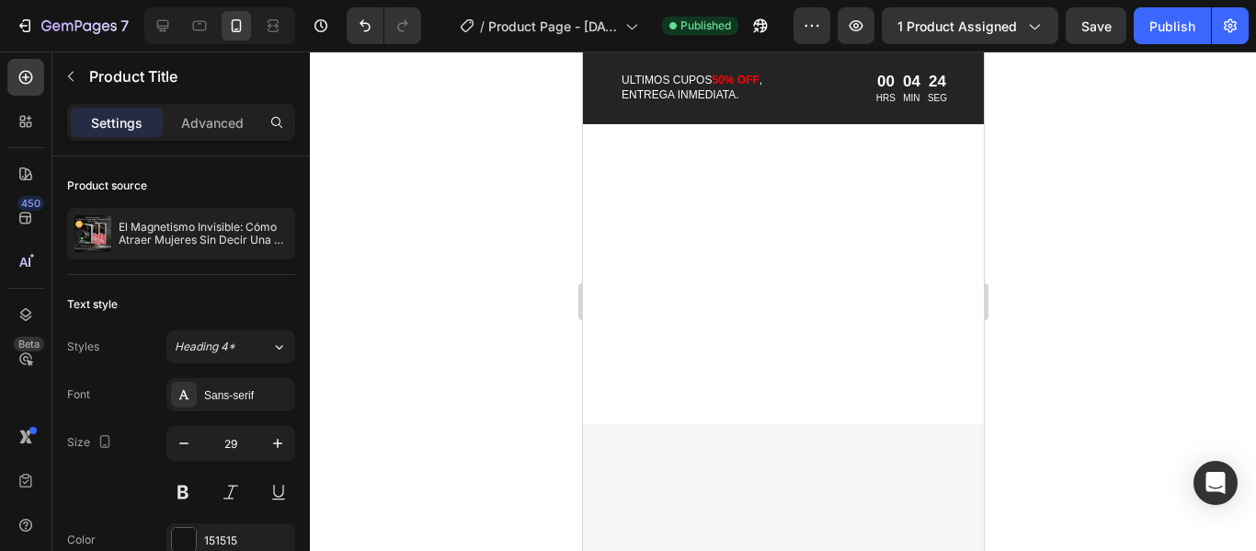
scroll to position [1563, 0]
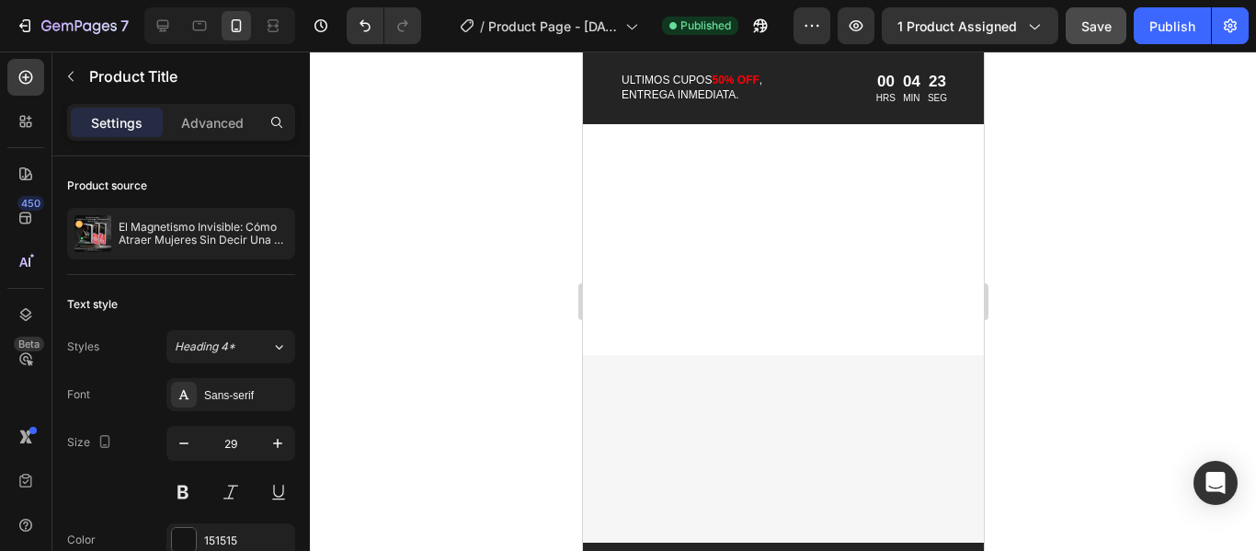
click at [1108, 29] on span "Save" at bounding box center [1097, 26] width 30 height 16
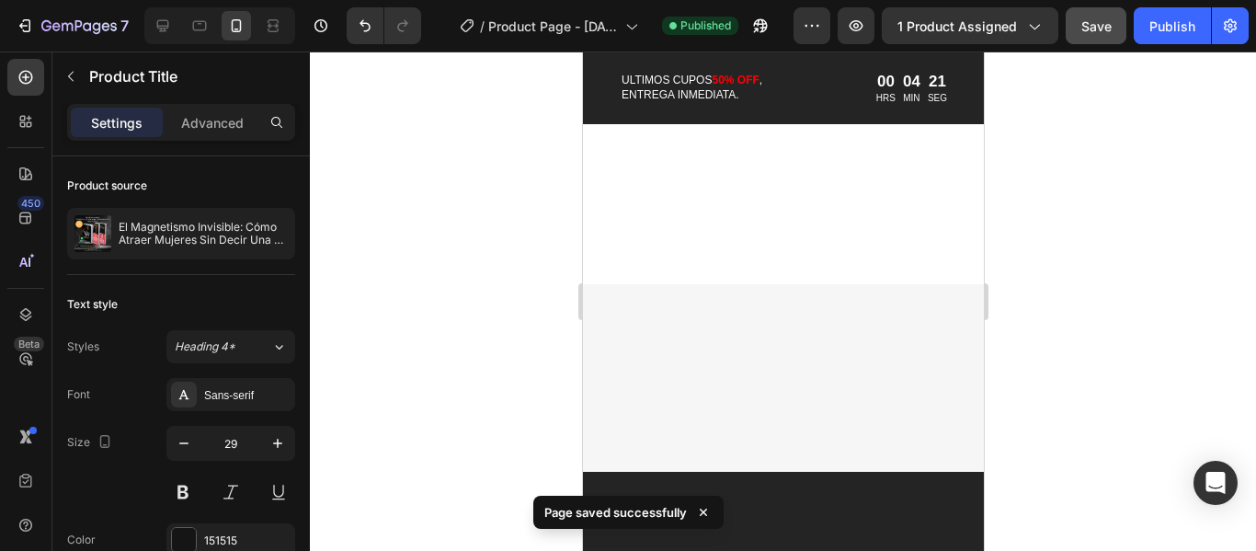
scroll to position [1839, 0]
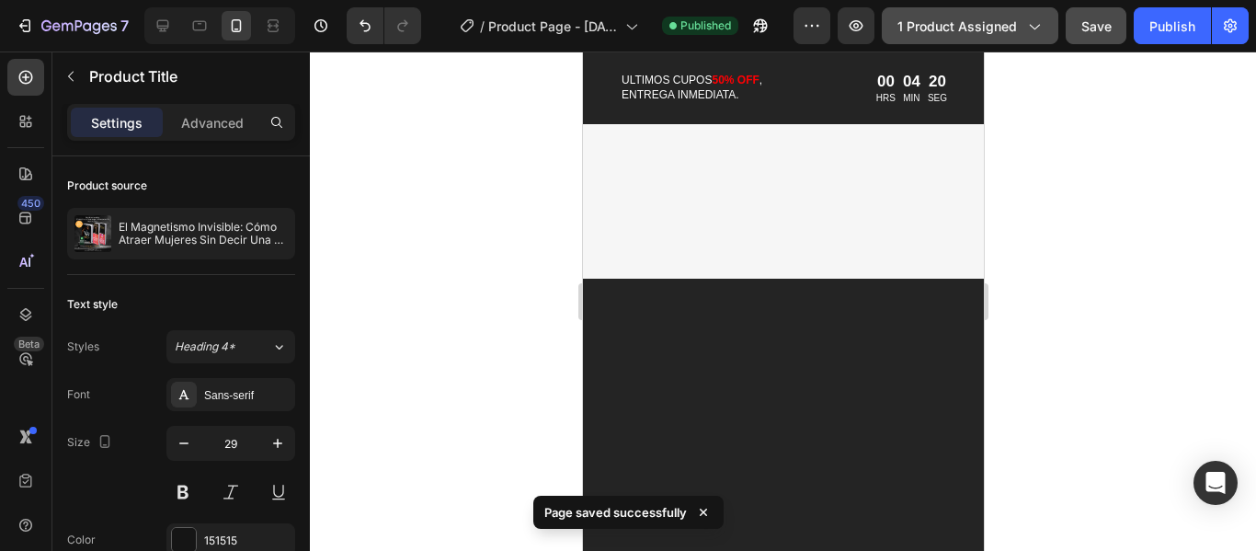
click at [1016, 27] on span "1 product assigned" at bounding box center [958, 26] width 120 height 19
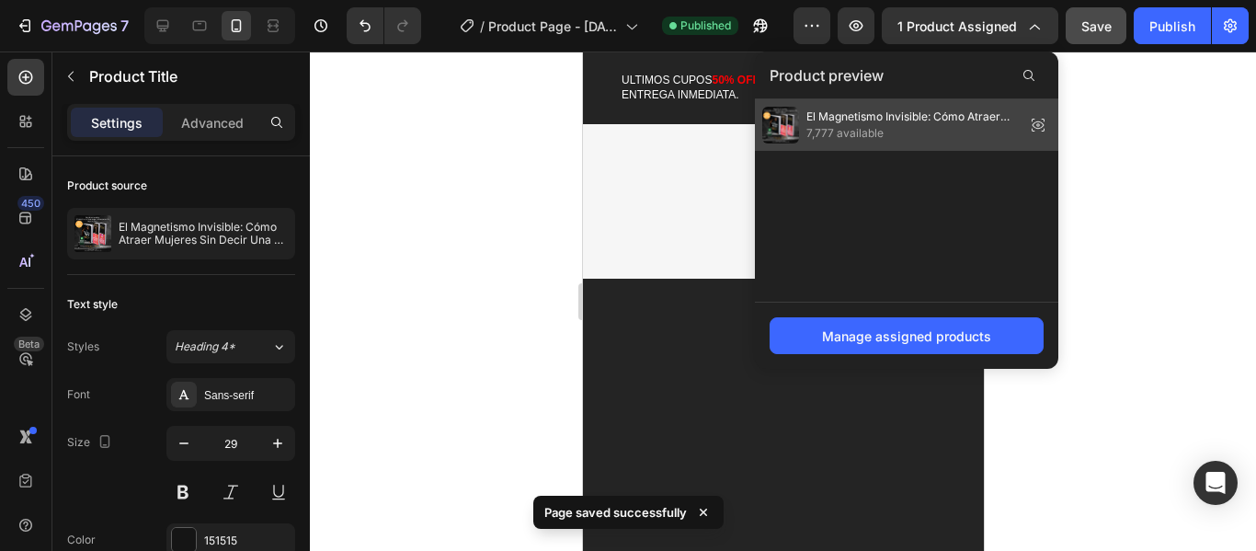
click at [964, 136] on span "7,777 available" at bounding box center [913, 133] width 212 height 17
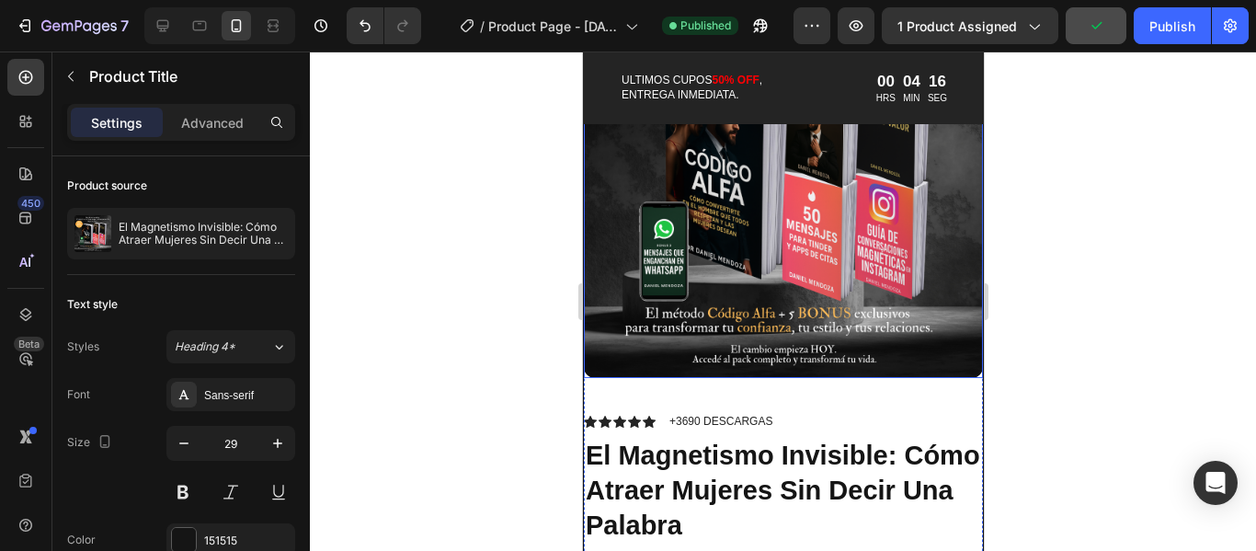
scroll to position [2299, 0]
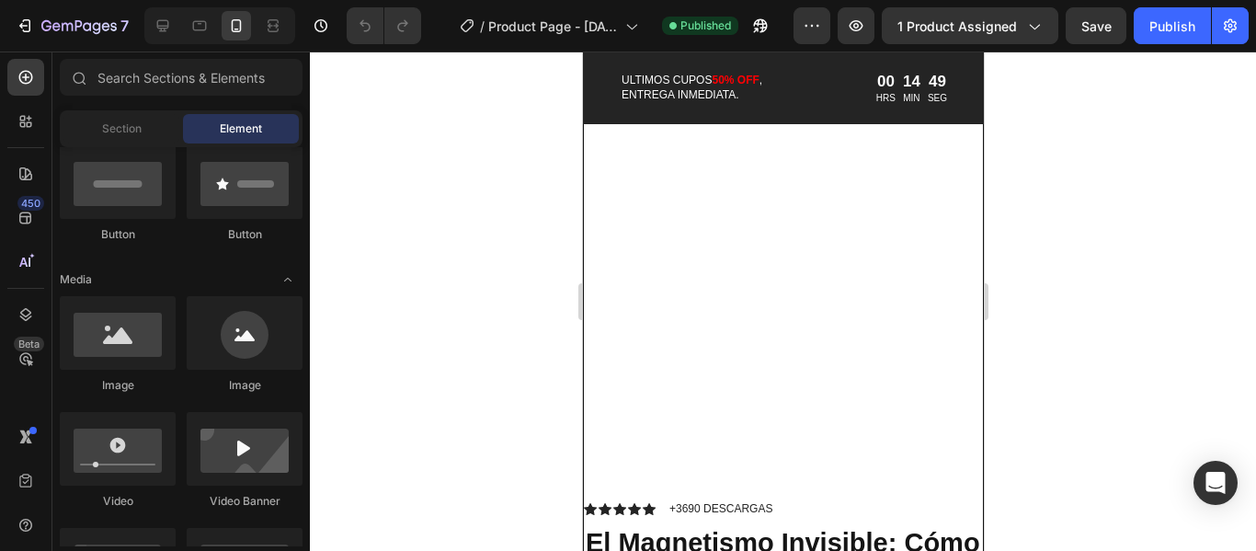
scroll to position [2391, 0]
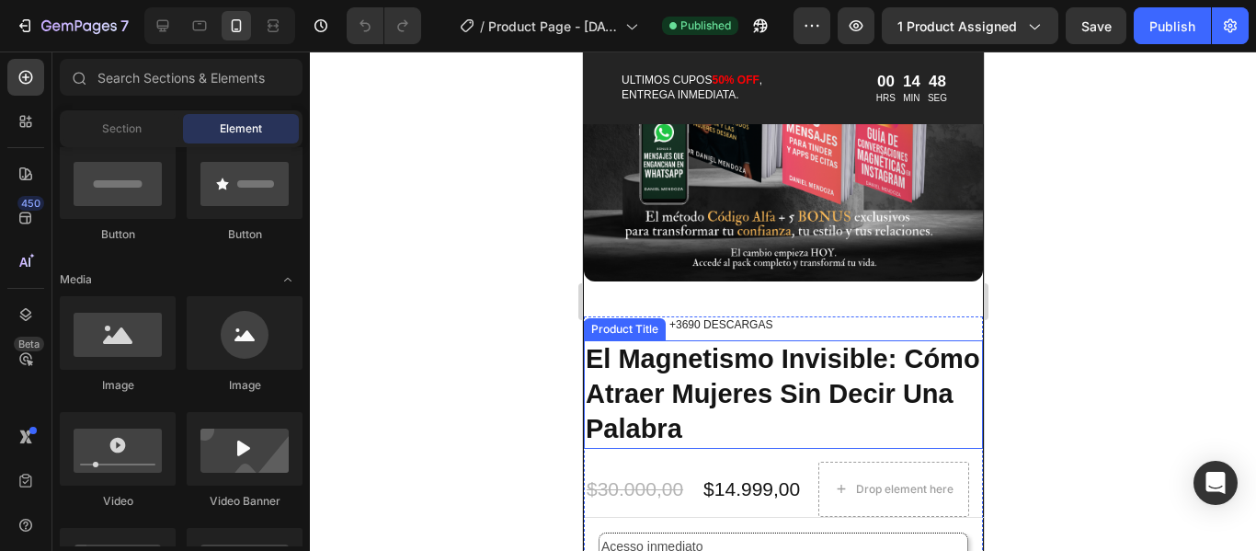
click at [788, 361] on h1 "El Magnetismo Invisible: Cómo Atraer Mujeres Sin Decir Una Palabra" at bounding box center [782, 394] width 399 height 108
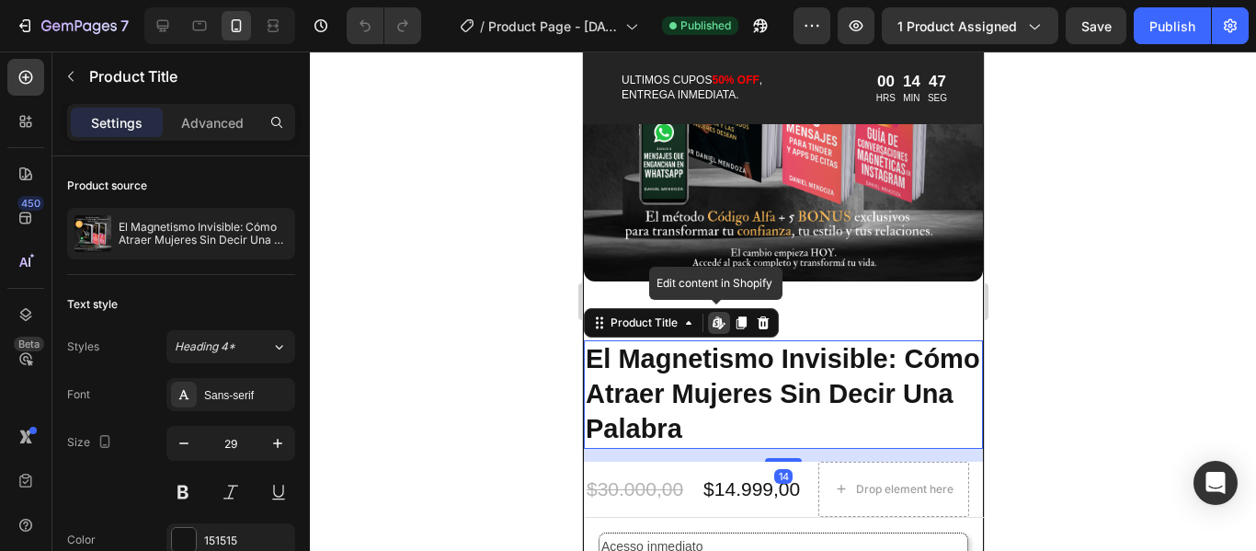
click at [719, 315] on icon at bounding box center [718, 322] width 15 height 15
click at [799, 386] on h1 "El Magnetismo Invisible: Cómo Atraer Mujeres Sin Decir Una Palabra" at bounding box center [782, 394] width 399 height 108
click at [695, 315] on div "Product Title" at bounding box center [643, 323] width 111 height 22
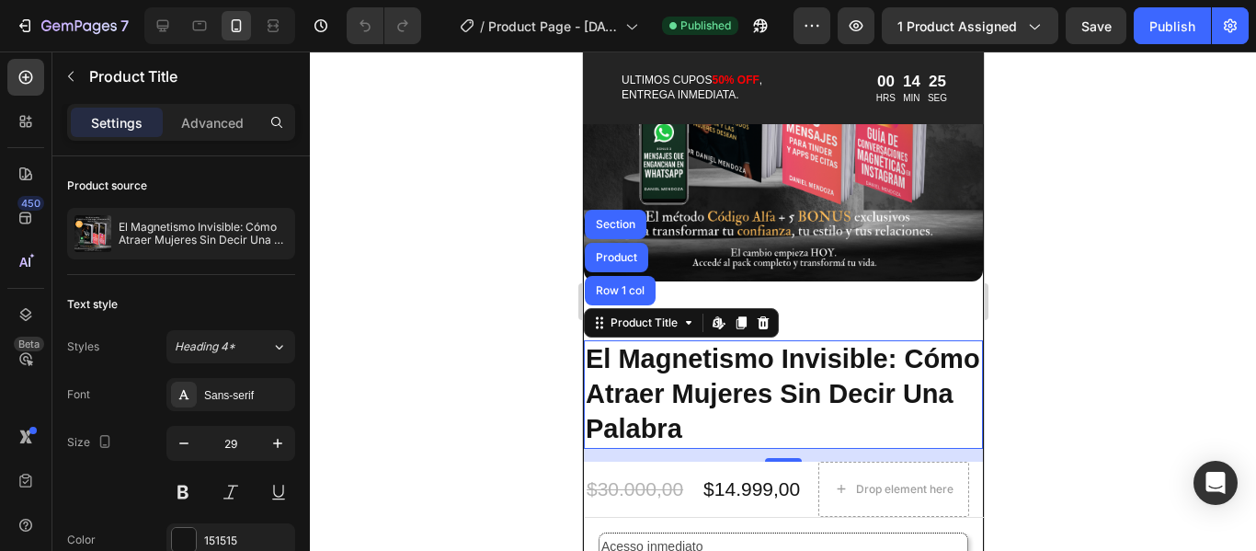
click at [756, 369] on h1 "El Magnetismo Invisible: Cómo Atraer Mujeres Sin Decir Una Palabra" at bounding box center [782, 394] width 399 height 108
click at [1135, 318] on div at bounding box center [783, 301] width 946 height 499
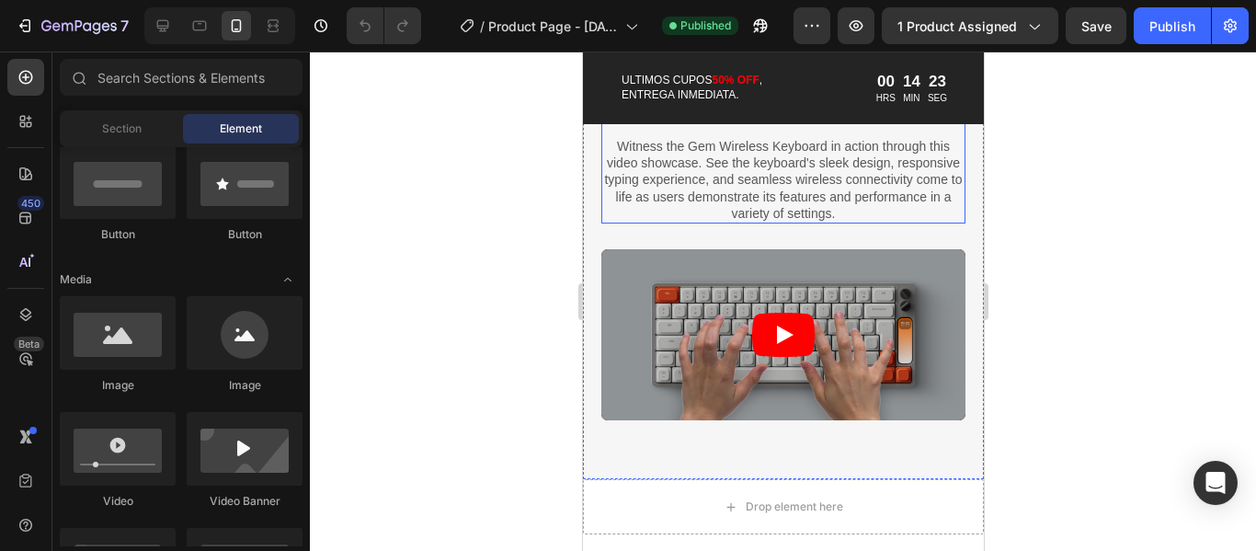
scroll to position [3405, 0]
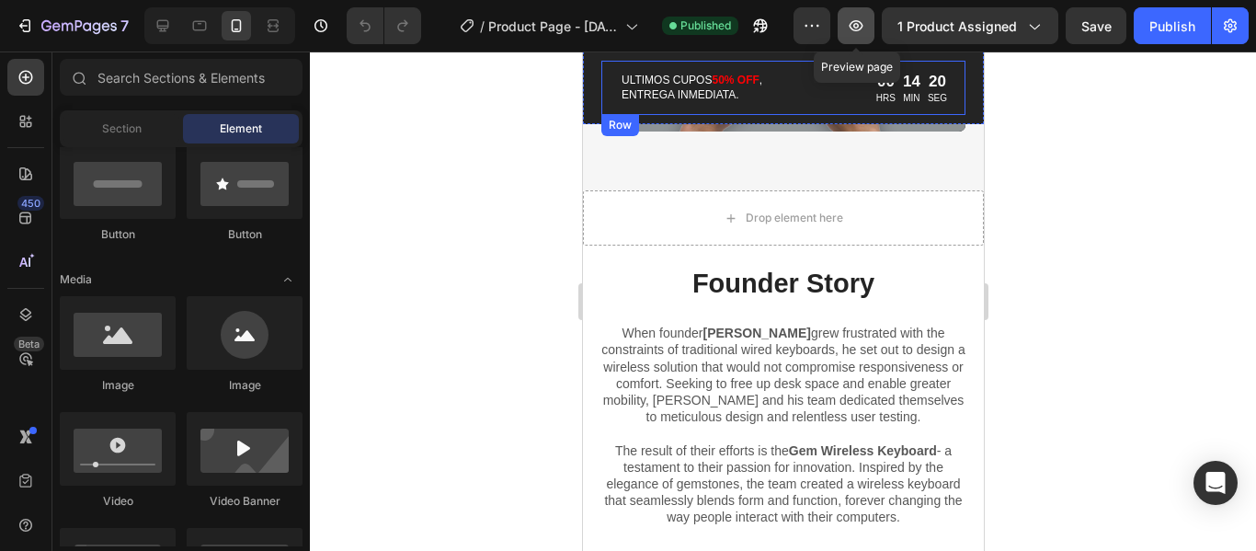
click at [871, 26] on button "button" at bounding box center [856, 25] width 37 height 37
click at [164, 24] on icon at bounding box center [163, 26] width 18 height 18
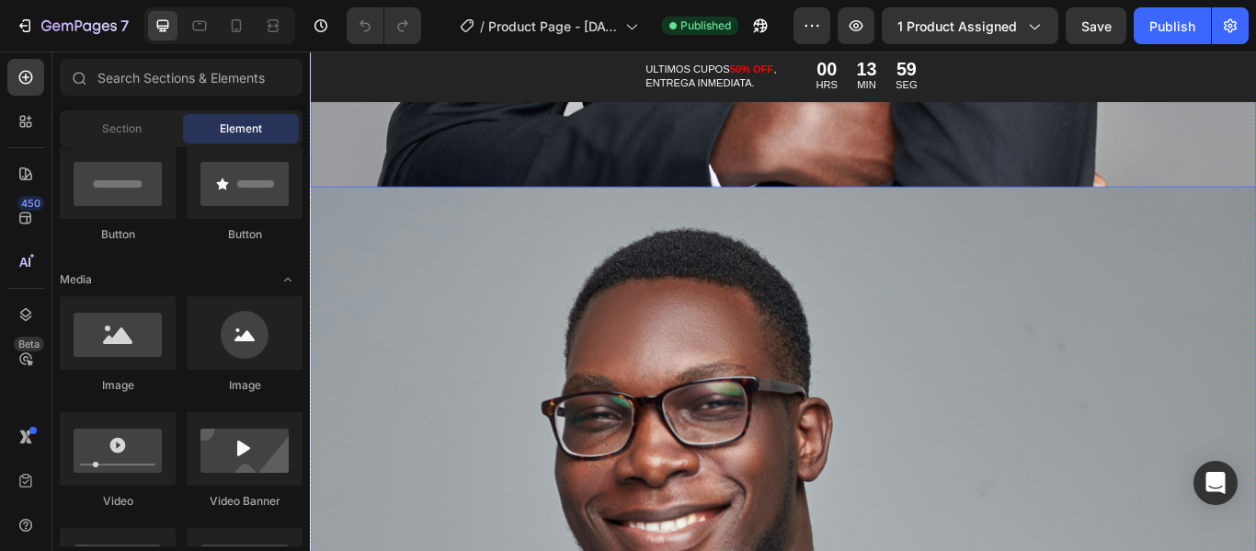
scroll to position [3219, 0]
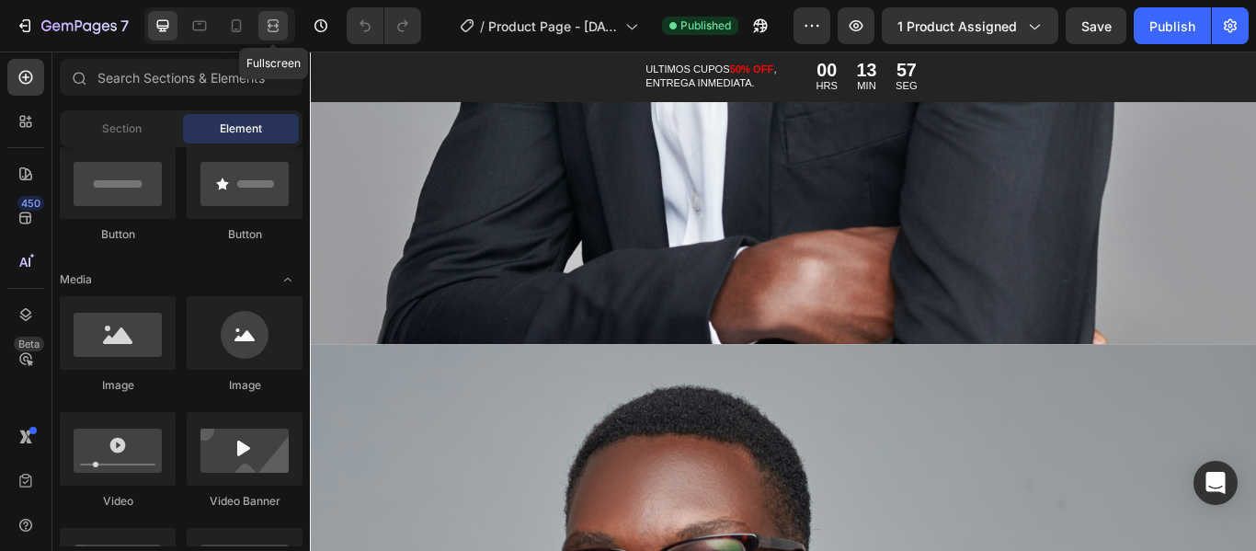
click at [273, 24] on icon at bounding box center [273, 26] width 18 height 18
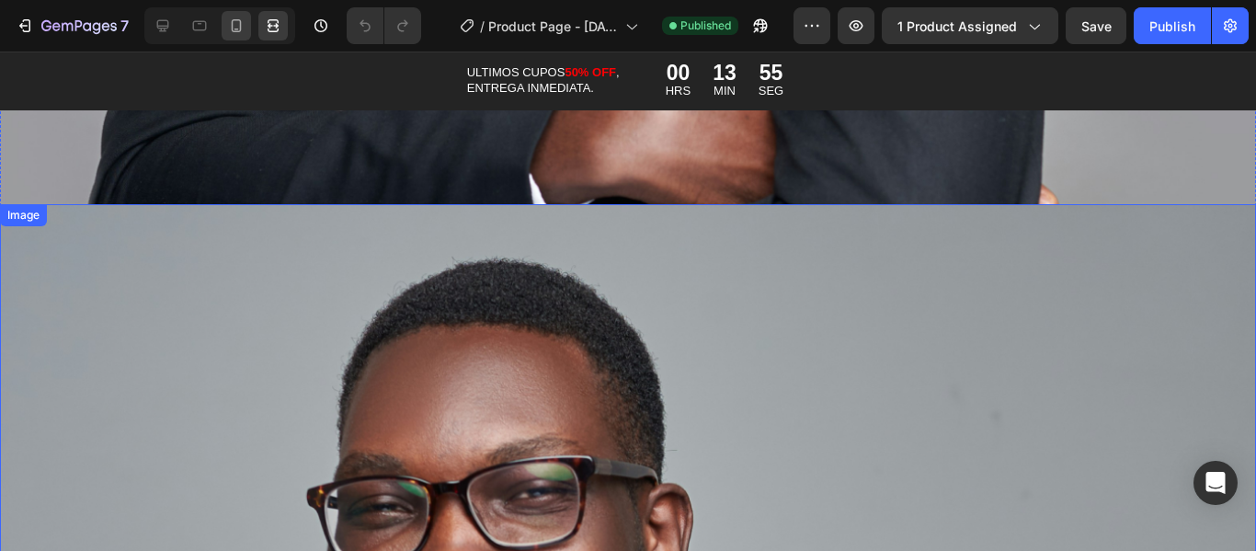
scroll to position [2340, 0]
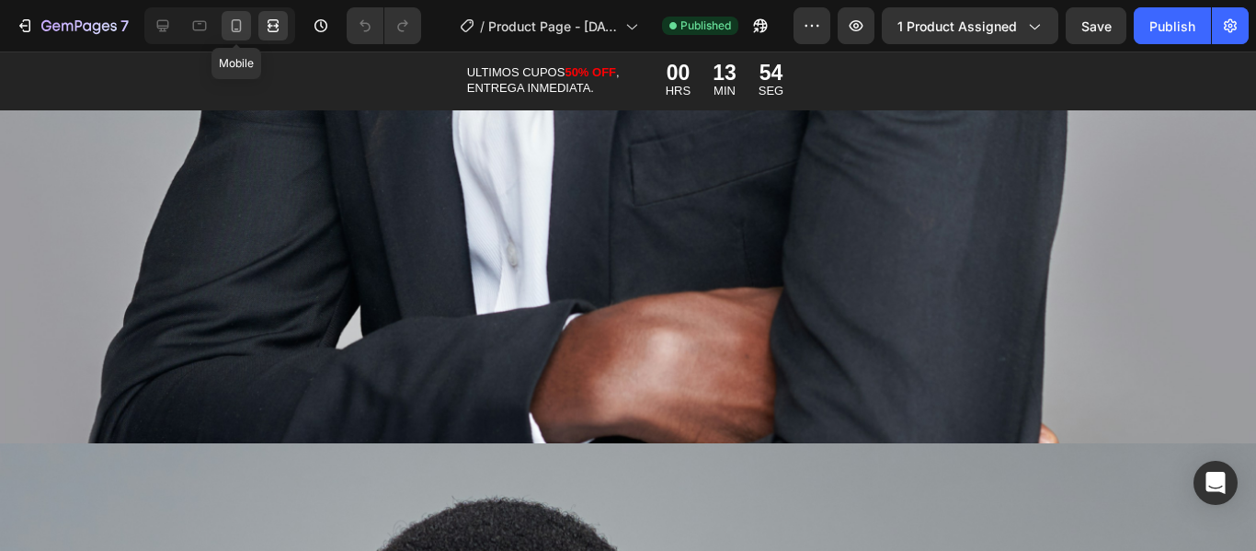
click at [245, 17] on icon at bounding box center [236, 26] width 18 height 18
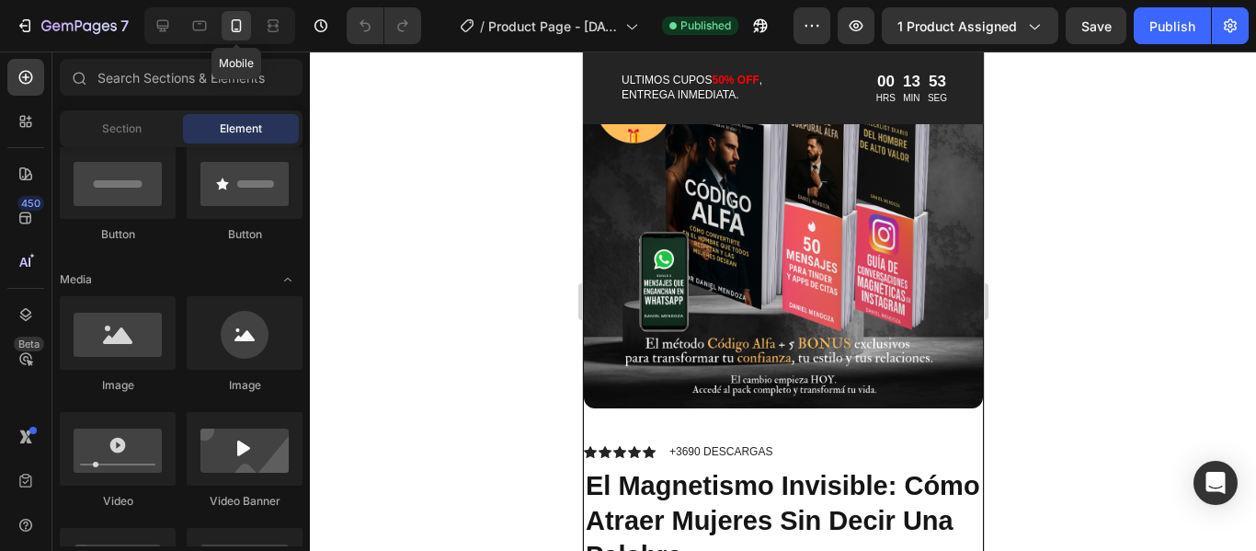
scroll to position [2010, 0]
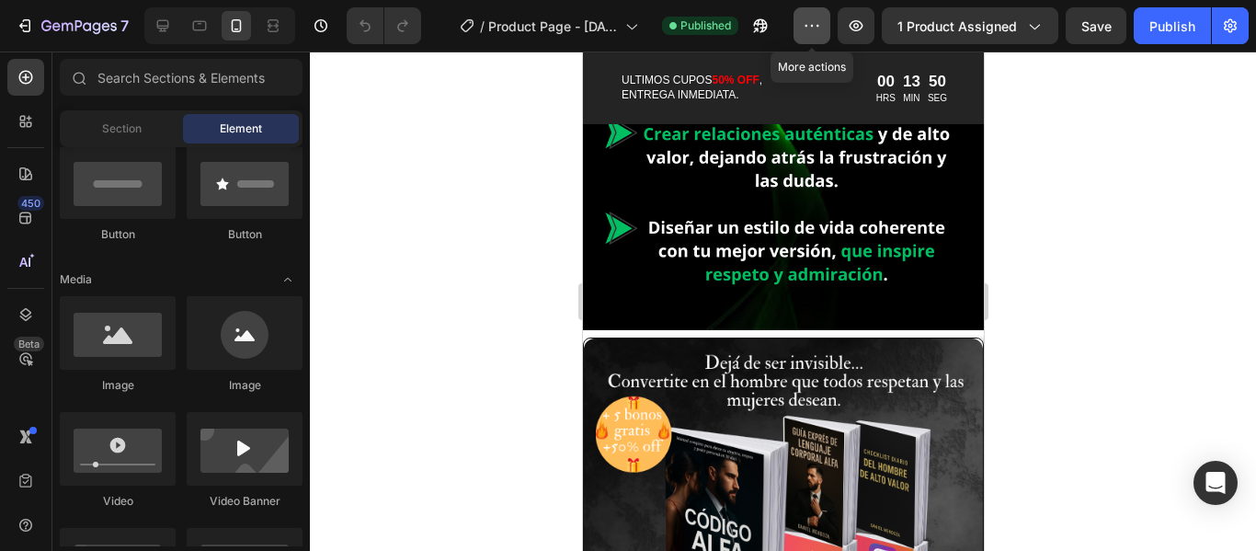
click at [814, 26] on icon "button" at bounding box center [812, 26] width 3 height 2
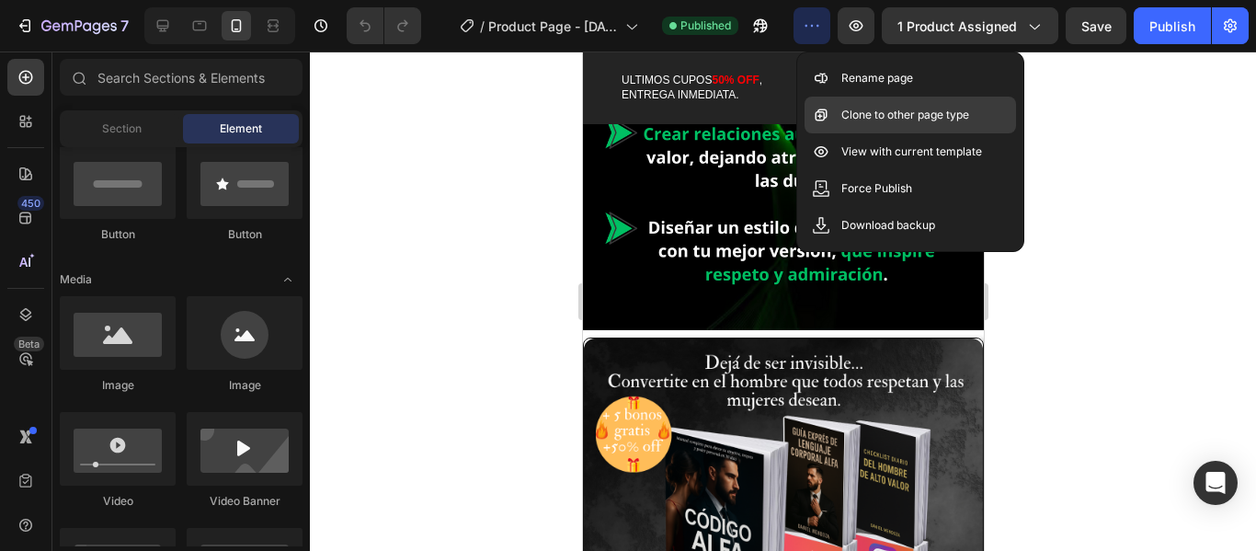
click at [979, 133] on div "Clone to other page type" at bounding box center [911, 151] width 212 height 37
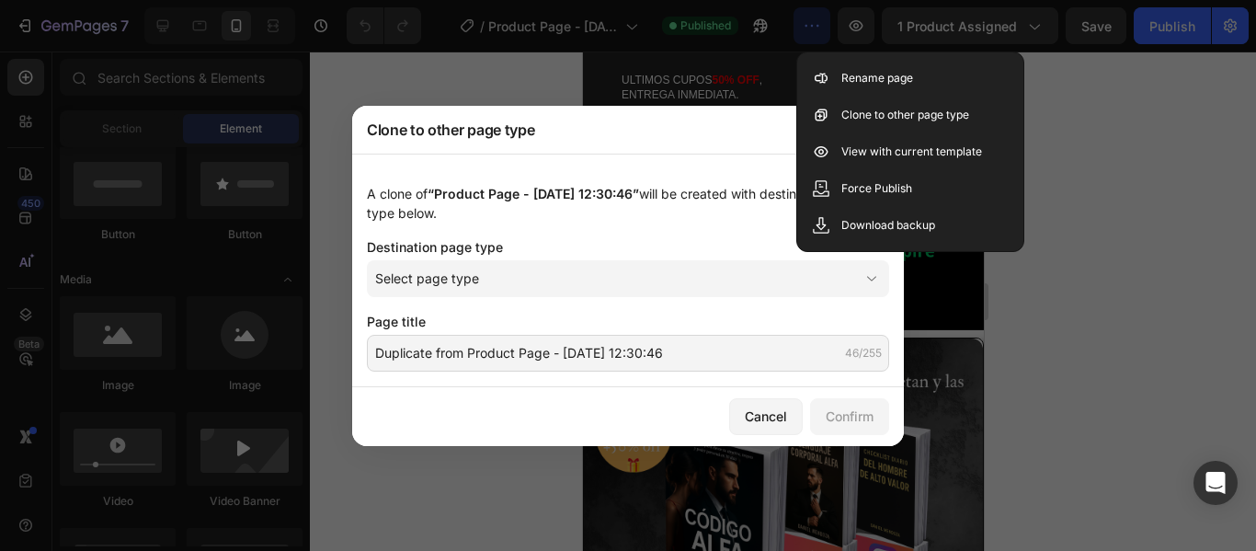
click at [670, 212] on div "A clone of “Product Page - Aug 21, 12:30:46” will be created with destination p…" at bounding box center [628, 203] width 522 height 39
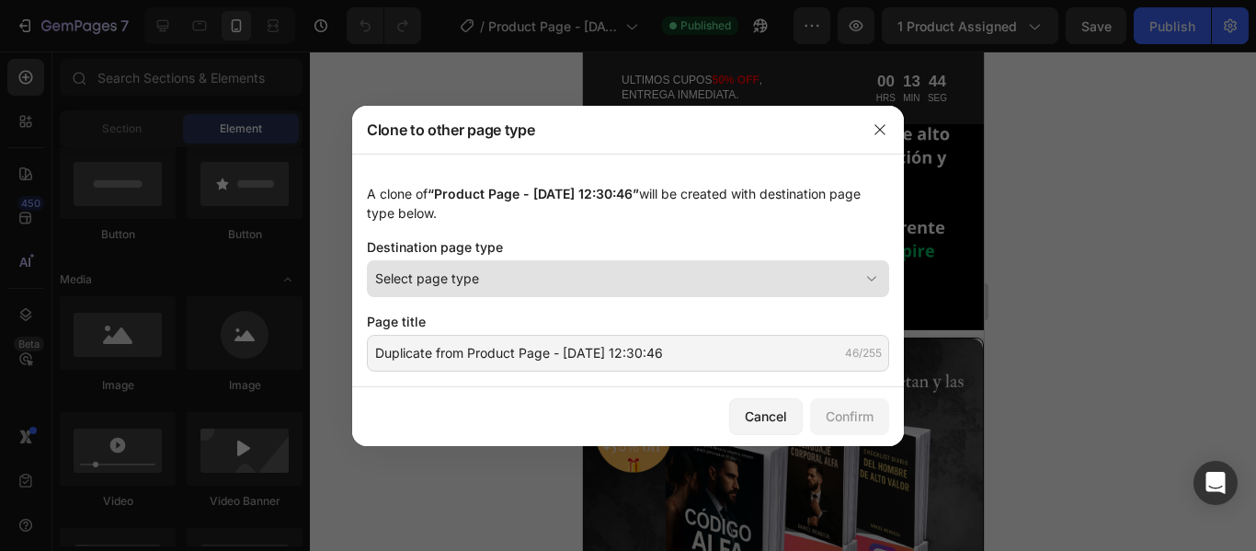
click at [715, 273] on div "Select page type" at bounding box center [617, 278] width 484 height 19
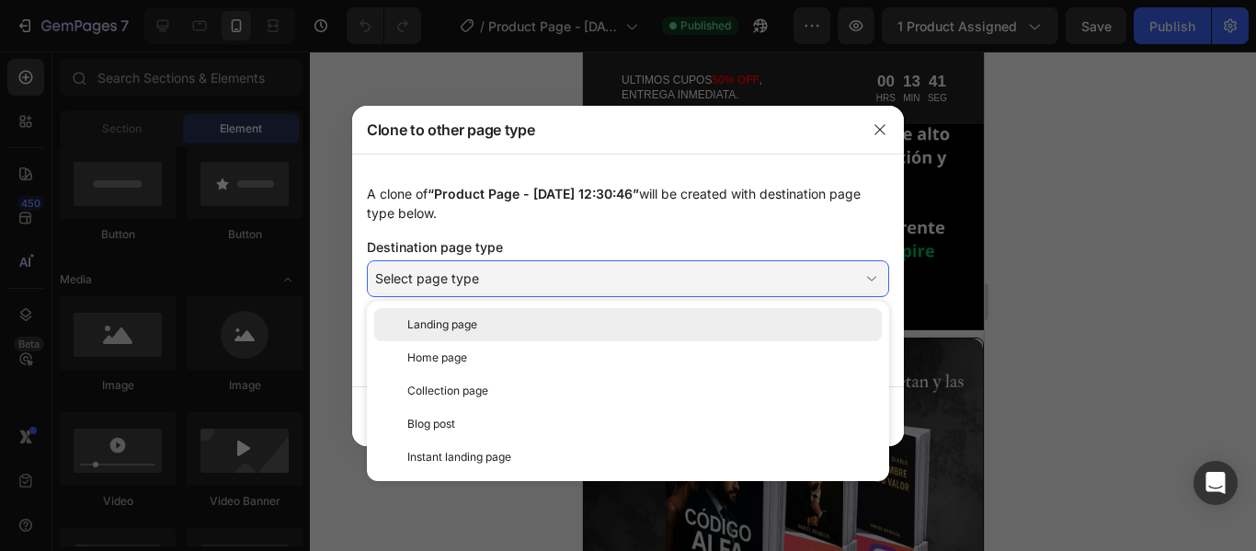
click at [689, 334] on div "Landing page" at bounding box center [628, 324] width 508 height 33
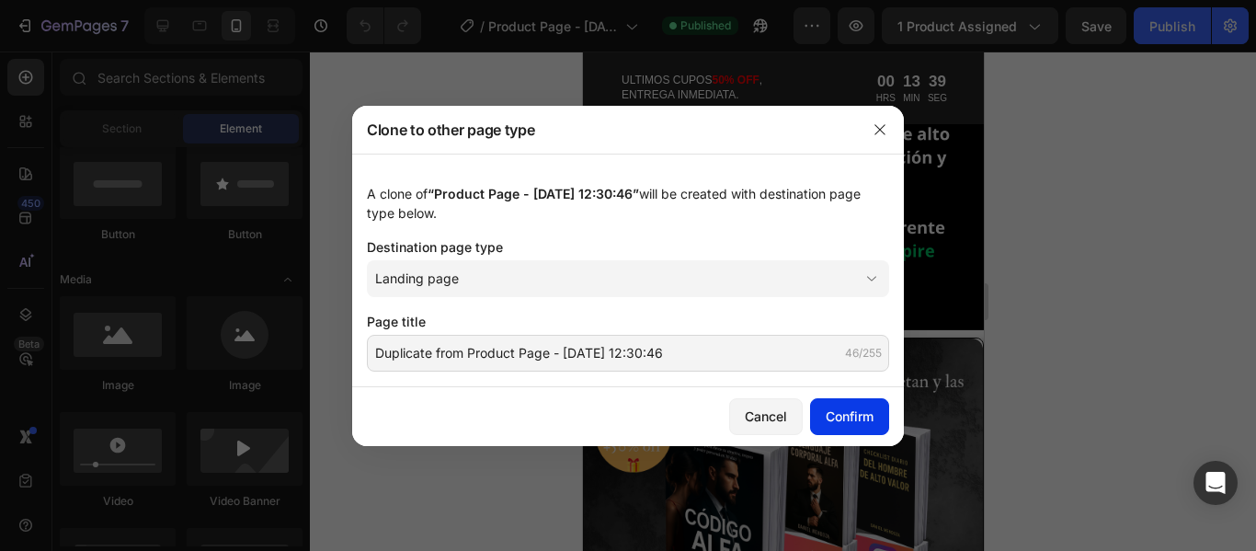
click at [837, 415] on div "Confirm" at bounding box center [850, 416] width 48 height 19
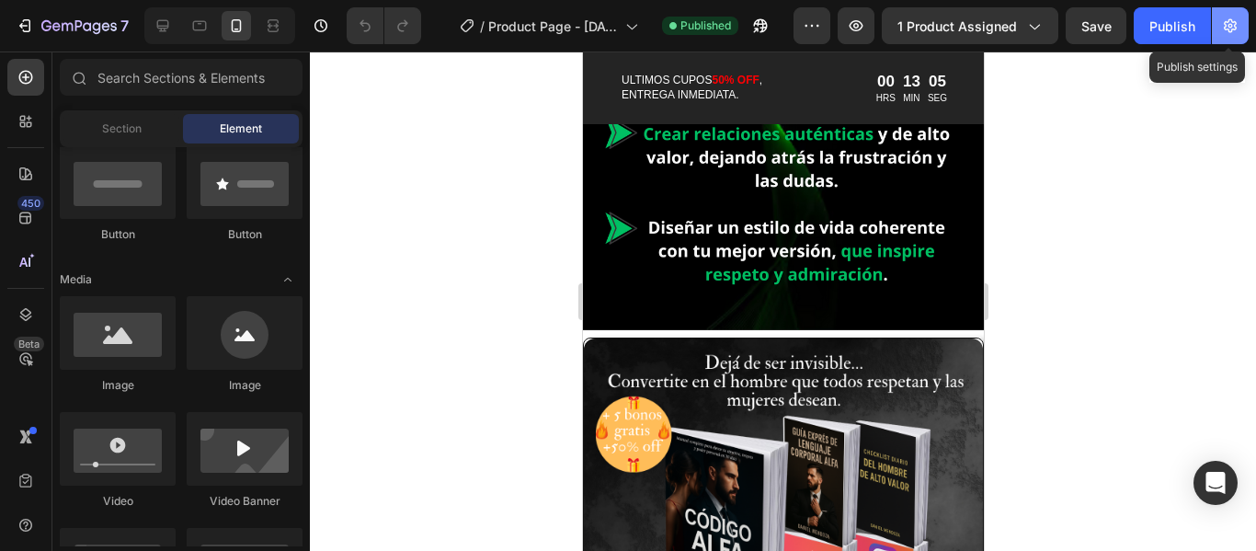
click at [1224, 28] on icon "button" at bounding box center [1230, 26] width 18 height 18
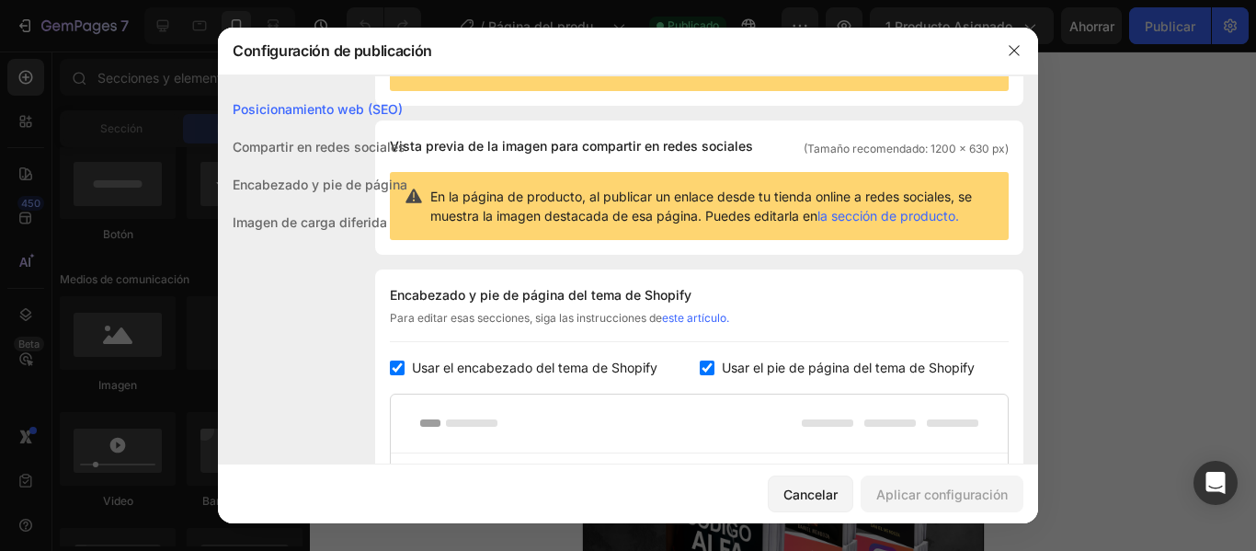
scroll to position [0, 0]
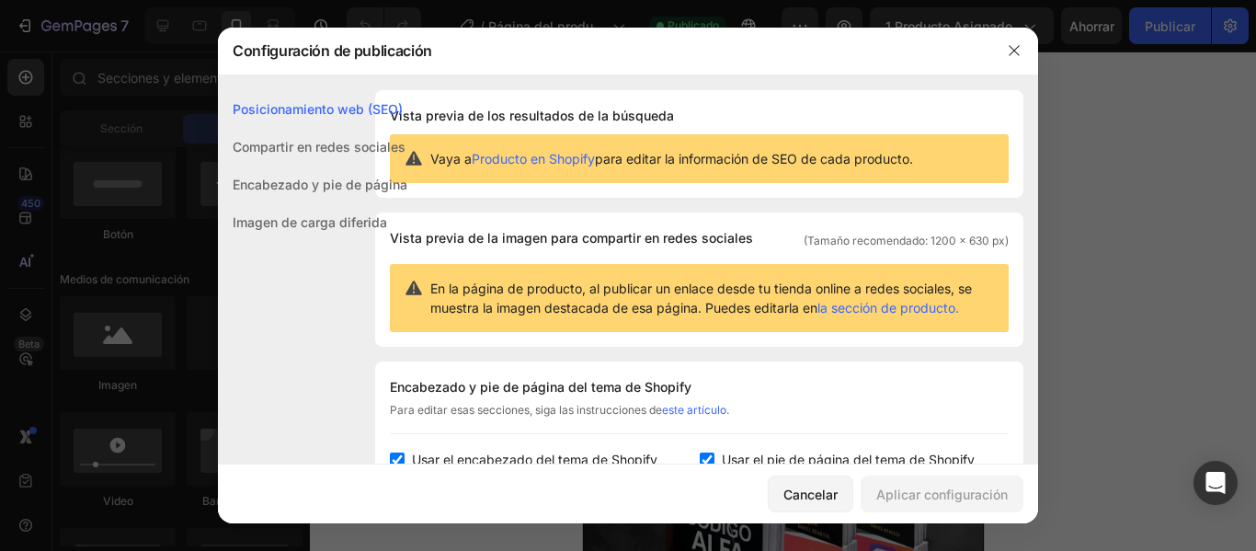
click at [780, 197] on div "Vista previa de los resultados de la búsqueda Vaya a Producto en Shopify para e…" at bounding box center [699, 144] width 648 height 108
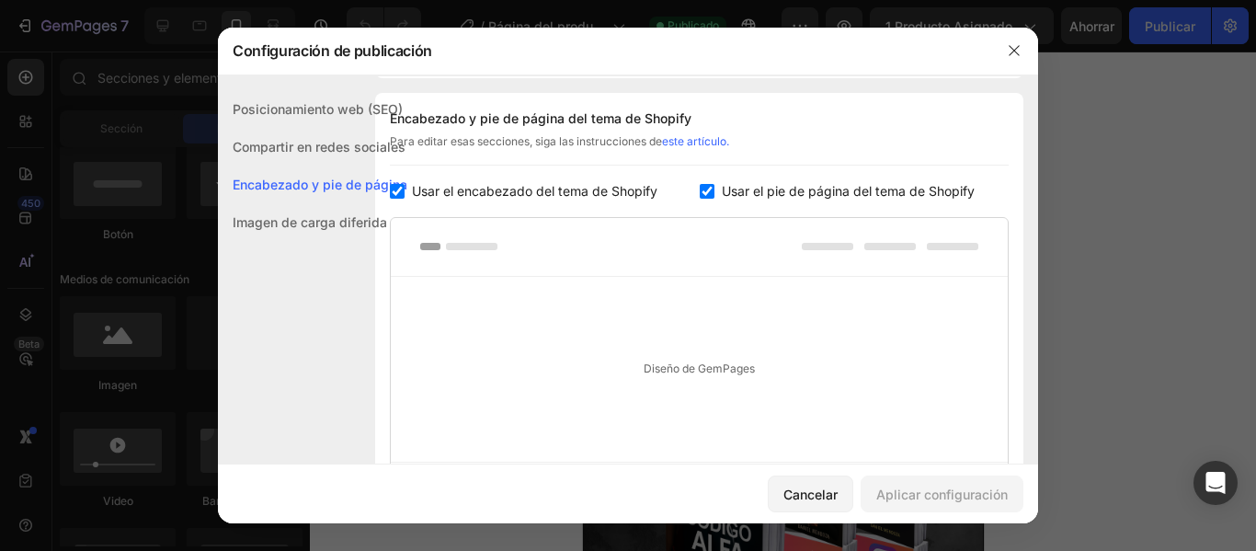
scroll to position [276, 0]
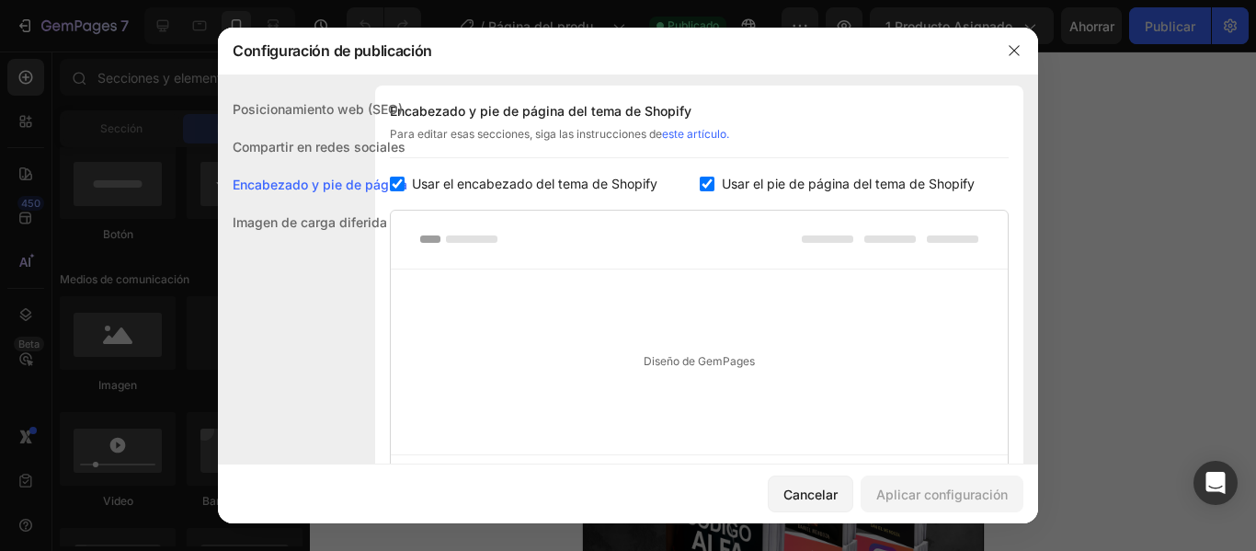
click at [396, 187] on input "checkbox" at bounding box center [397, 184] width 15 height 15
checkbox input "false"
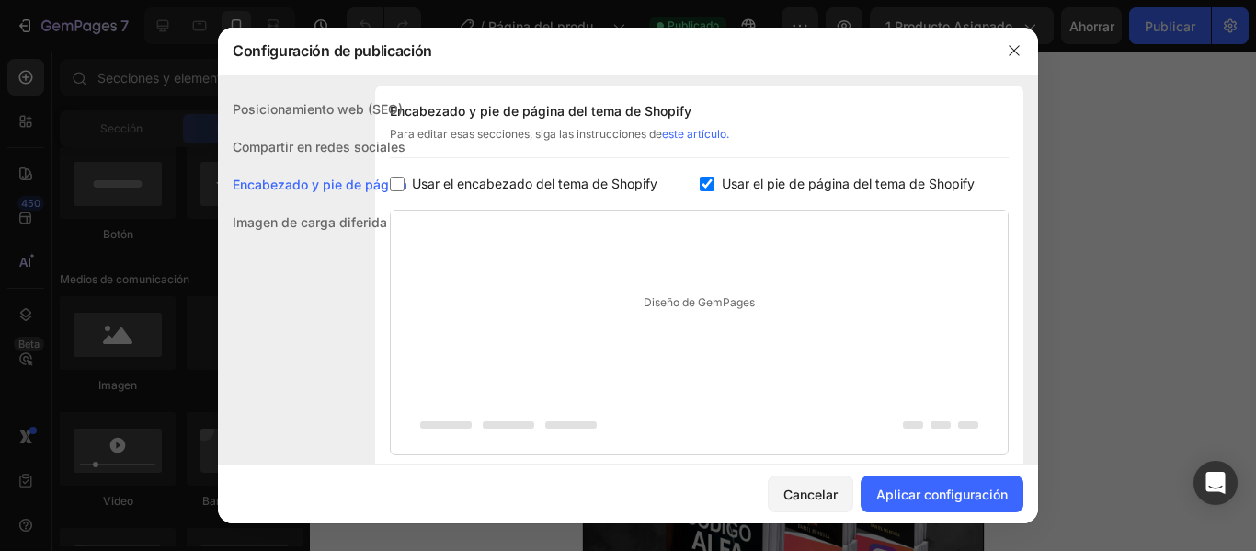
click at [700, 185] on input "checkbox" at bounding box center [707, 184] width 15 height 15
checkbox input "false"
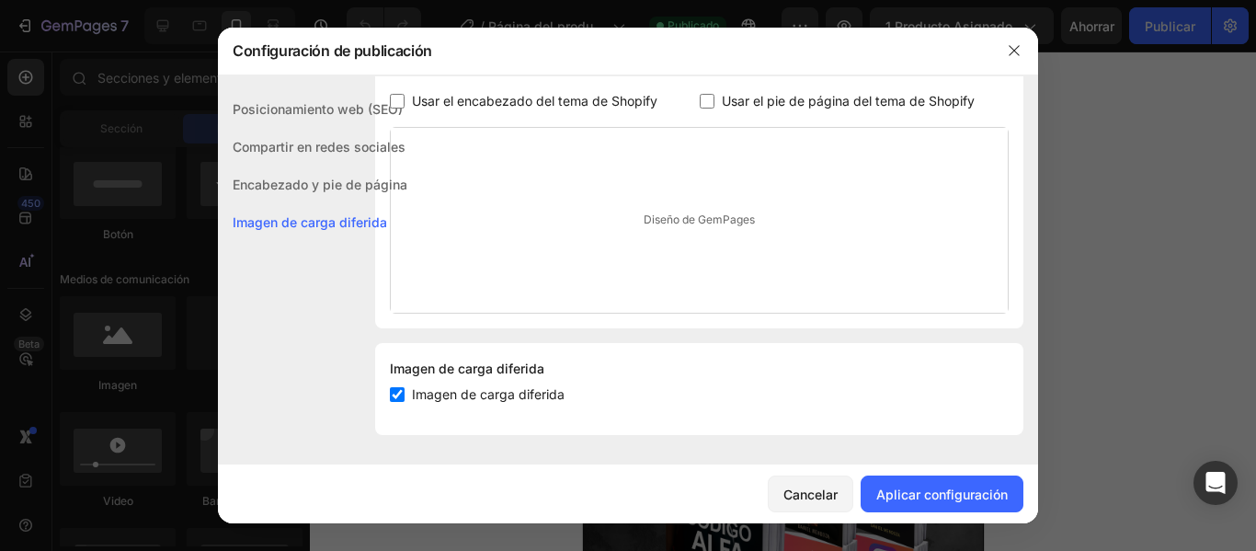
click at [530, 399] on font "Imagen de carga diferida" at bounding box center [488, 394] width 153 height 16
checkbox input "false"
click at [328, 189] on font "Encabezado y pie de página" at bounding box center [320, 185] width 175 height 16
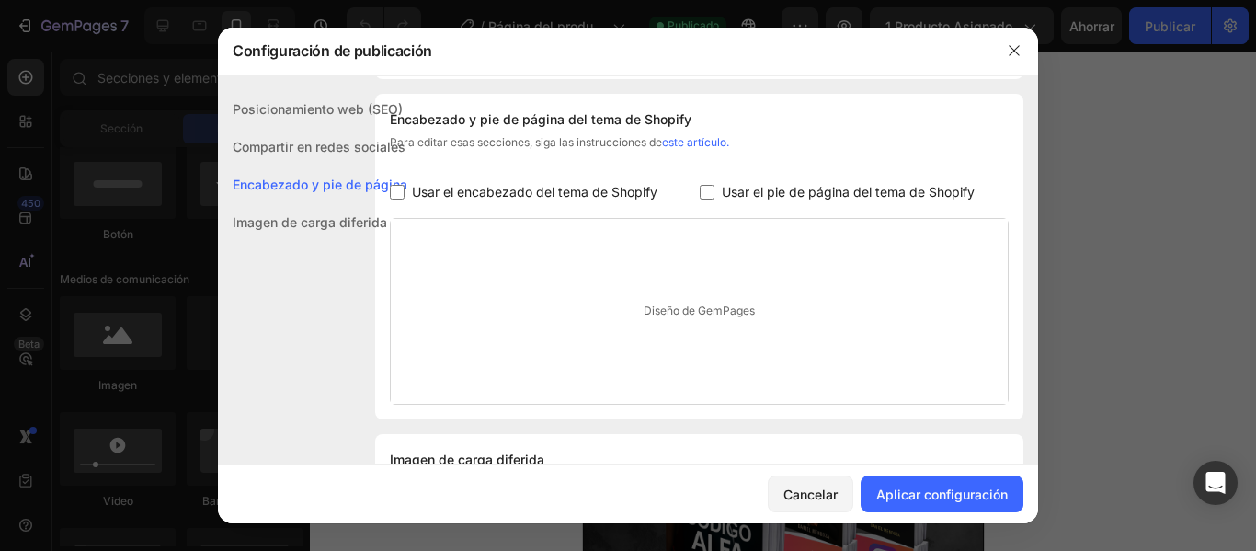
click at [334, 166] on div "Compartir en redes sociales" at bounding box center [312, 185] width 189 height 38
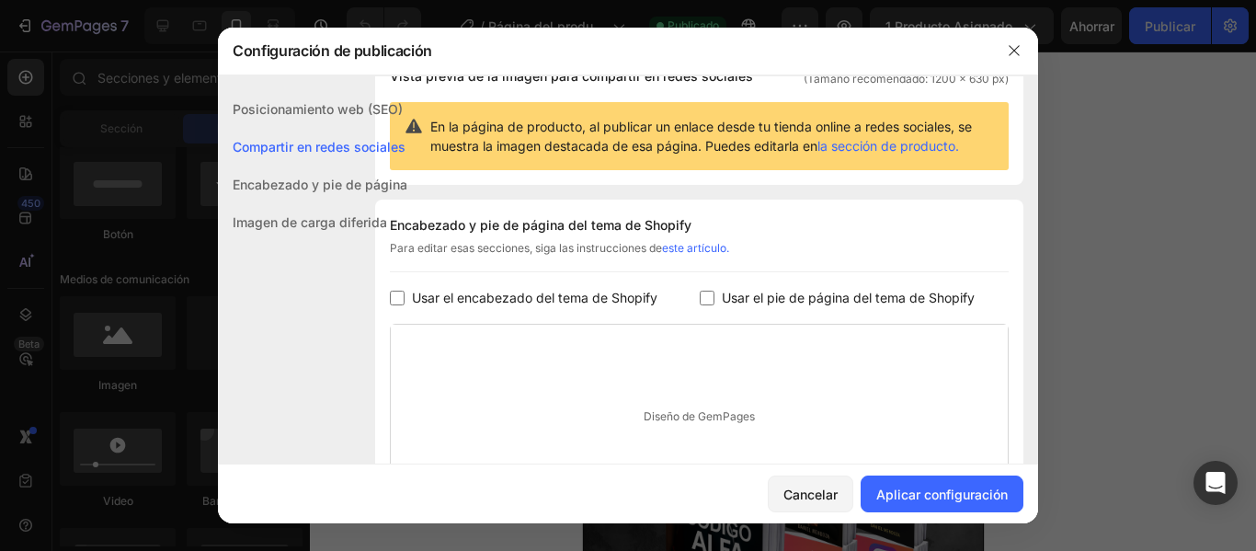
scroll to position [119, 0]
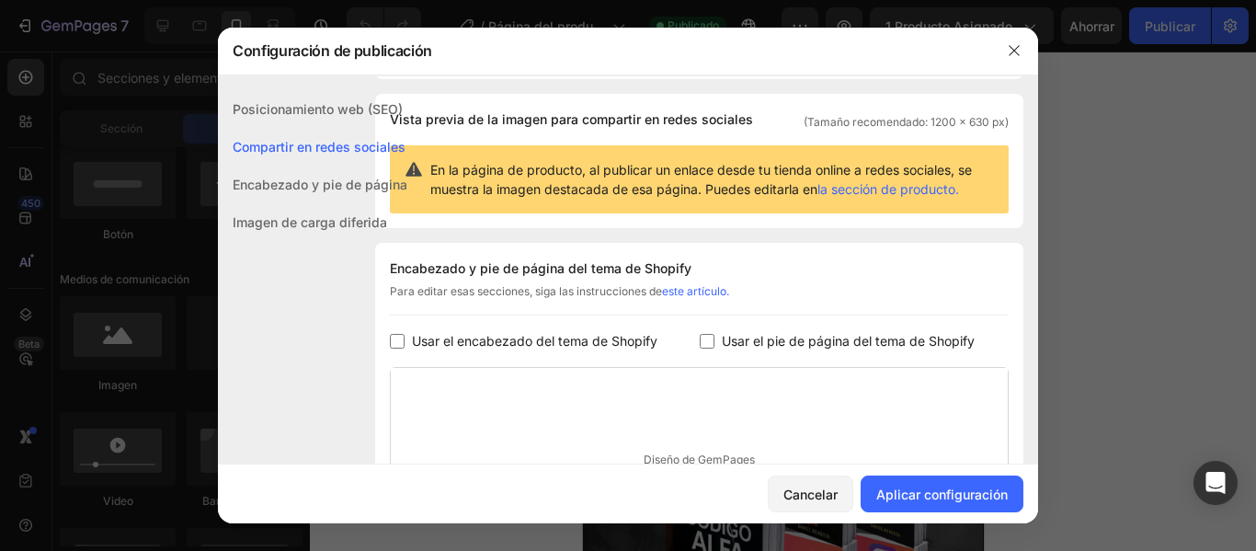
click at [327, 112] on font "Posicionamiento web (SEO)" at bounding box center [318, 109] width 170 height 16
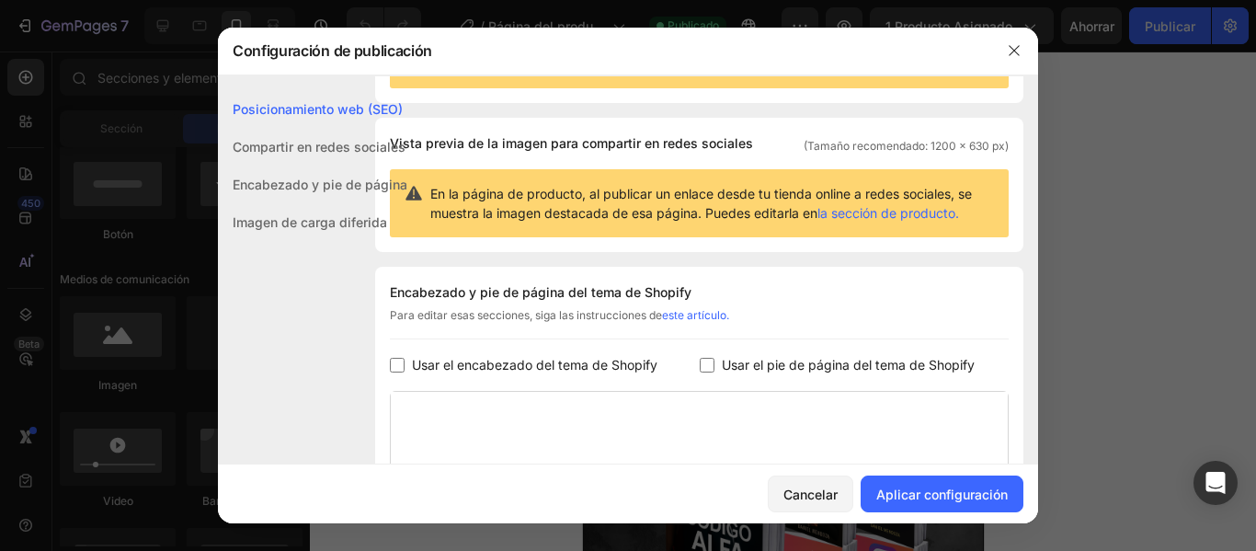
scroll to position [359, 0]
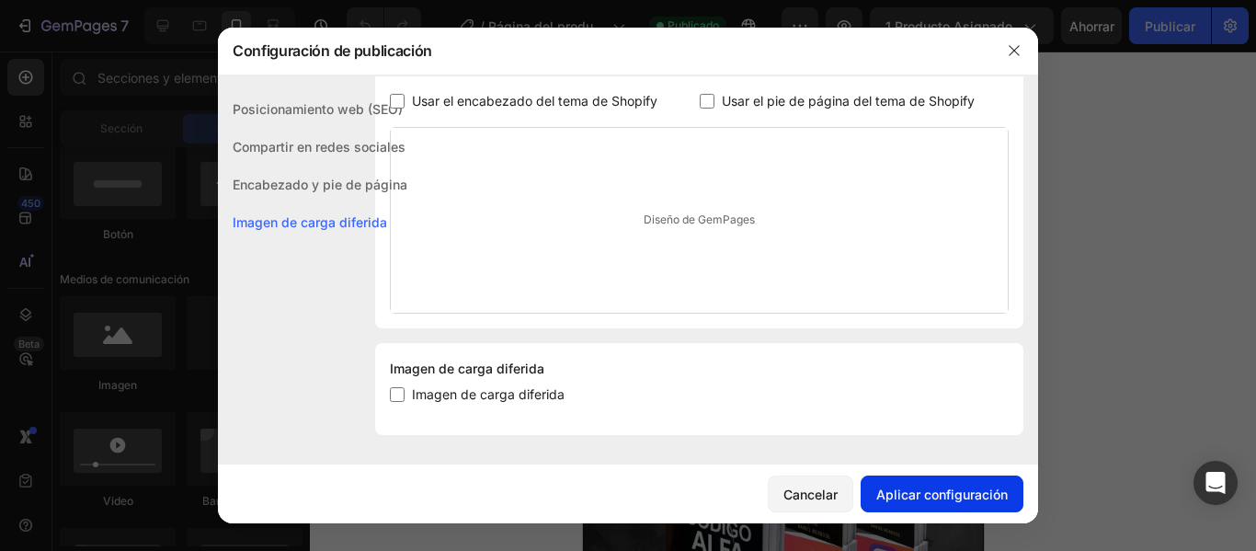
click at [888, 497] on font "Aplicar configuración" at bounding box center [942, 495] width 132 height 16
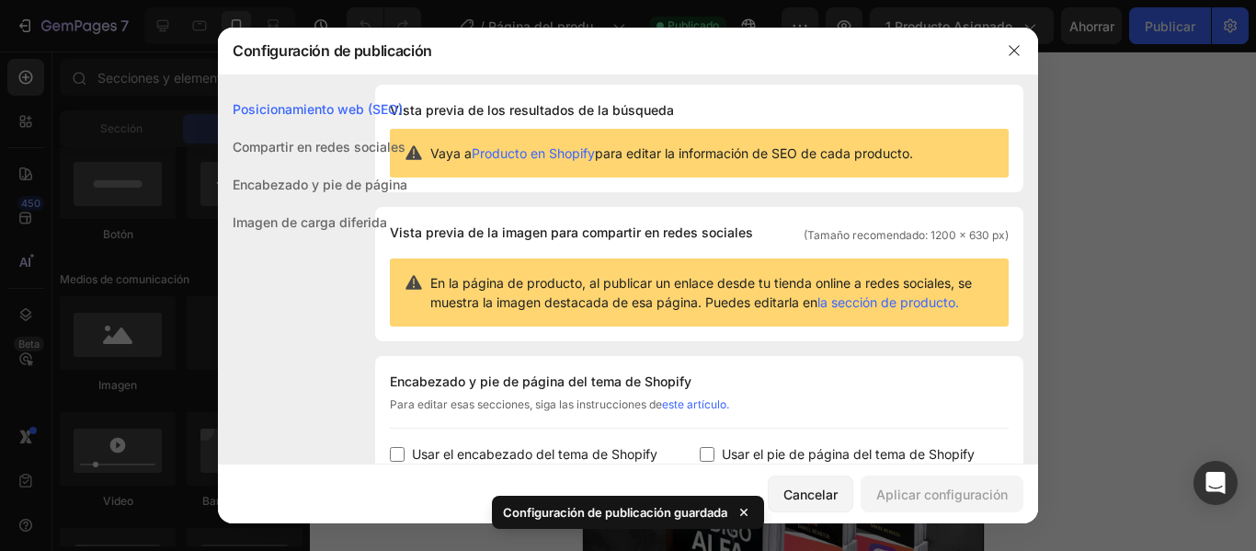
scroll to position [0, 0]
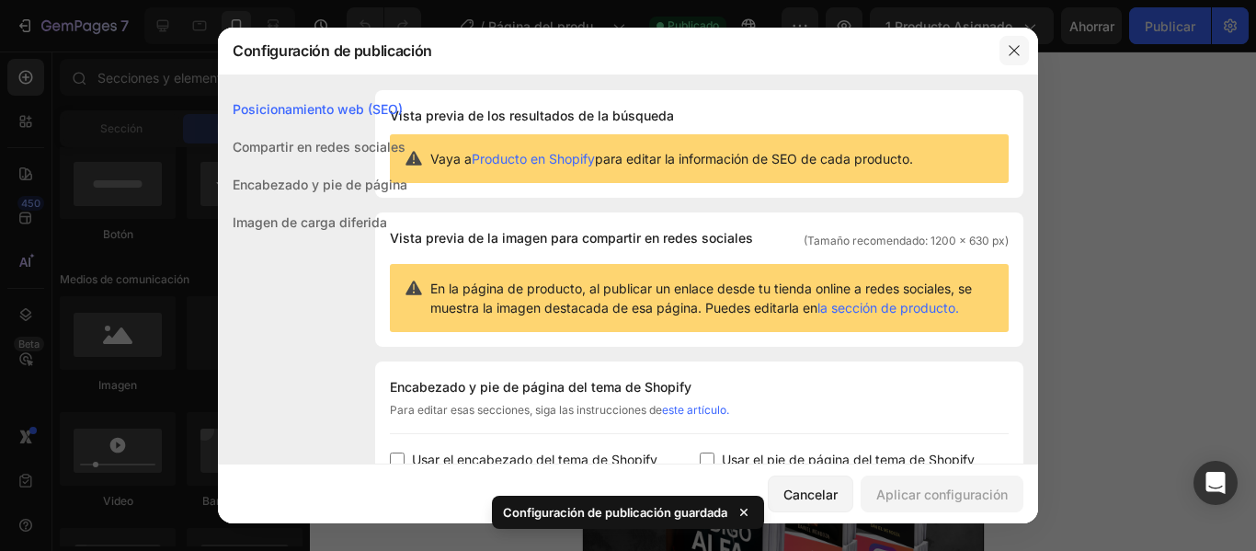
click at [1012, 56] on icon "button" at bounding box center [1014, 50] width 15 height 15
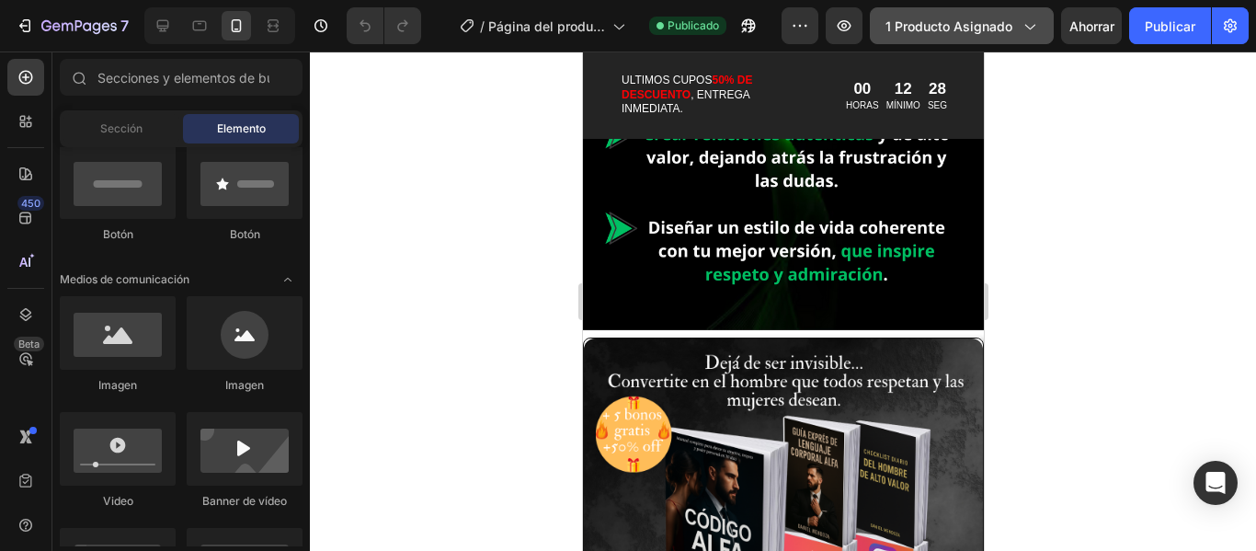
click at [1035, 33] on icon "button" at bounding box center [1029, 26] width 18 height 18
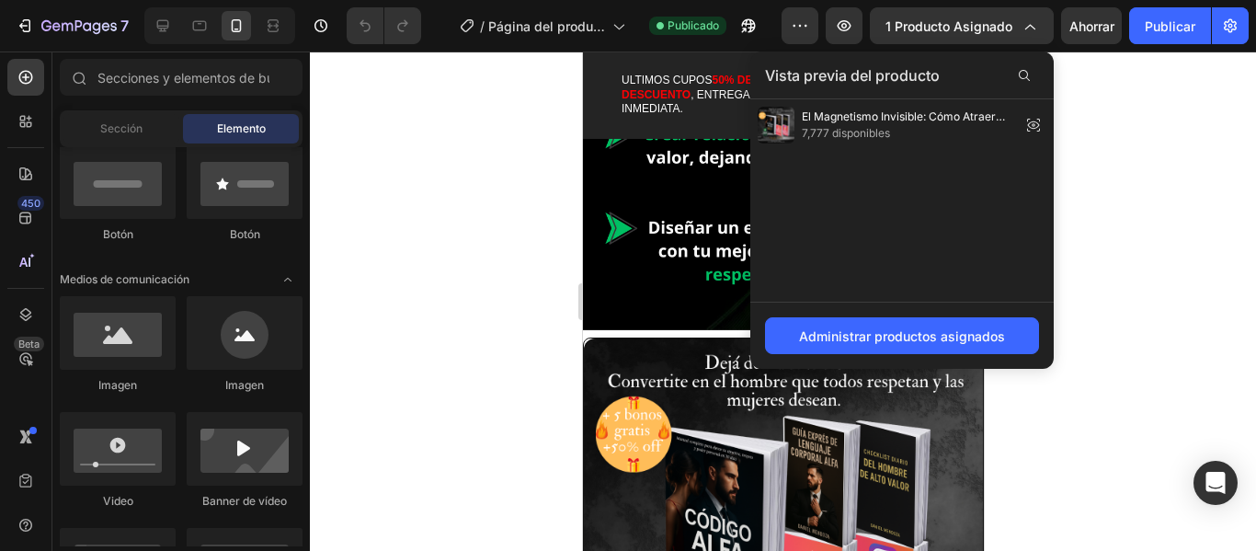
click at [1034, 118] on icon at bounding box center [1034, 125] width 26 height 26
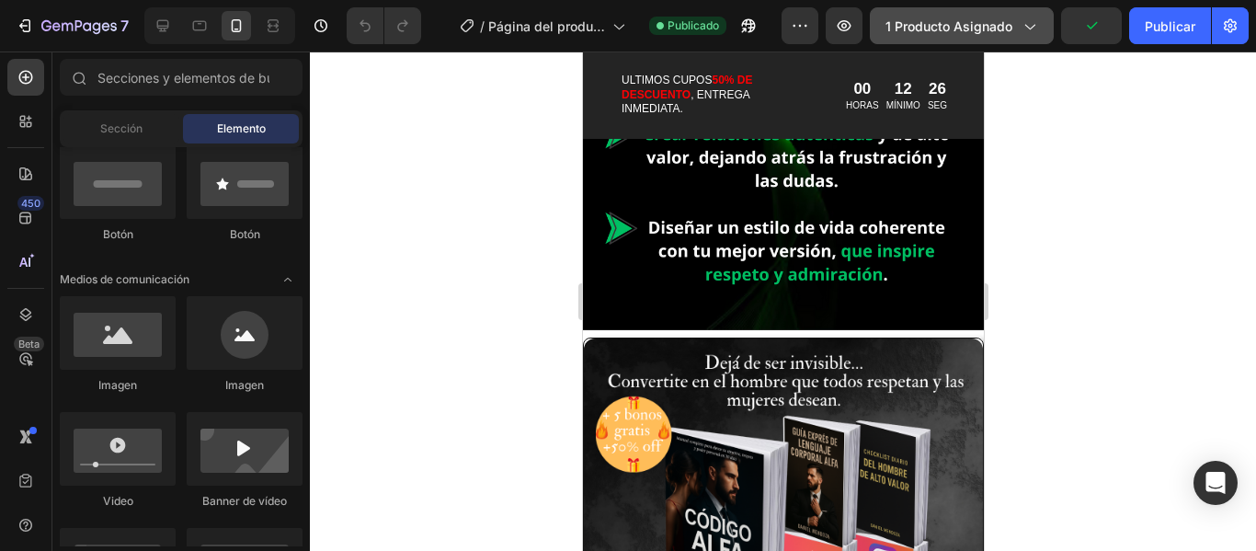
click at [992, 28] on font "1 producto asignado" at bounding box center [949, 26] width 127 height 16
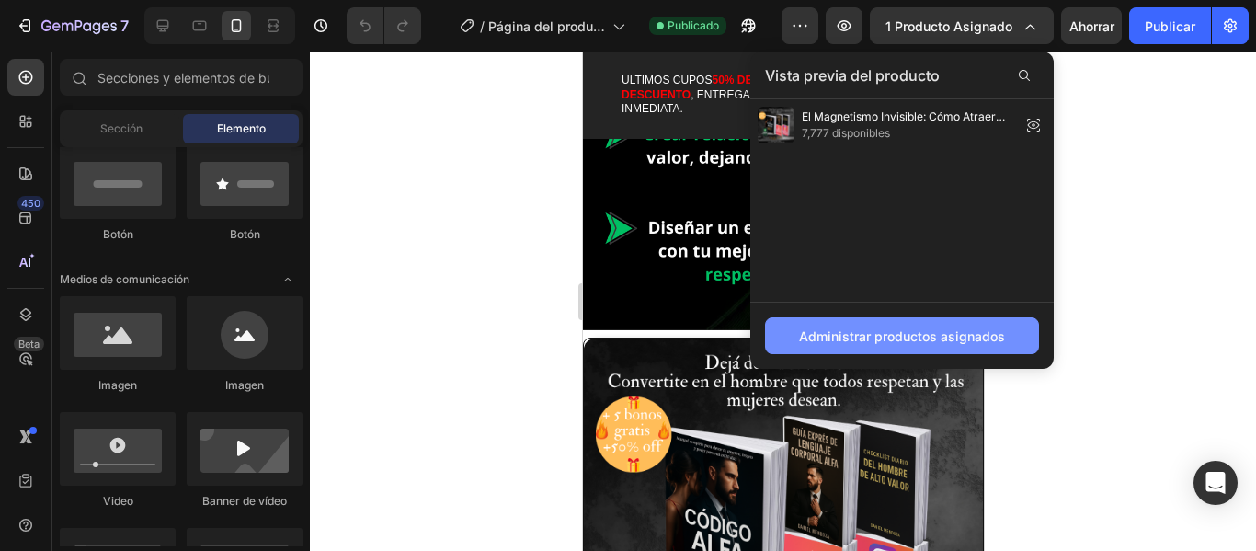
click at [928, 344] on font "Administrar productos asignados" at bounding box center [902, 335] width 206 height 19
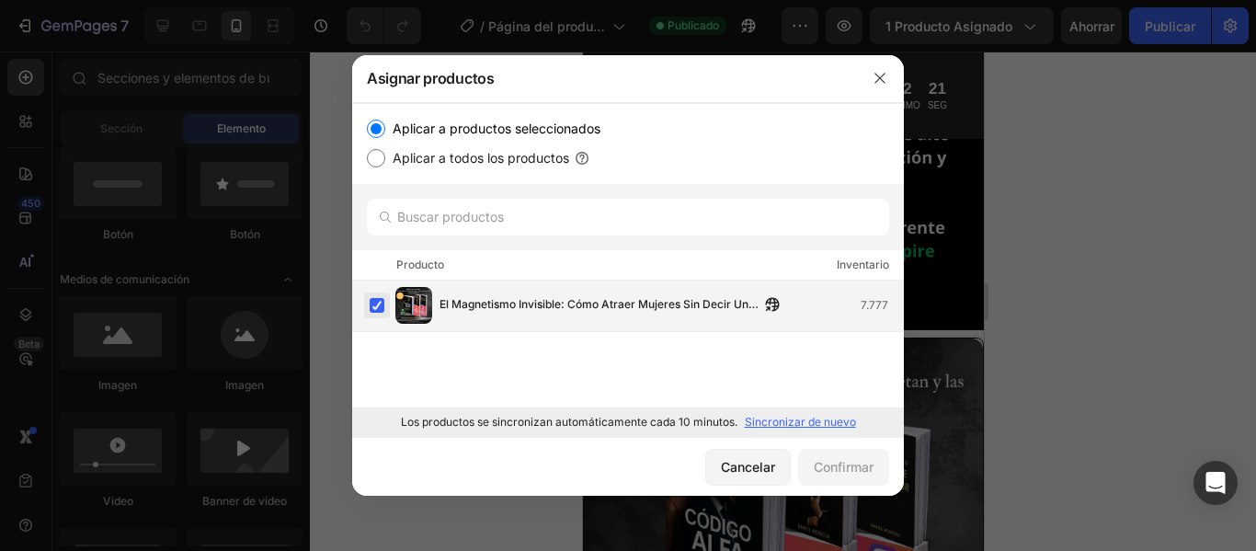
click at [379, 313] on label at bounding box center [377, 305] width 15 height 15
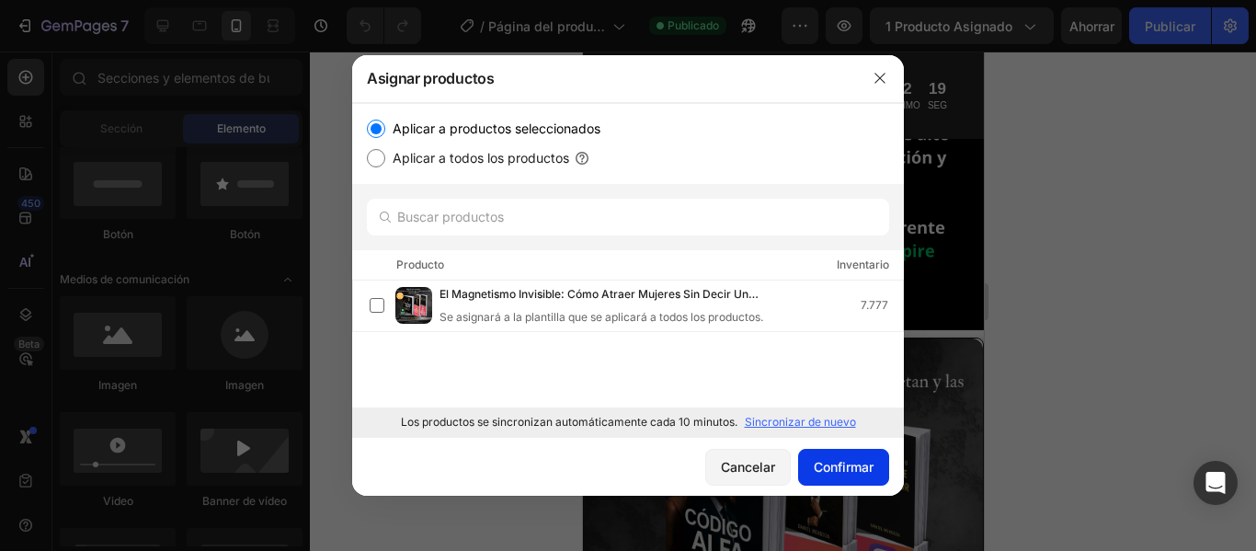
click at [814, 458] on font "Confirmar" at bounding box center [844, 466] width 60 height 19
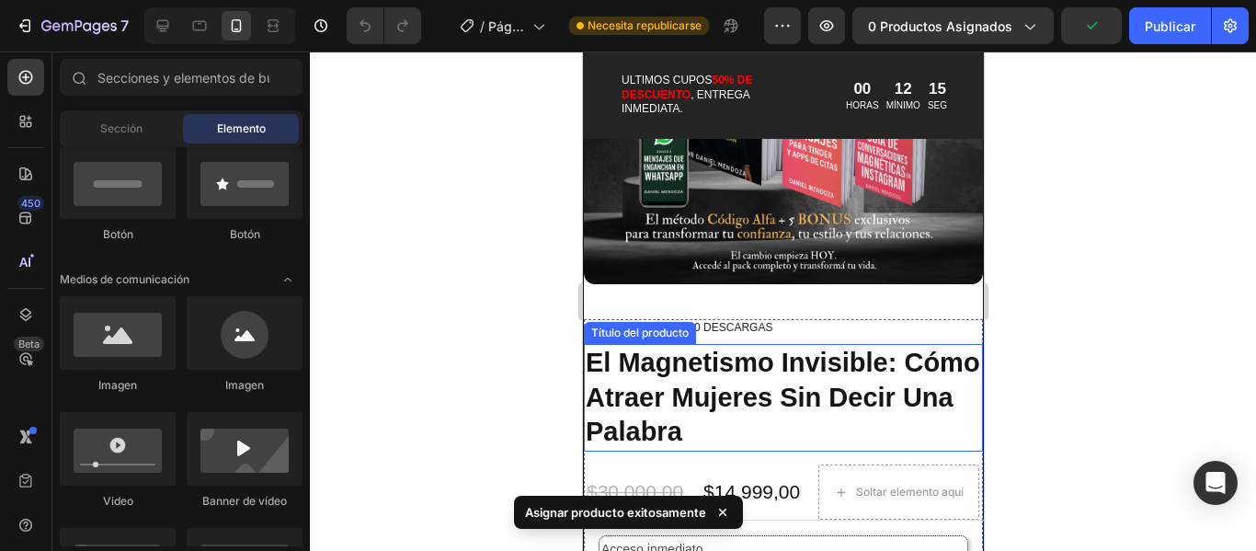
scroll to position [2576, 0]
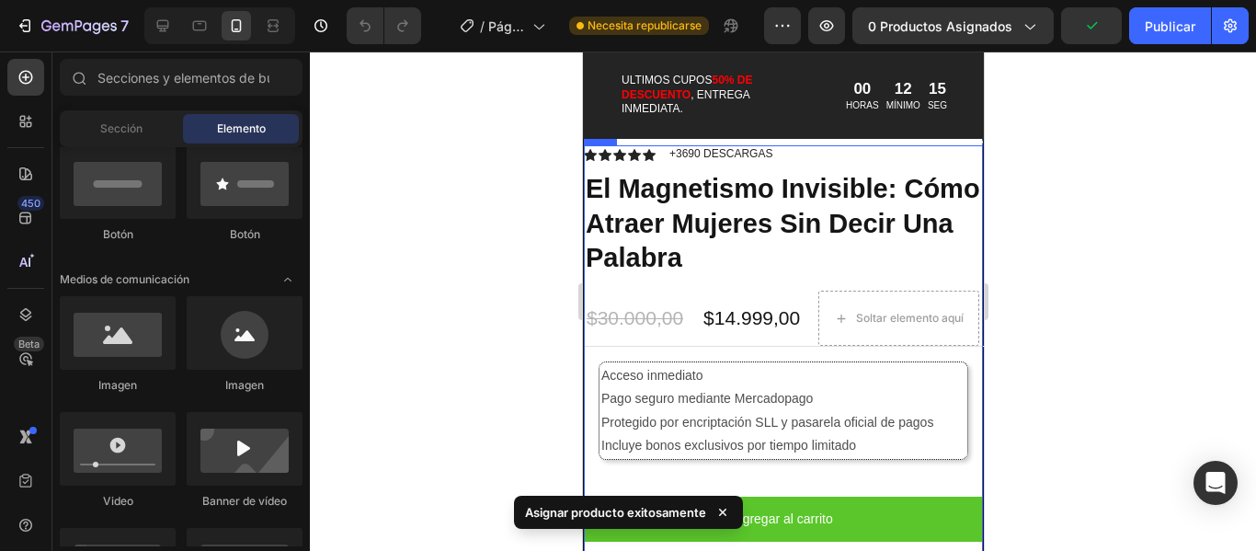
click at [788, 208] on font "El Magnetismo Invisible: Cómo Atraer Mujeres Sin Decir Una Palabra" at bounding box center [782, 223] width 395 height 98
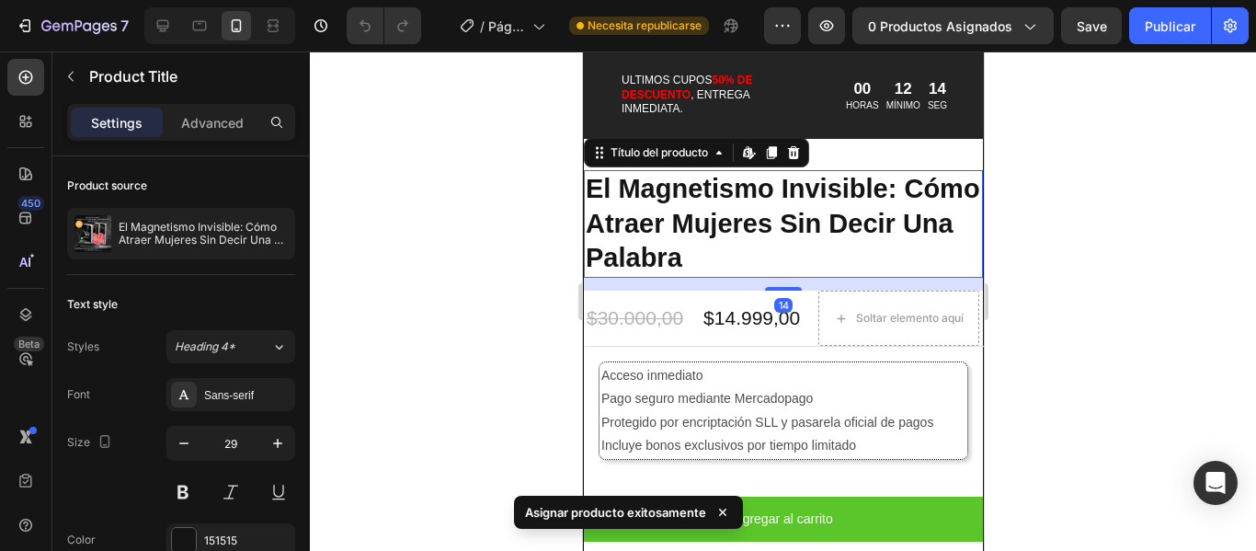
click at [788, 208] on font "El Magnetismo Invisible: Cómo Atraer Mujeres Sin Decir Una Palabra" at bounding box center [782, 223] width 395 height 98
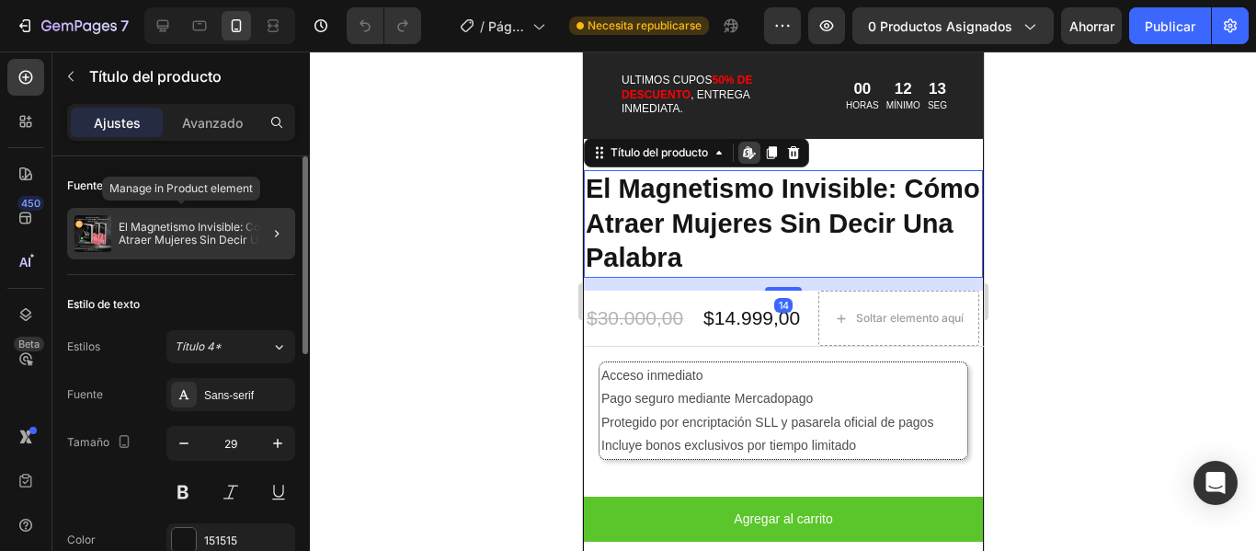
click at [216, 227] on font "El Magnetismo Invisible: Cómo Atraer Mujeres Sin Decir Una Palabra" at bounding box center [201, 240] width 165 height 40
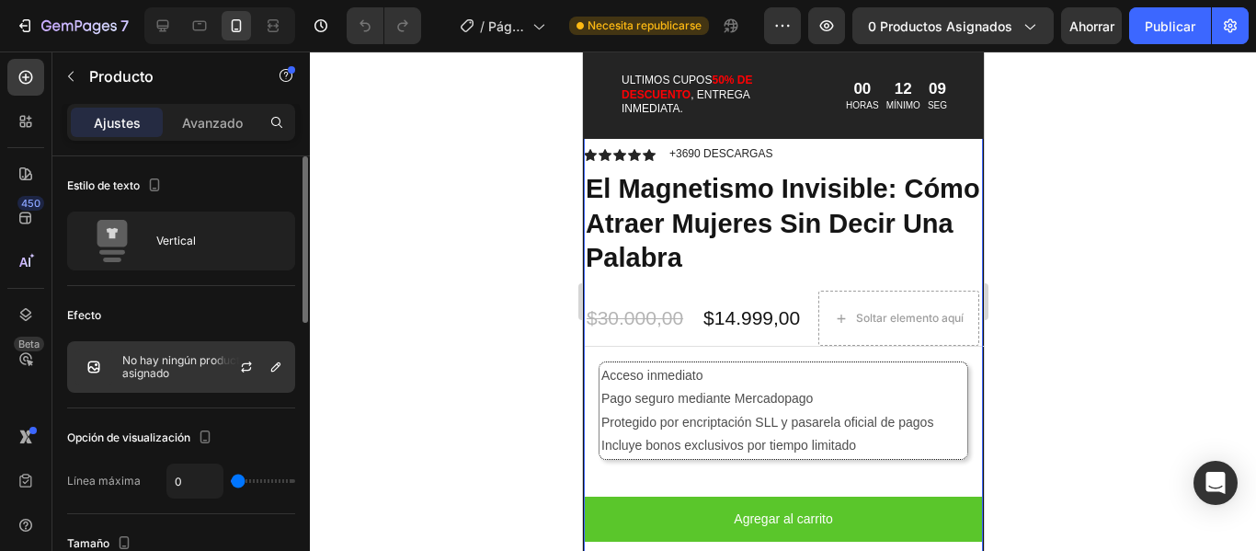
click at [182, 373] on p "No hay ningún producto asignado" at bounding box center [204, 367] width 165 height 26
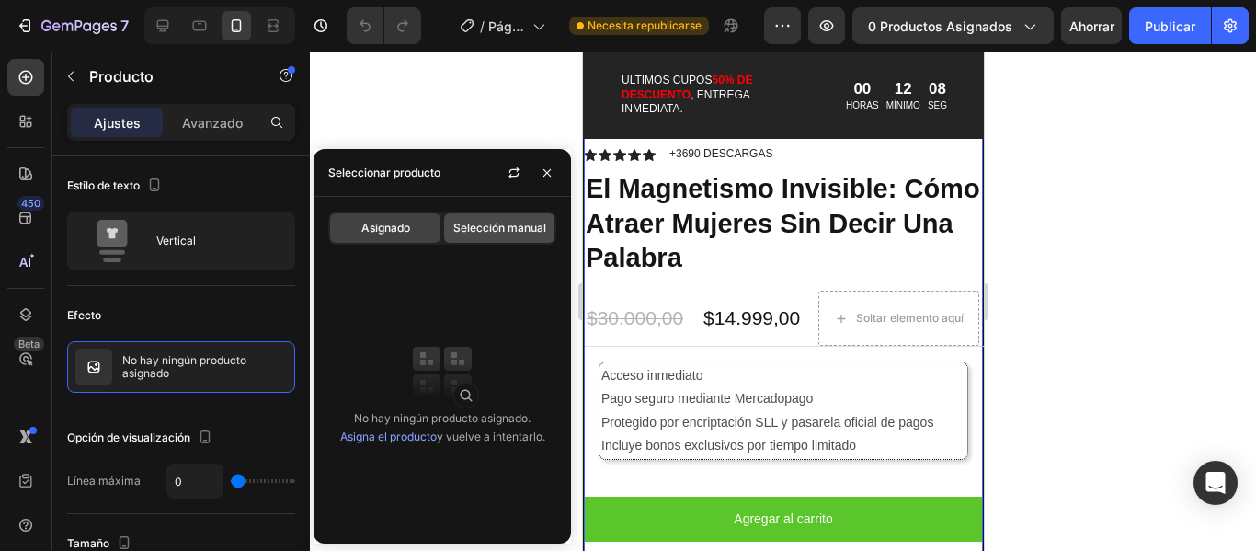
click at [500, 227] on font "Selección manual" at bounding box center [499, 228] width 93 height 14
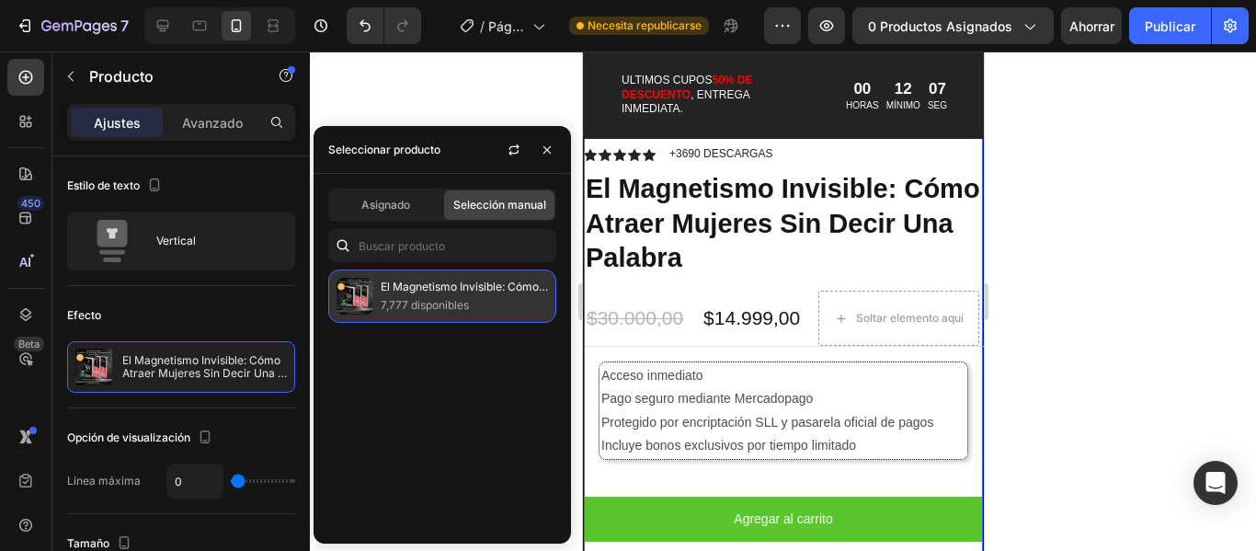
click at [429, 298] on font "7,777 disponibles" at bounding box center [425, 305] width 88 height 14
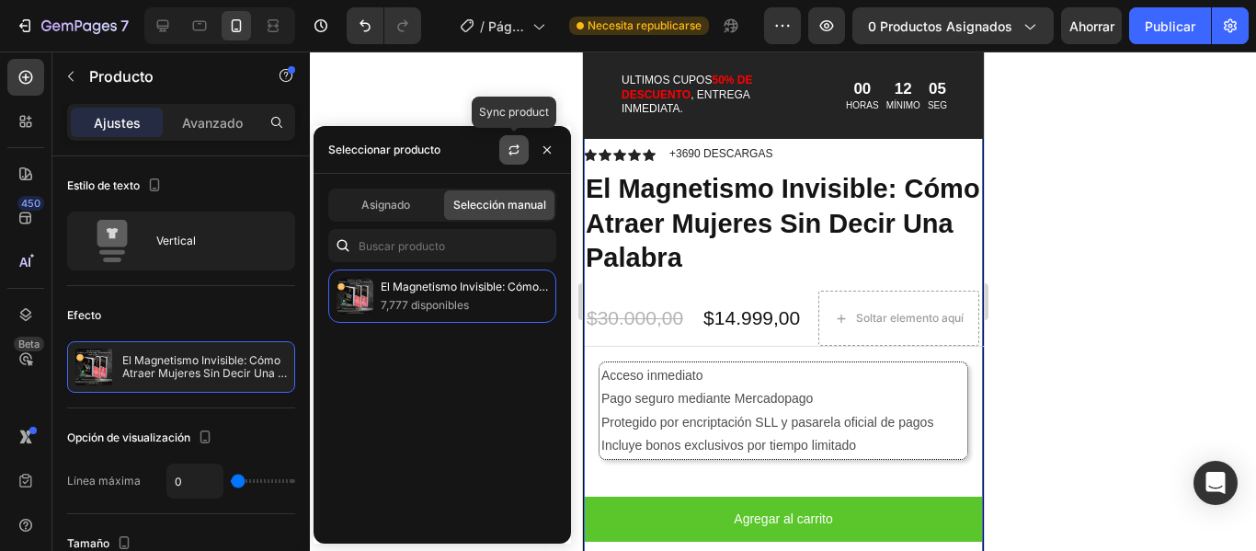
click at [521, 151] on button "button" at bounding box center [513, 149] width 29 height 29
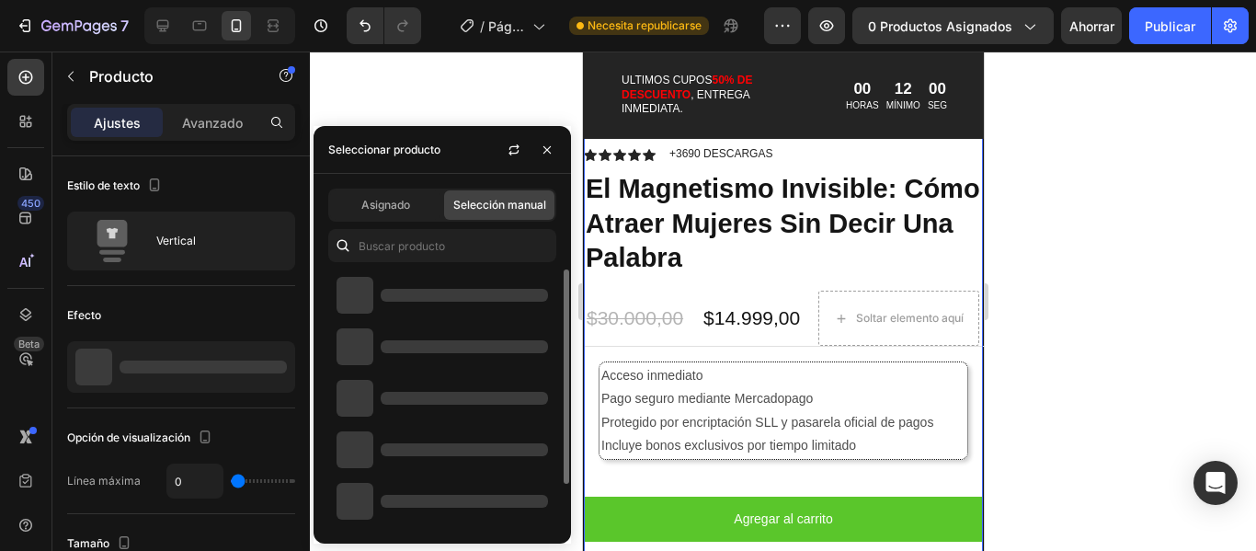
scroll to position [0, 0]
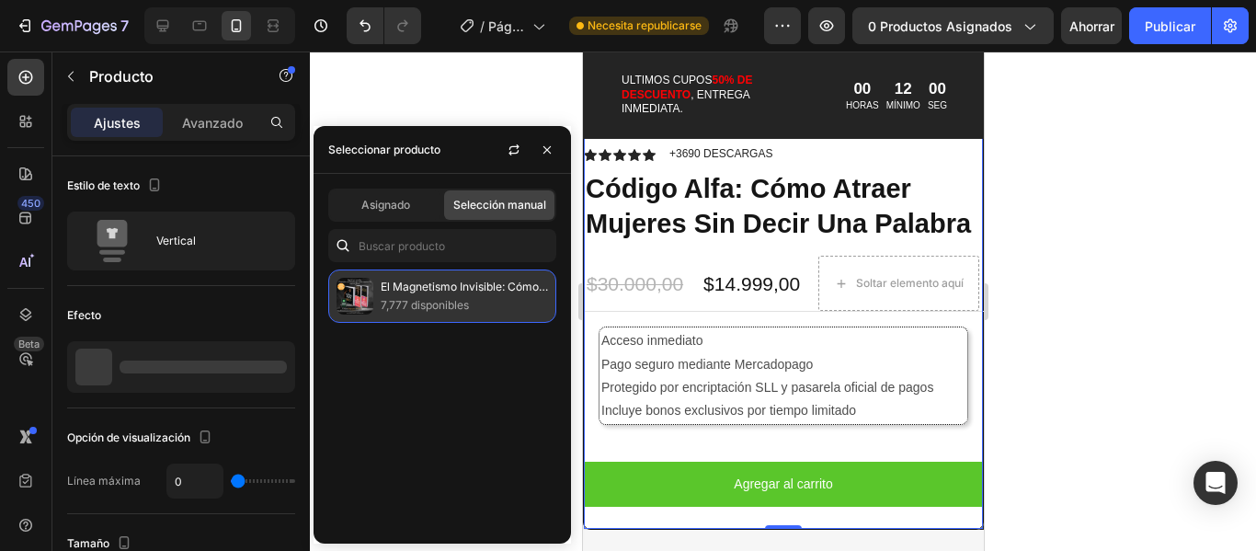
click at [465, 301] on font "7,777 disponibles" at bounding box center [425, 305] width 88 height 14
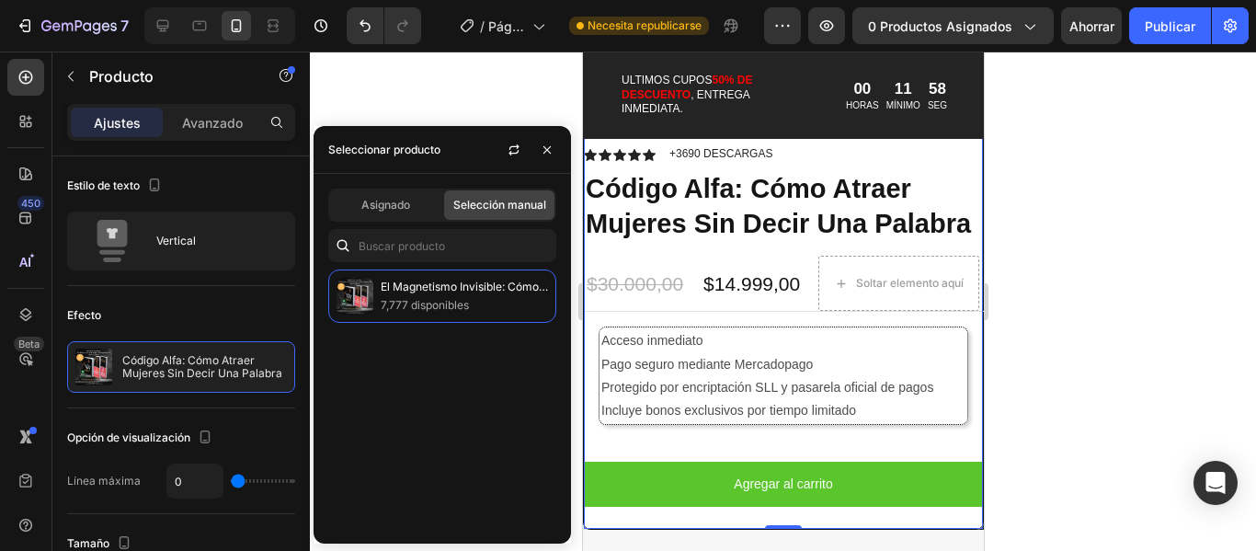
click at [1030, 239] on div at bounding box center [783, 301] width 946 height 499
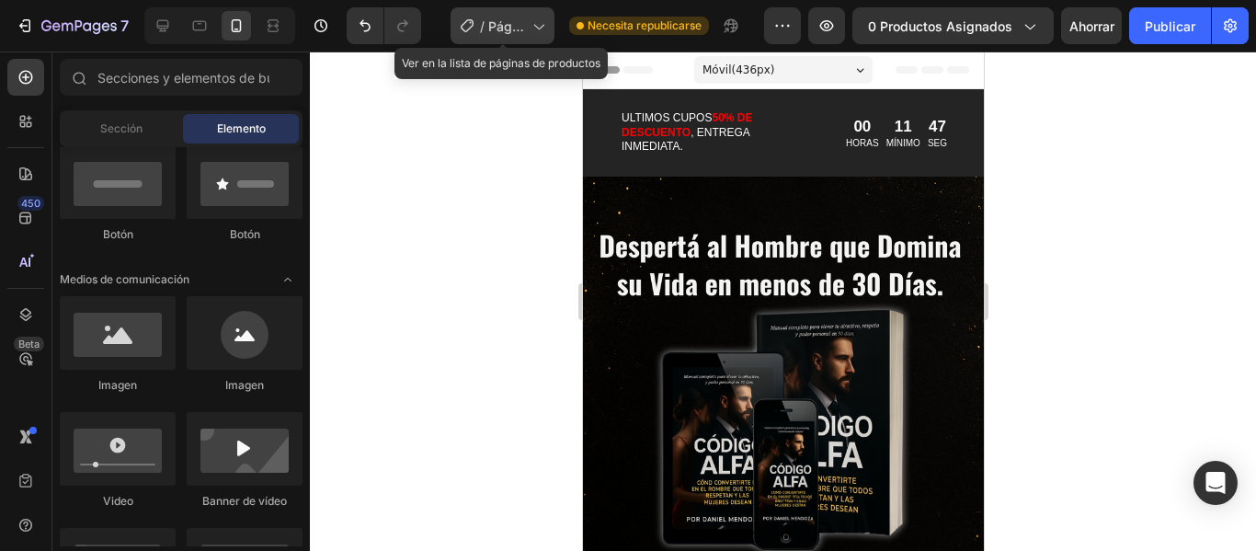
click at [544, 29] on icon at bounding box center [538, 26] width 18 height 18
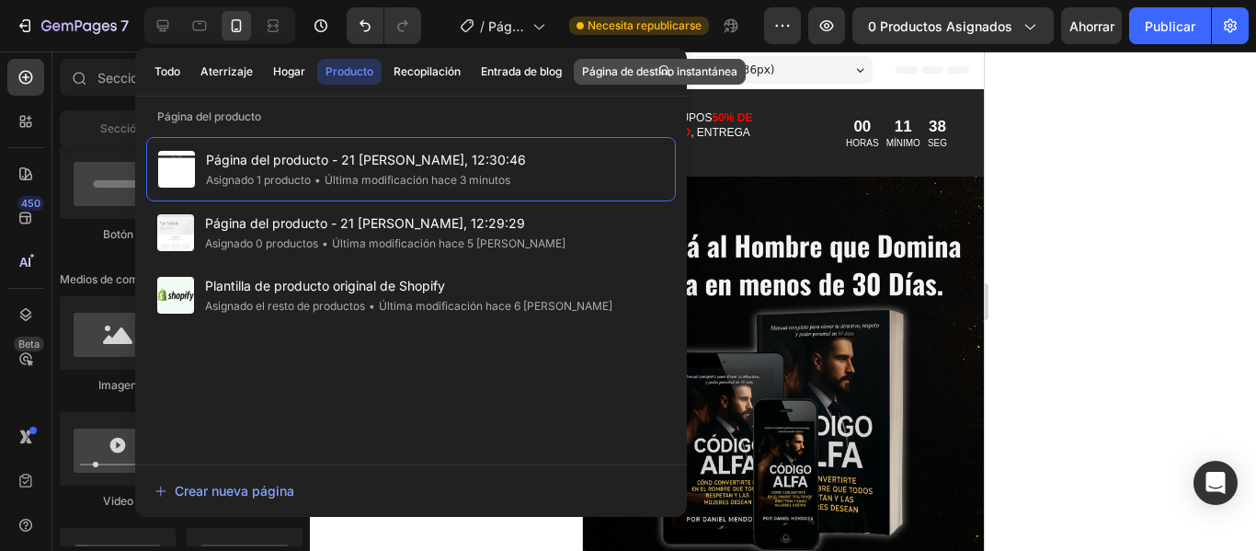
click at [602, 73] on font "Página de destino instantánea" at bounding box center [659, 71] width 155 height 14
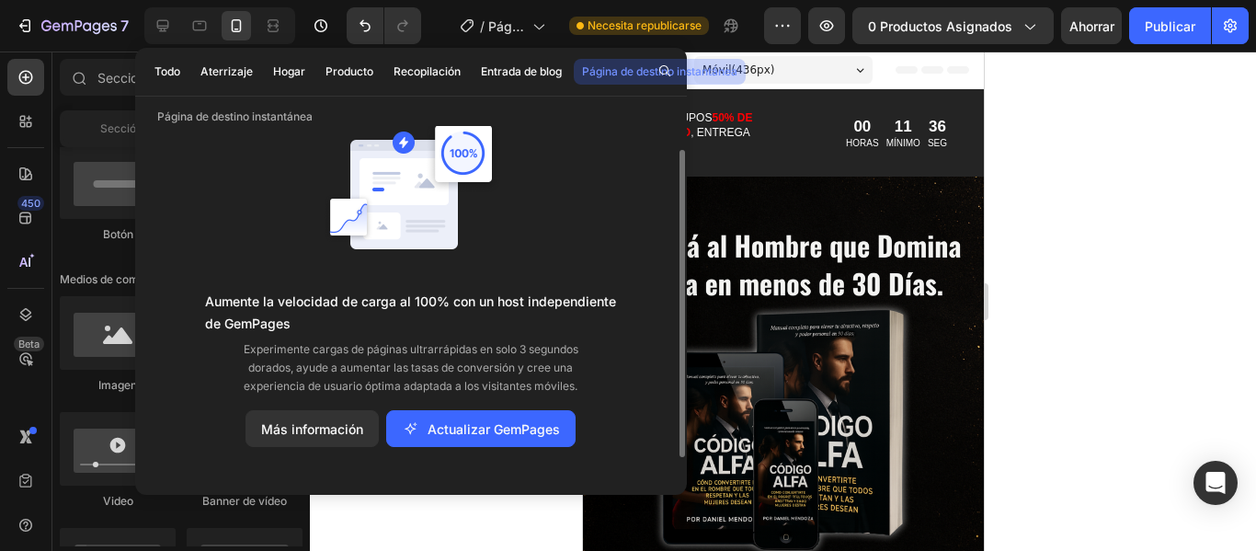
scroll to position [40, 0]
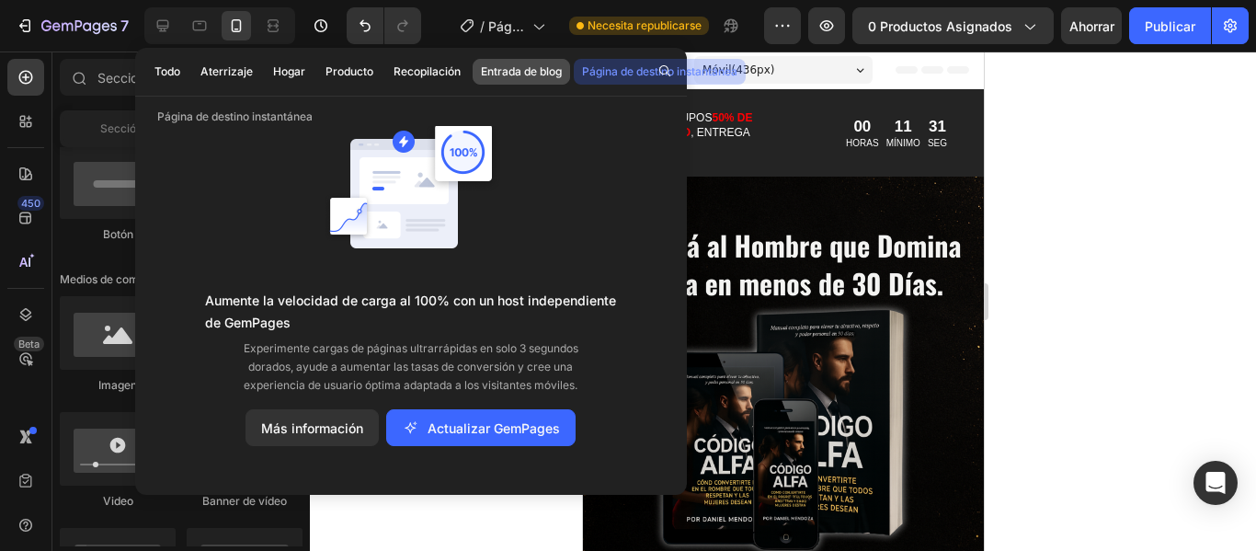
click at [541, 76] on font "Entrada de blog" at bounding box center [521, 71] width 81 height 14
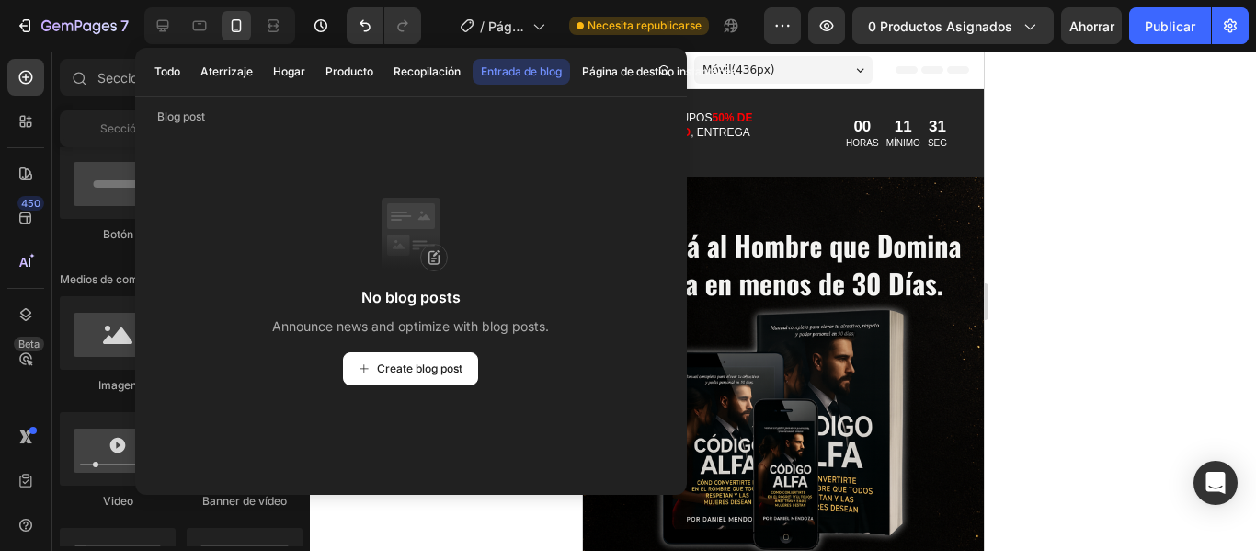
scroll to position [0, 0]
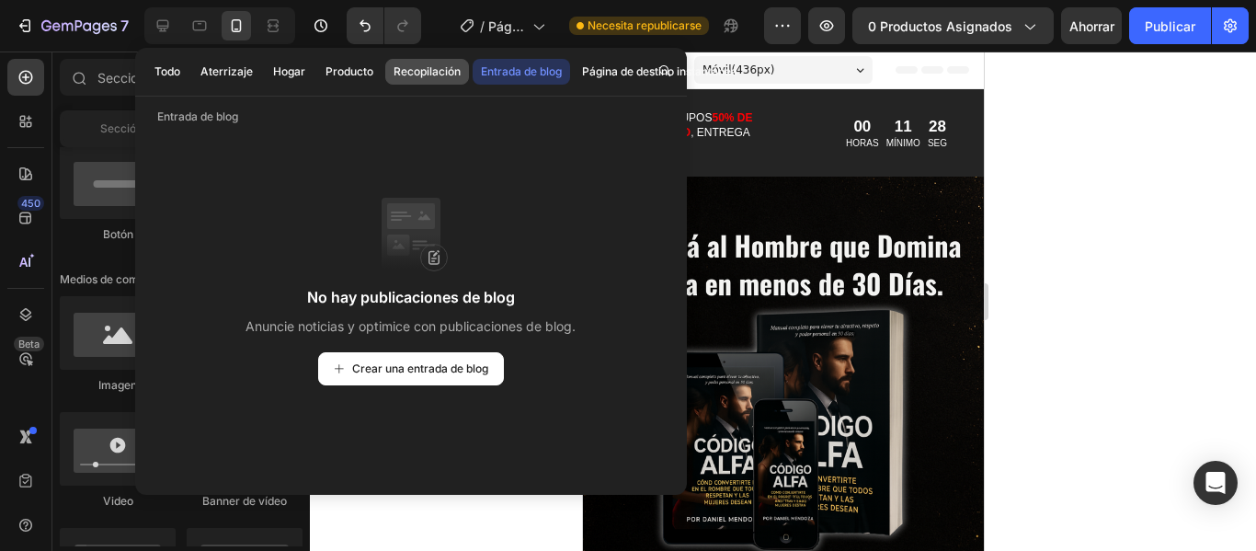
click at [439, 69] on font "Recopilación" at bounding box center [427, 71] width 67 height 14
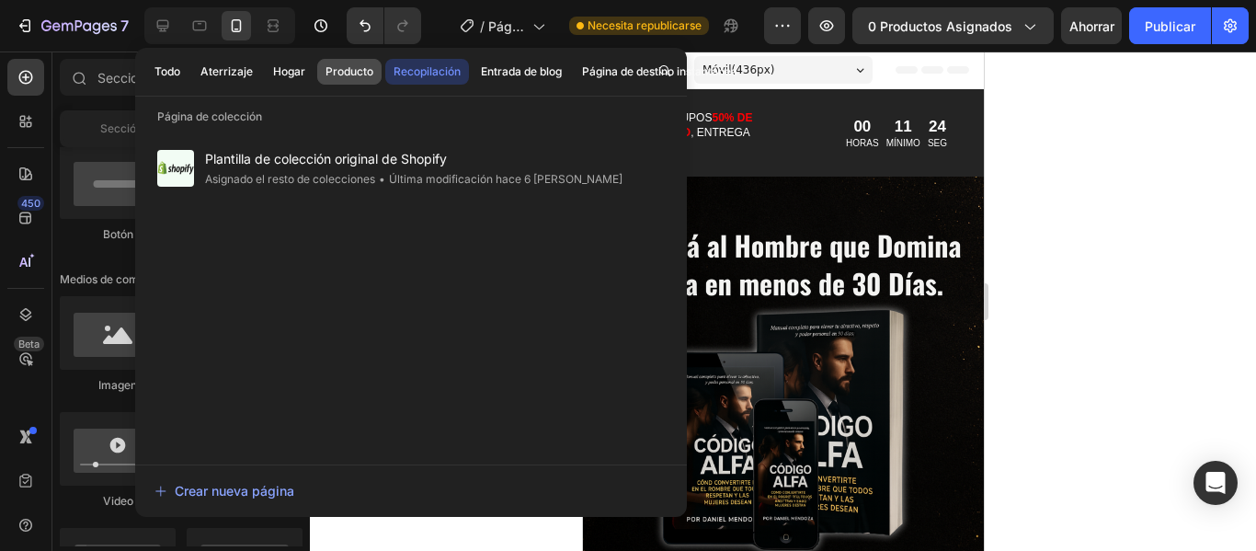
click at [361, 75] on font "Producto" at bounding box center [350, 71] width 48 height 14
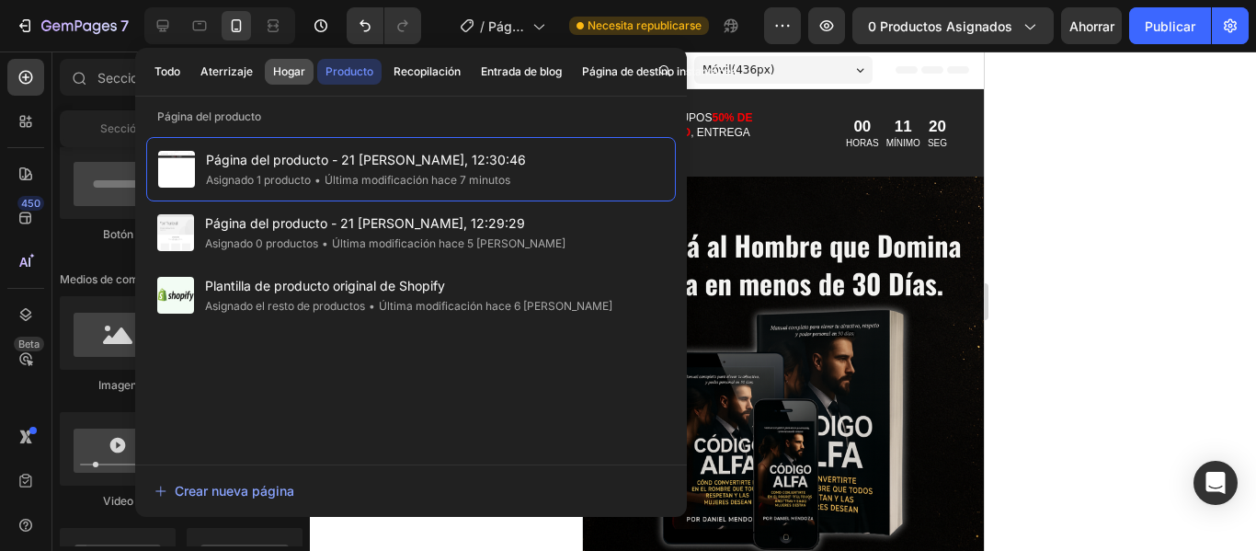
click at [280, 69] on font "Hogar" at bounding box center [289, 71] width 32 height 14
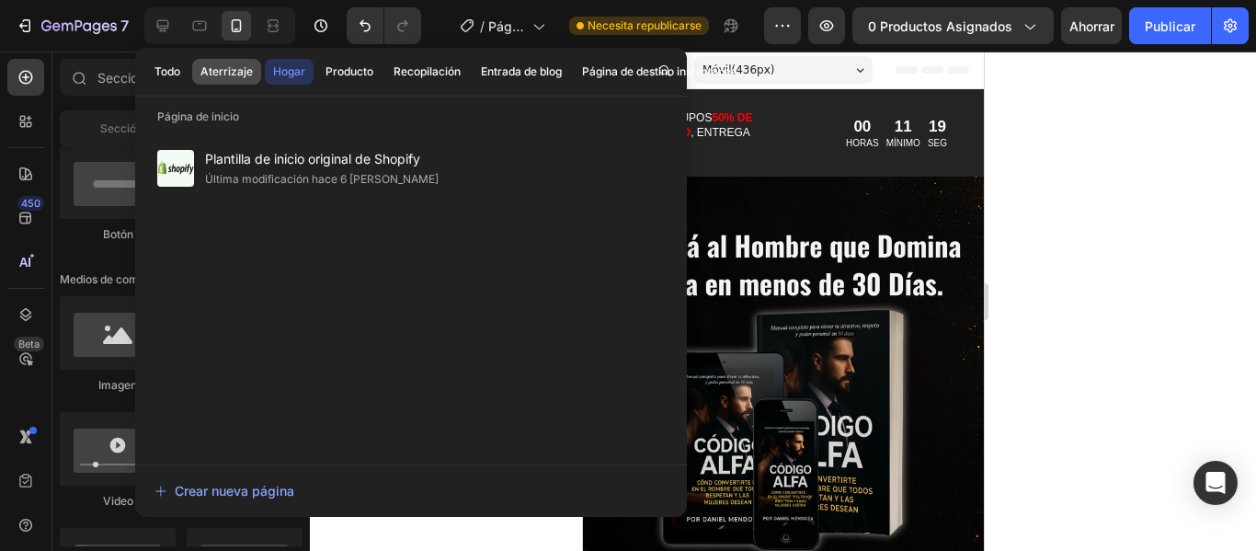
click at [224, 73] on font "Aterrizaje" at bounding box center [226, 71] width 52 height 14
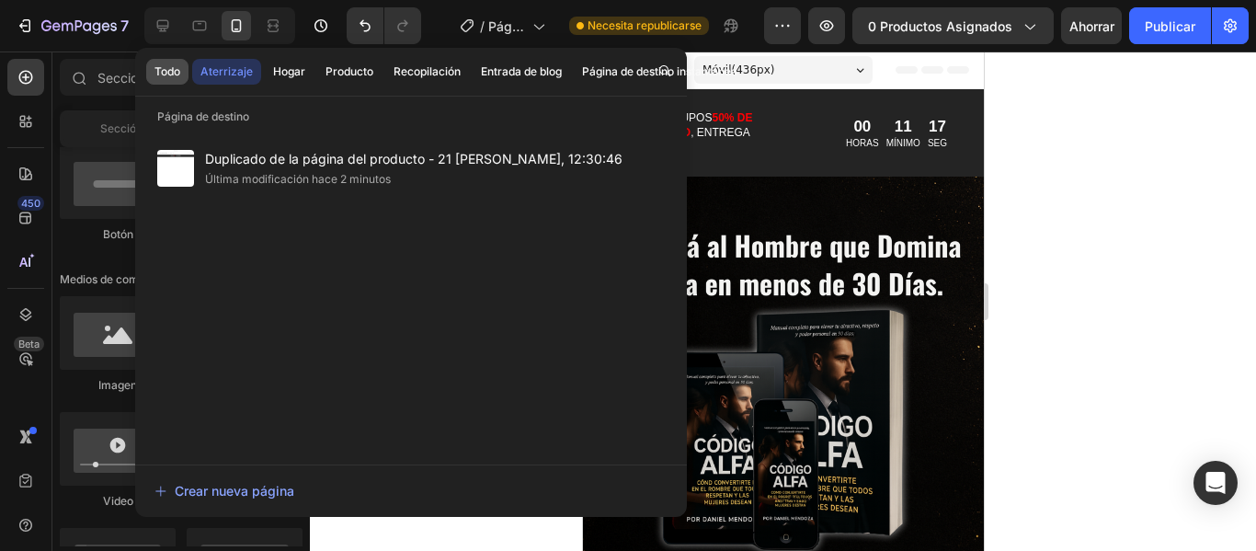
click at [182, 72] on button "Todo" at bounding box center [167, 72] width 42 height 26
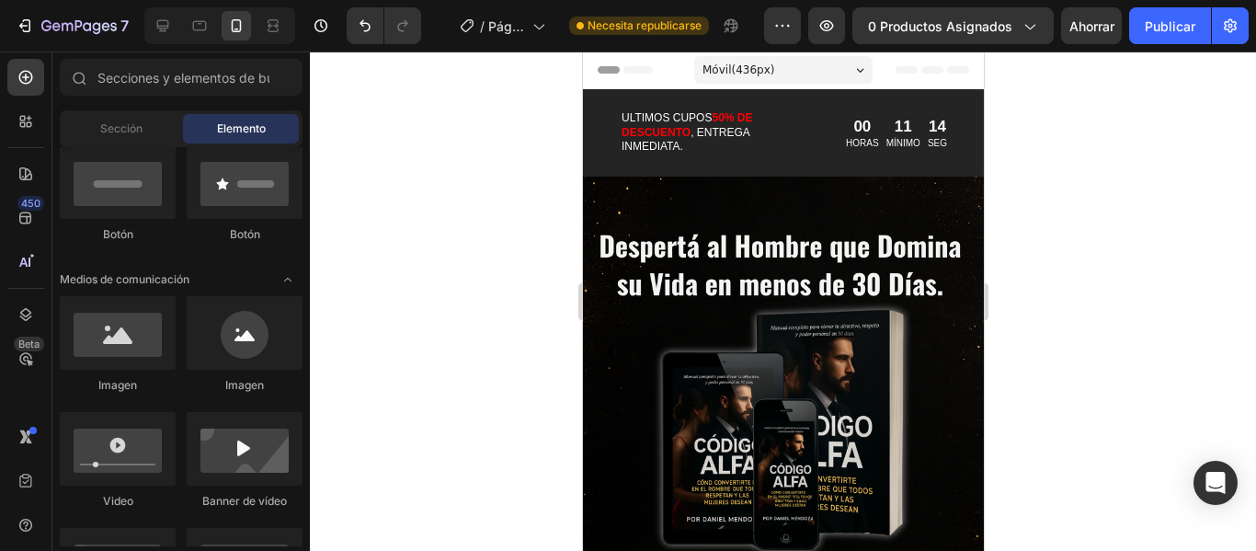
click at [1126, 173] on div at bounding box center [783, 301] width 946 height 499
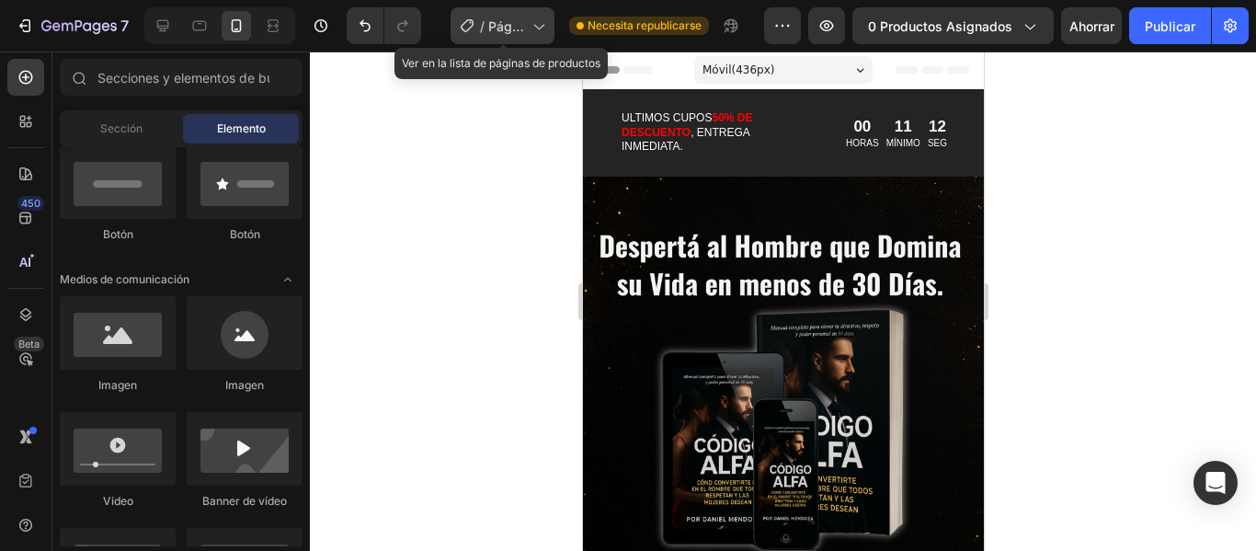
click at [539, 28] on icon at bounding box center [538, 26] width 18 height 18
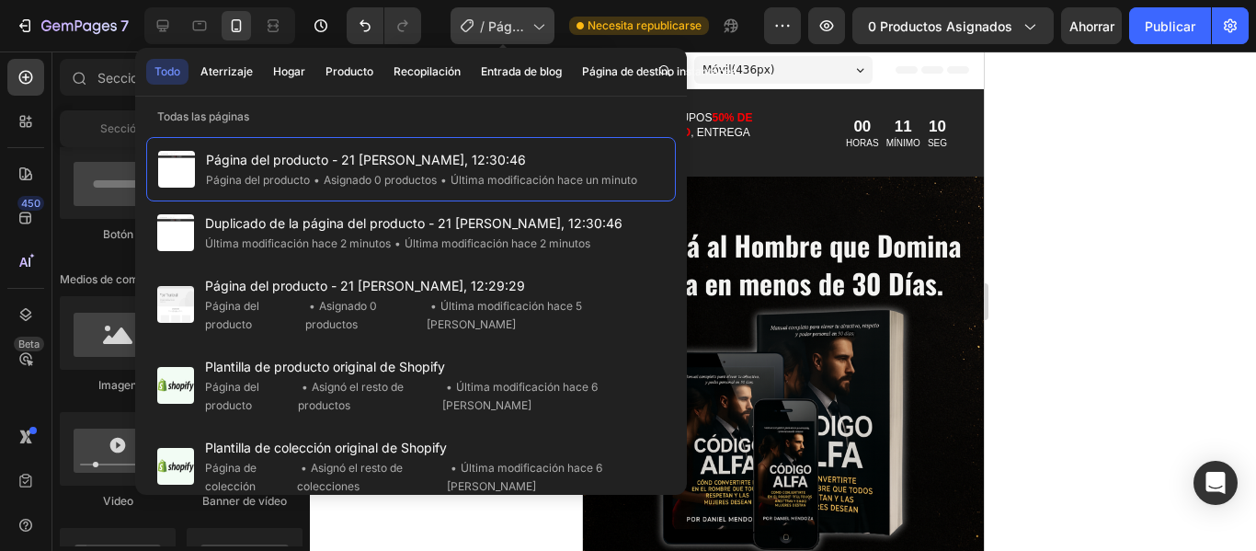
click at [539, 28] on icon at bounding box center [538, 26] width 18 height 18
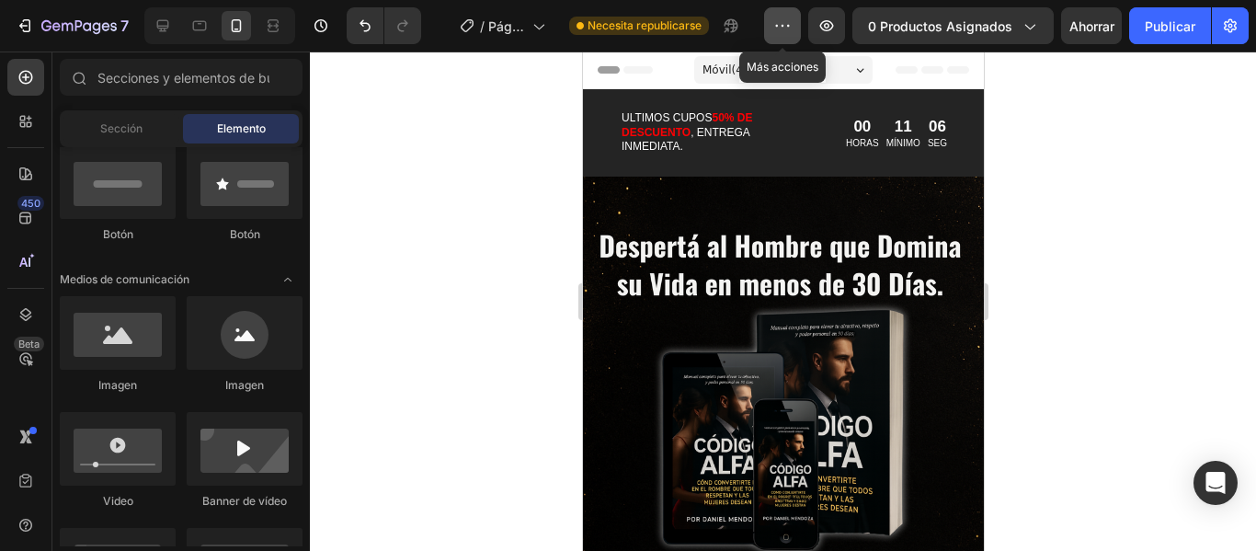
click at [790, 33] on icon "button" at bounding box center [782, 26] width 18 height 18
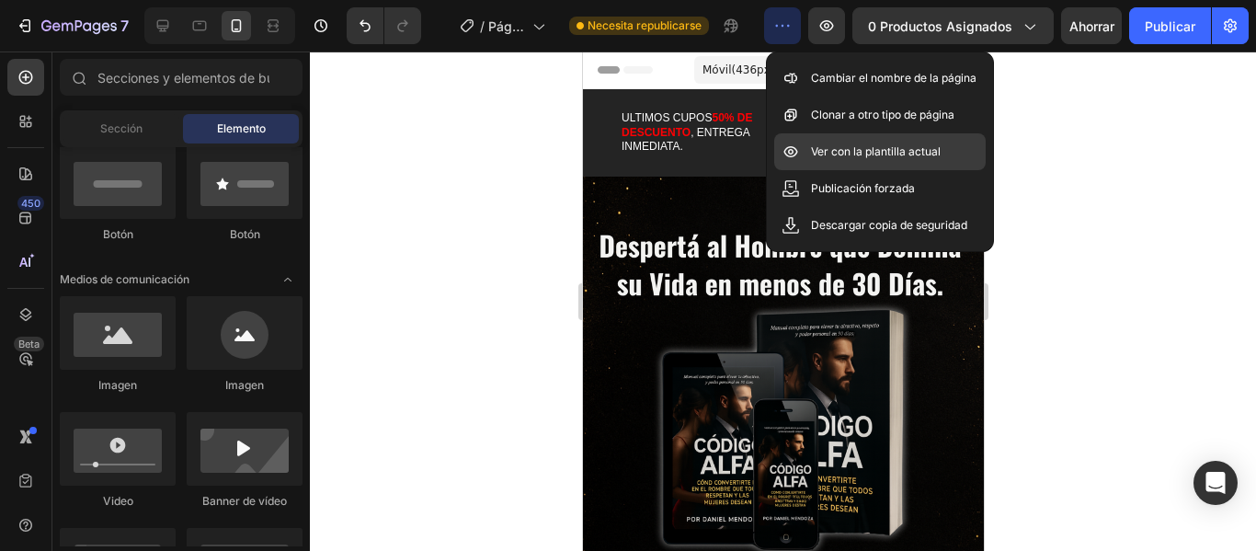
click at [962, 170] on div "Ver con la plantilla actual" at bounding box center [880, 188] width 212 height 37
click at [1095, 92] on div at bounding box center [783, 301] width 946 height 499
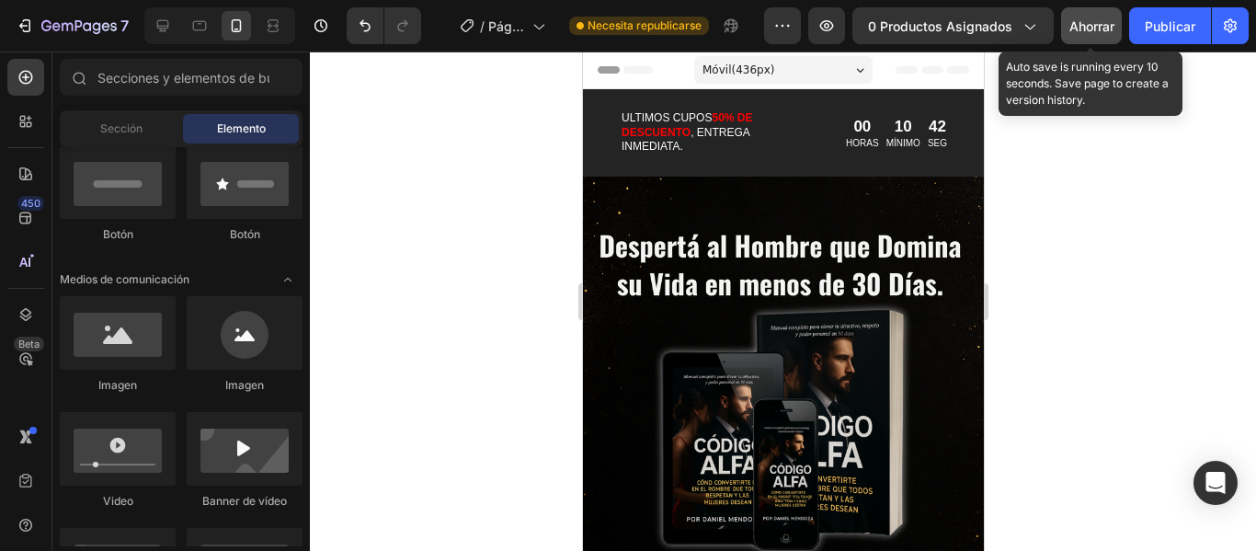
click at [1095, 21] on font "Ahorrar" at bounding box center [1092, 26] width 45 height 16
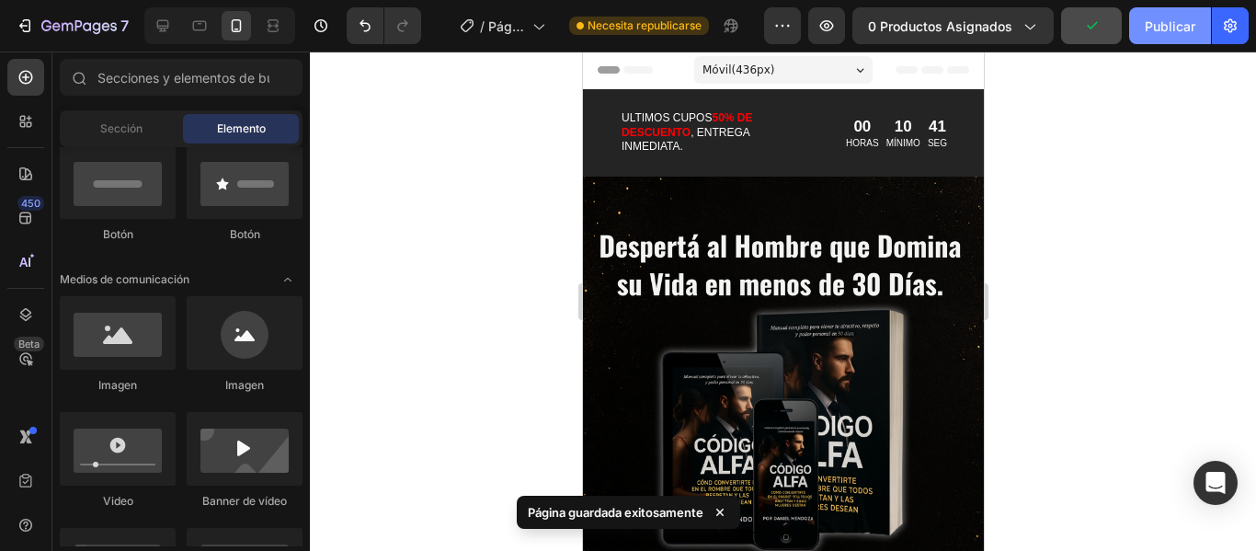
click at [1159, 26] on font "Publicar" at bounding box center [1170, 26] width 51 height 16
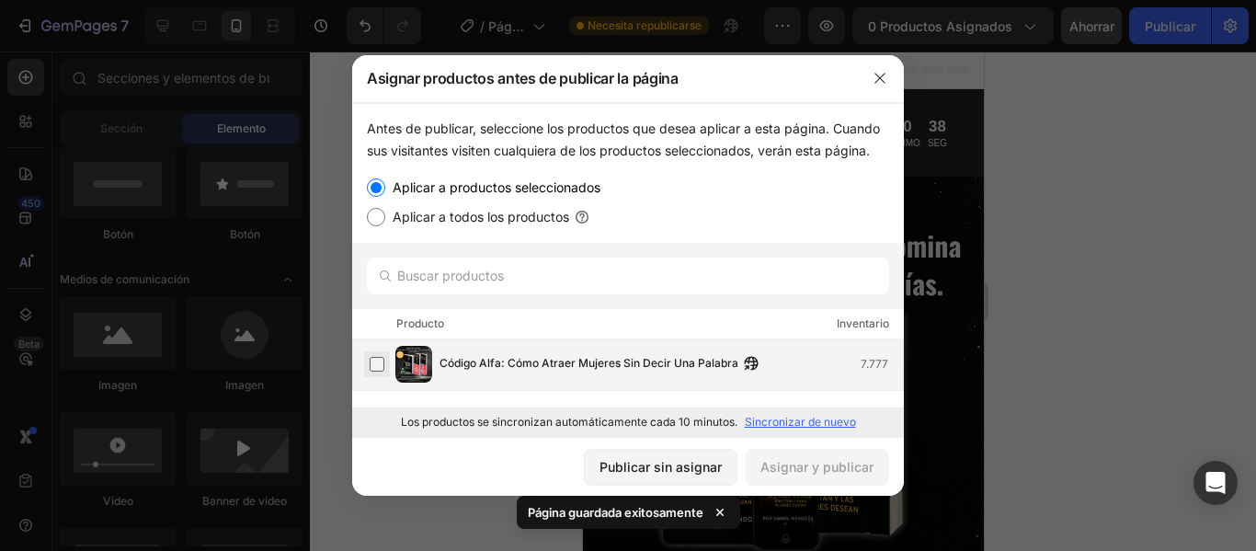
click at [370, 371] on label at bounding box center [377, 364] width 15 height 15
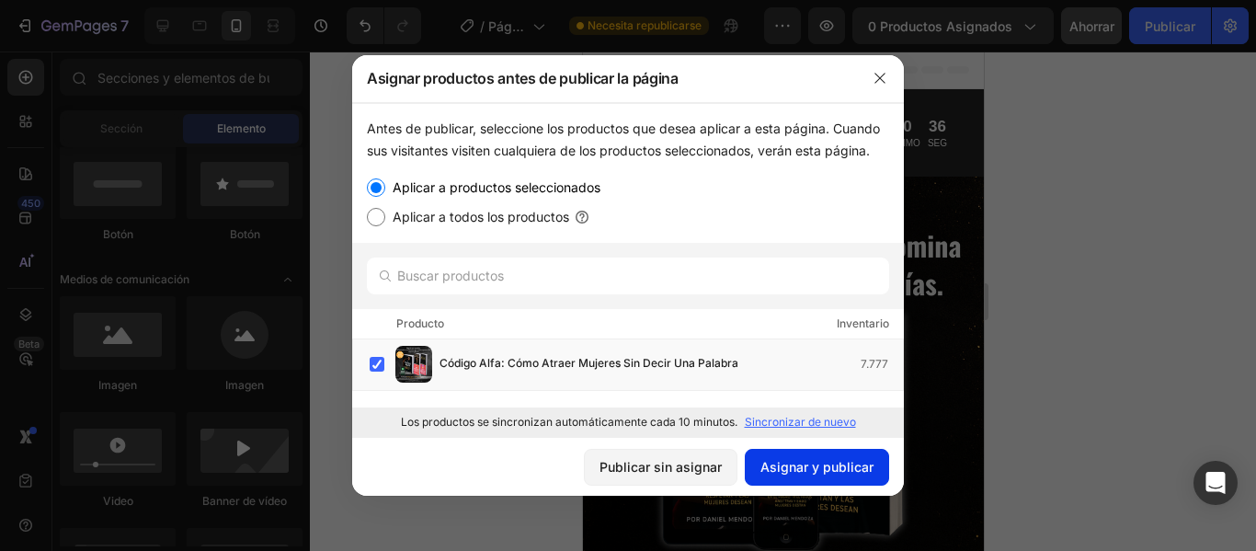
click at [813, 475] on font "Asignar y publicar" at bounding box center [817, 466] width 113 height 19
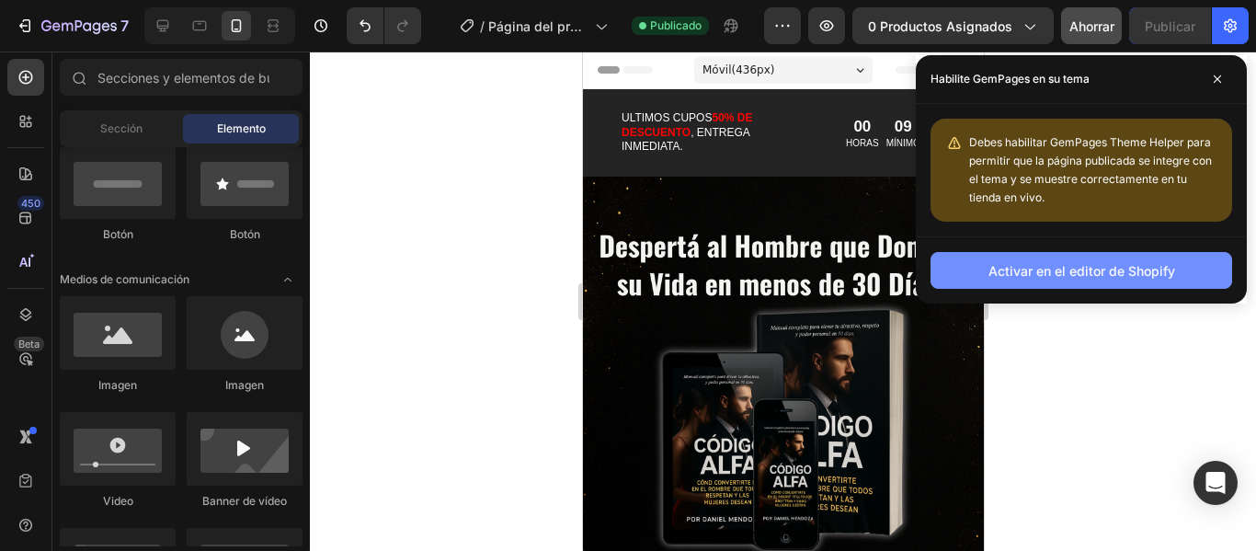
click at [1112, 278] on font "Activar en el editor de Shopify" at bounding box center [1082, 271] width 187 height 16
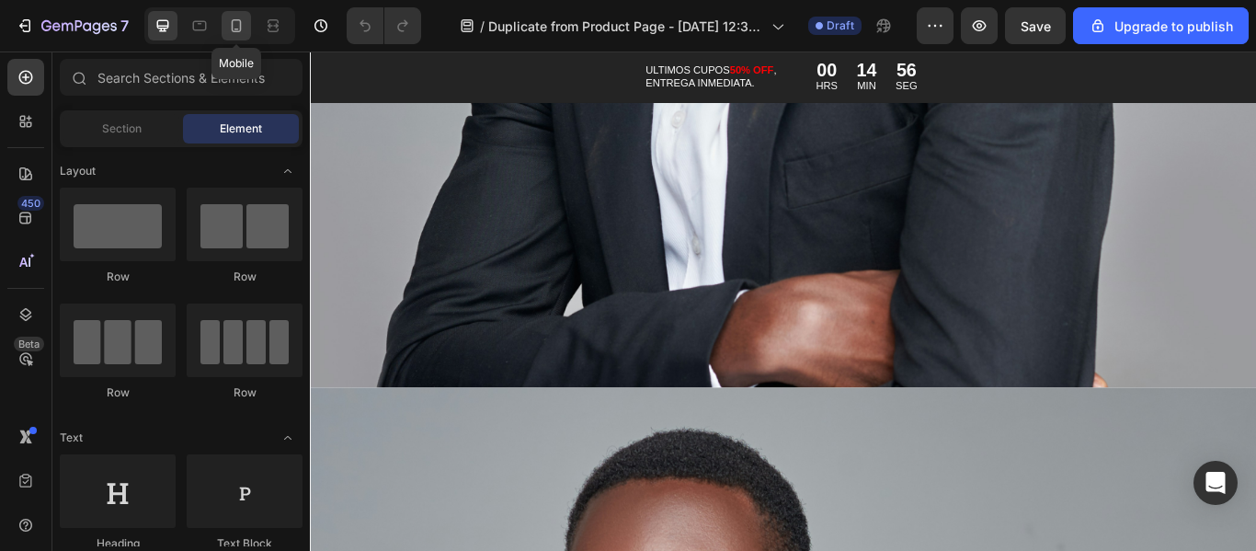
click at [226, 17] on div at bounding box center [236, 25] width 29 height 29
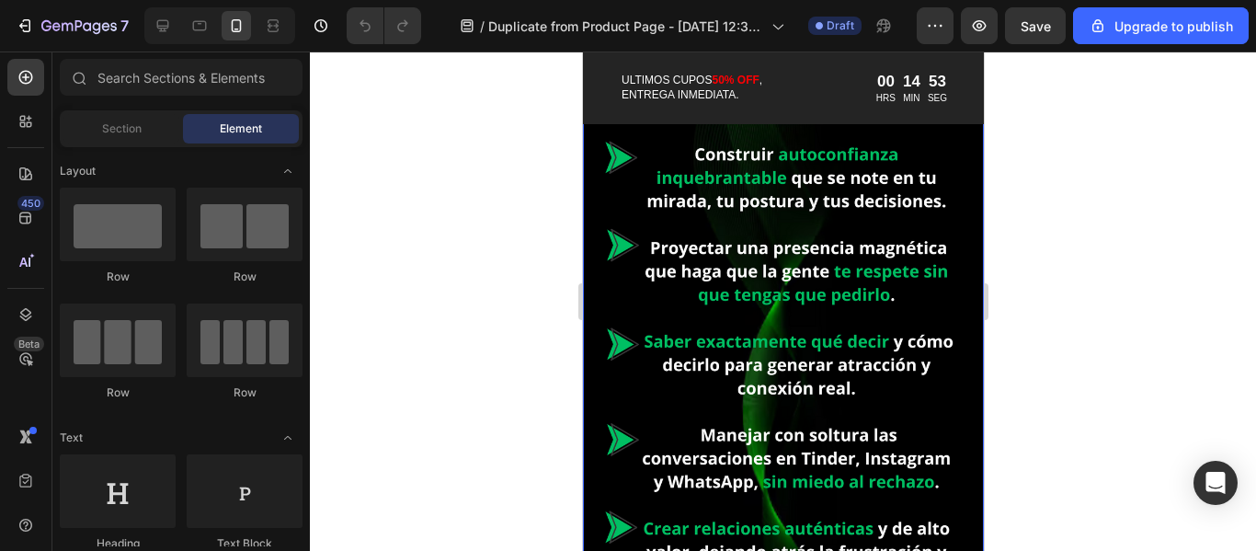
scroll to position [2260, 0]
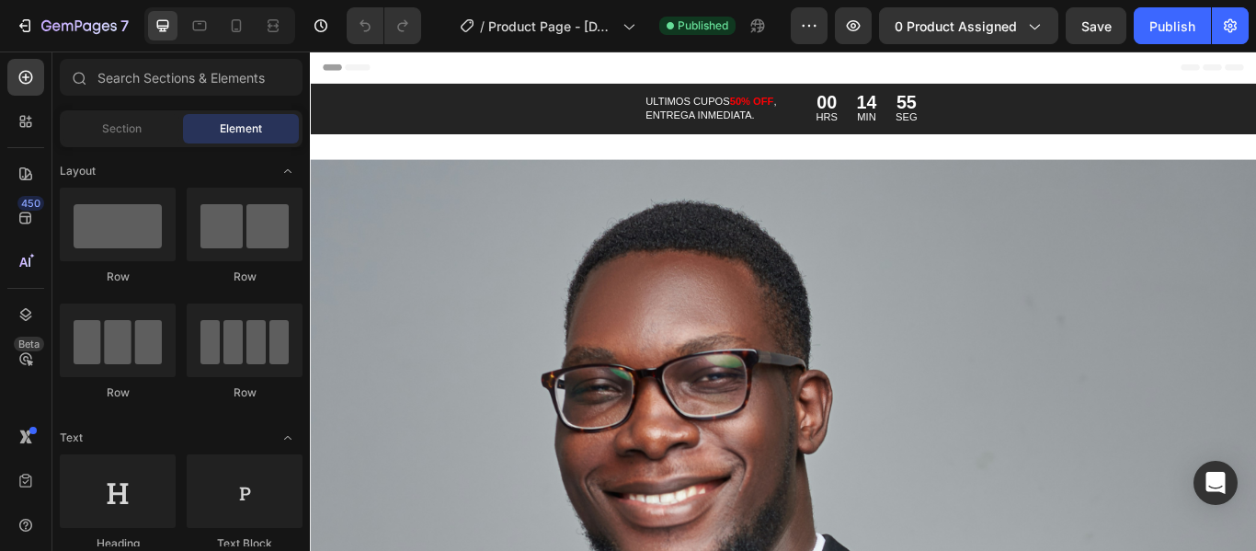
click at [238, 24] on icon at bounding box center [236, 26] width 18 height 18
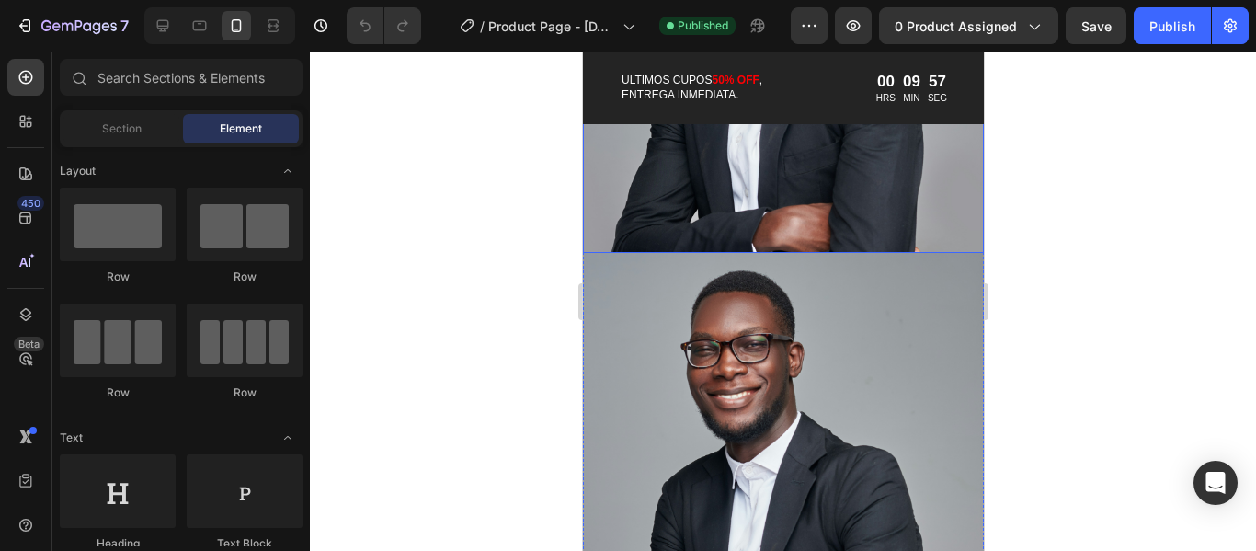
scroll to position [1472, 0]
